Goal: Task Accomplishment & Management: Complete application form

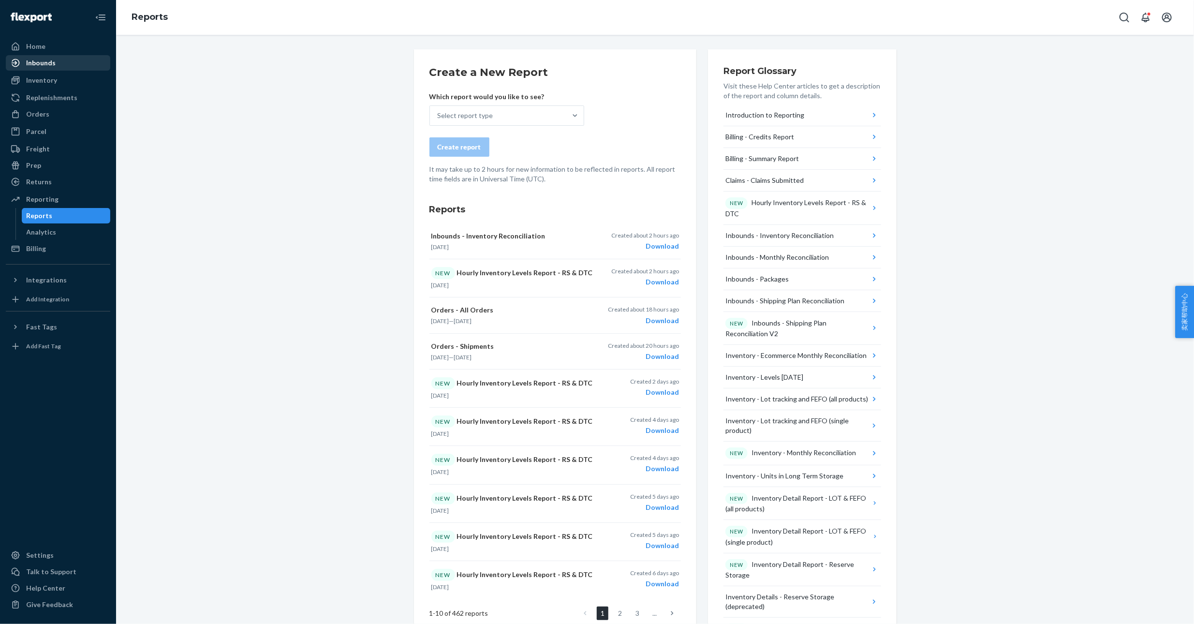
click at [45, 64] on div "Inbounds" at bounding box center [40, 63] width 29 height 10
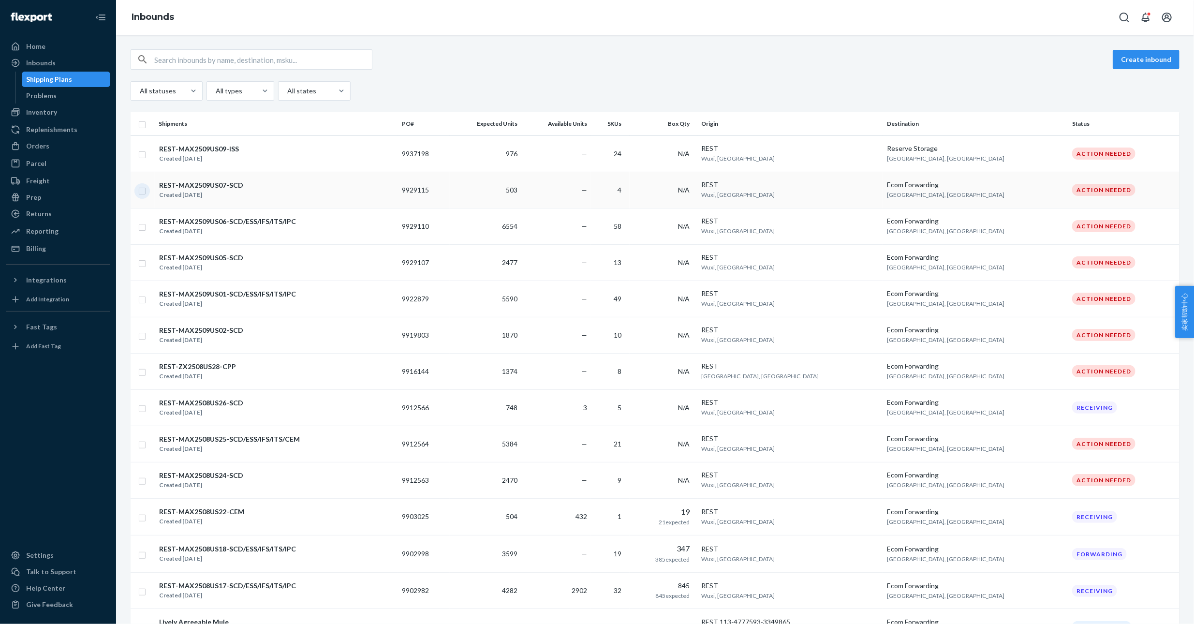
click at [142, 191] on input "checkbox" at bounding box center [142, 190] width 8 height 10
click at [1024, 60] on div "Duplicate" at bounding box center [1025, 60] width 32 height 10
checkbox input "false"
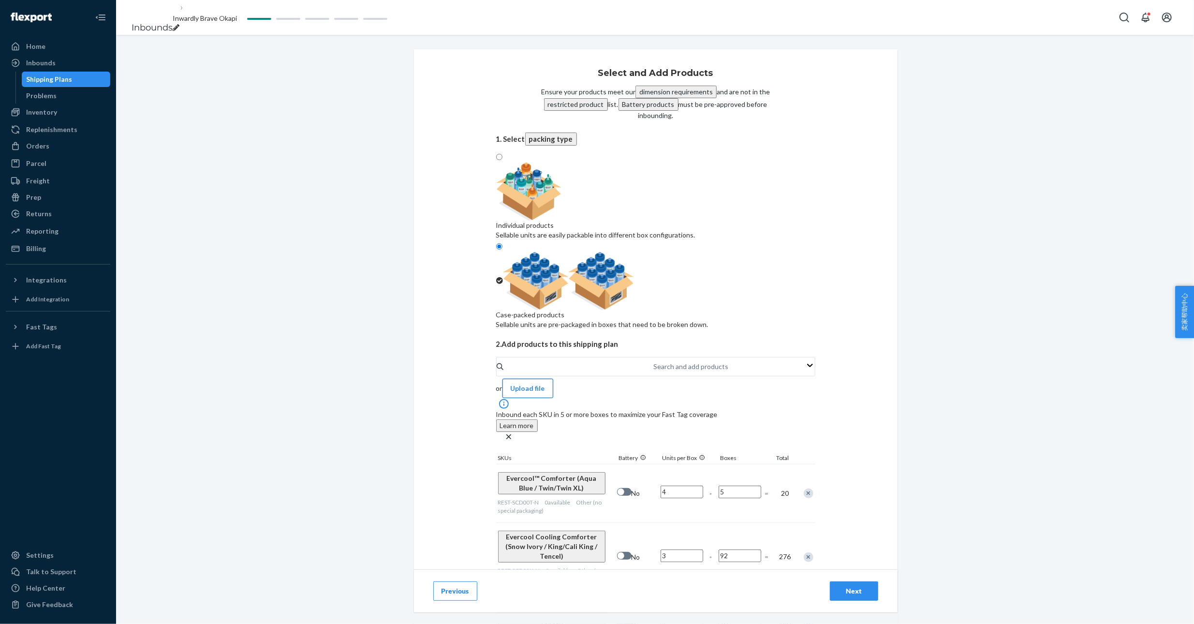
click at [553, 379] on button "Upload file" at bounding box center [527, 388] width 51 height 19
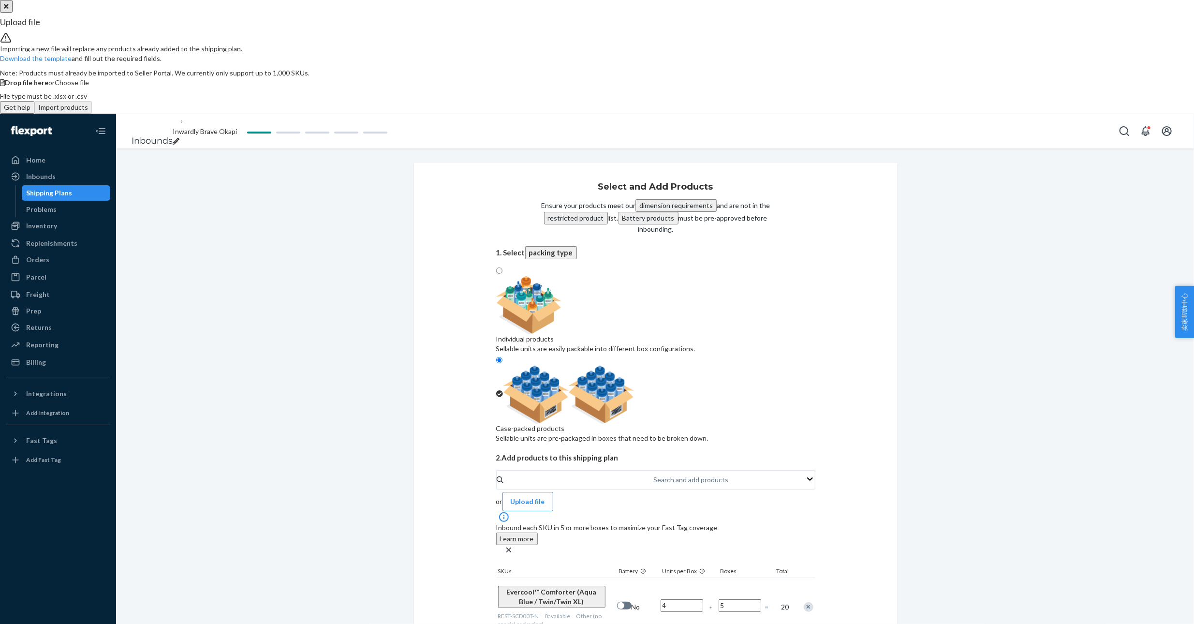
click at [89, 87] on span "Choose file" at bounding box center [72, 82] width 34 height 8
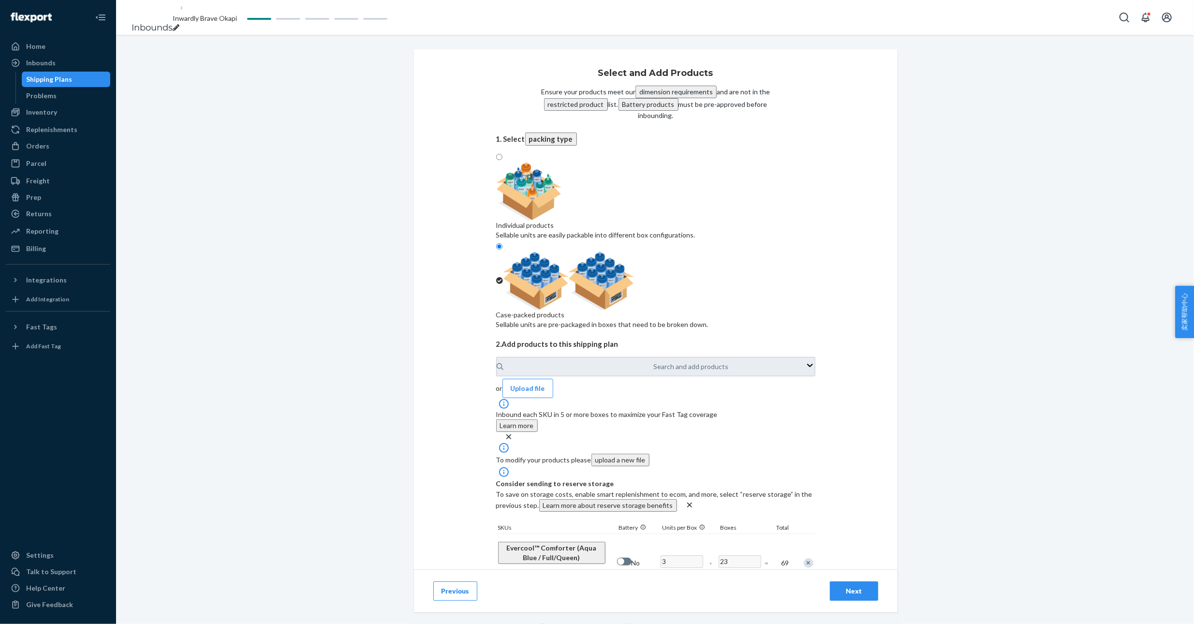
type input "23"
type input "35"
type input "48"
type input "93"
type input "91"
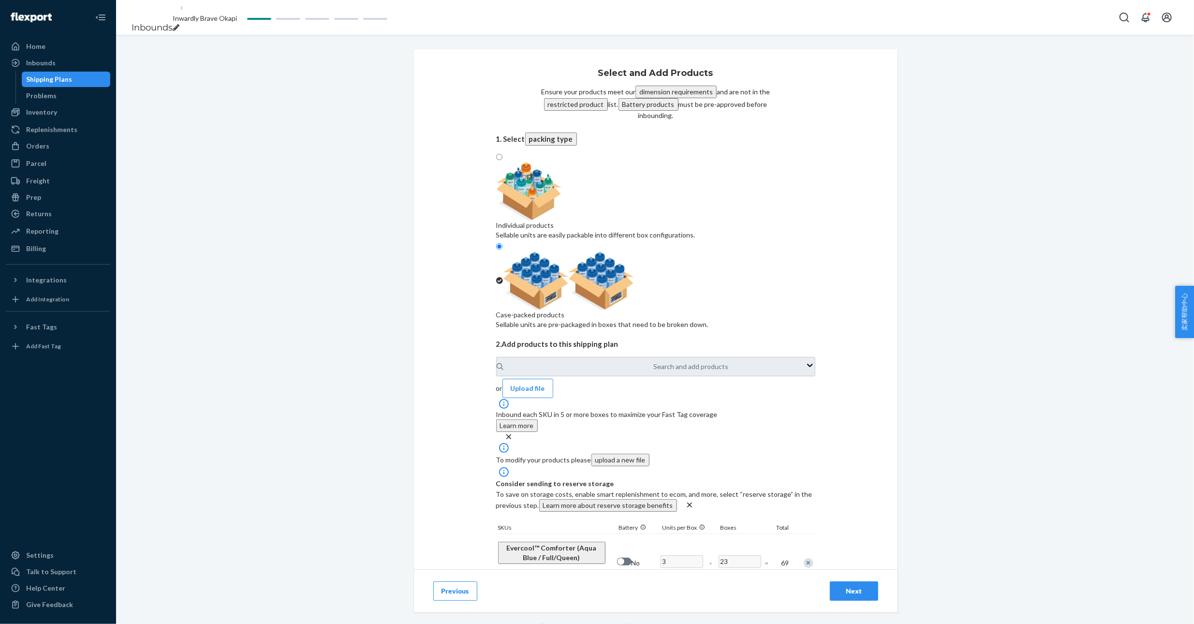
type input "68"
type input "61"
type input "2"
type input "11"
type input "7"
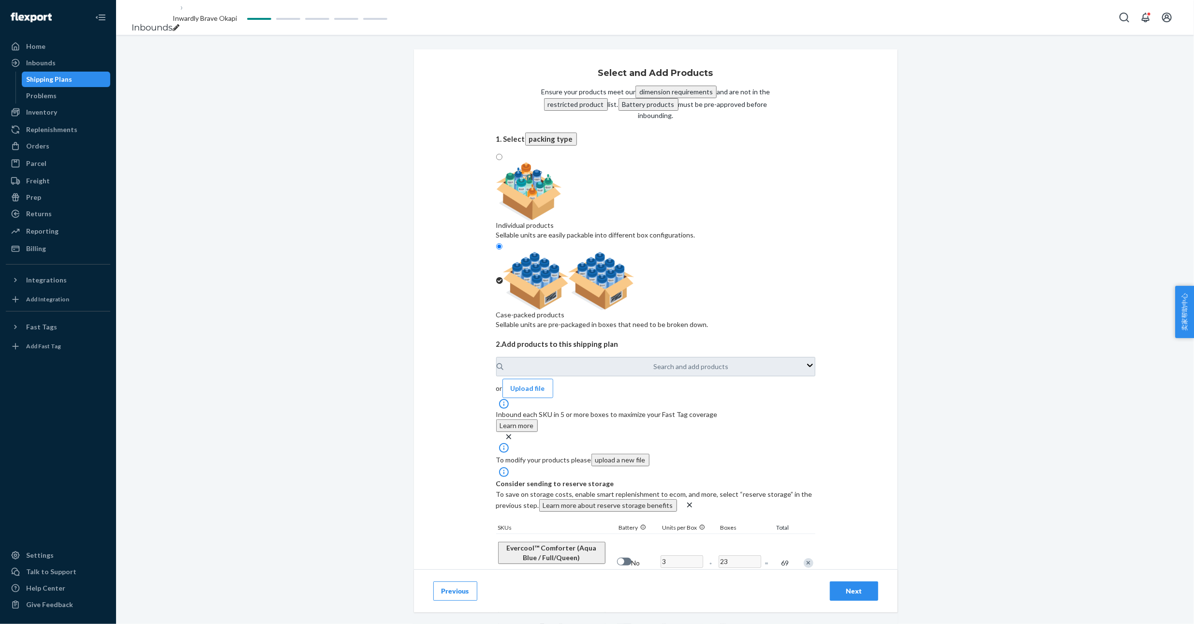
type input "13"
type input "32"
type input "15"
type input "4"
type input "3"
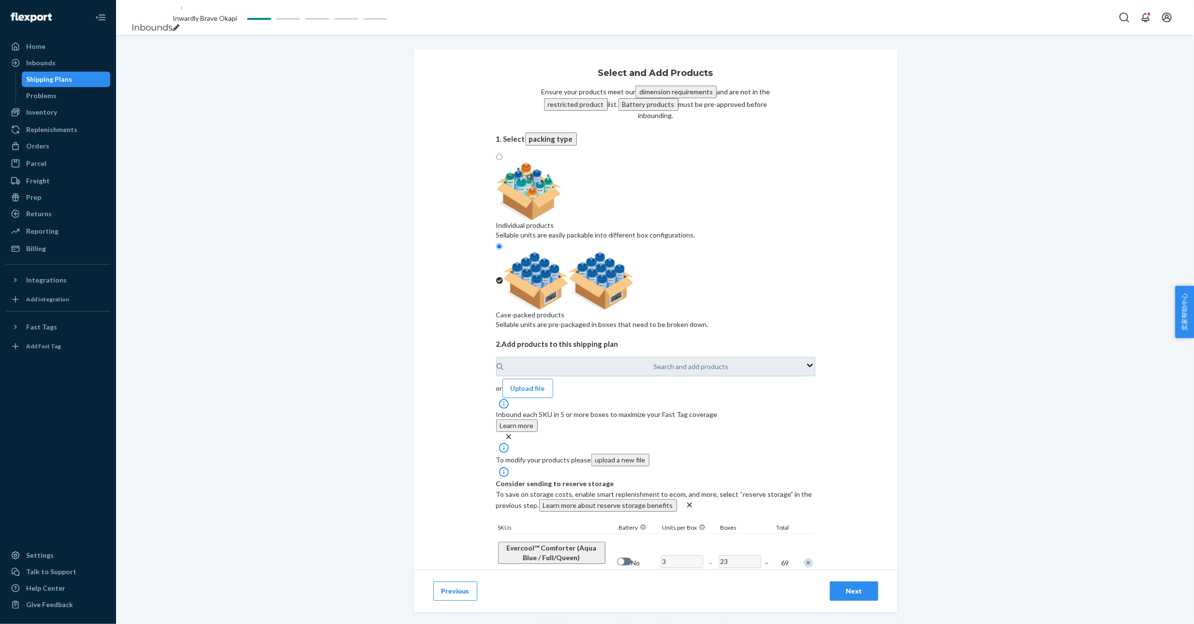
type input "27"
type input "38"
type input "9"
type input "5"
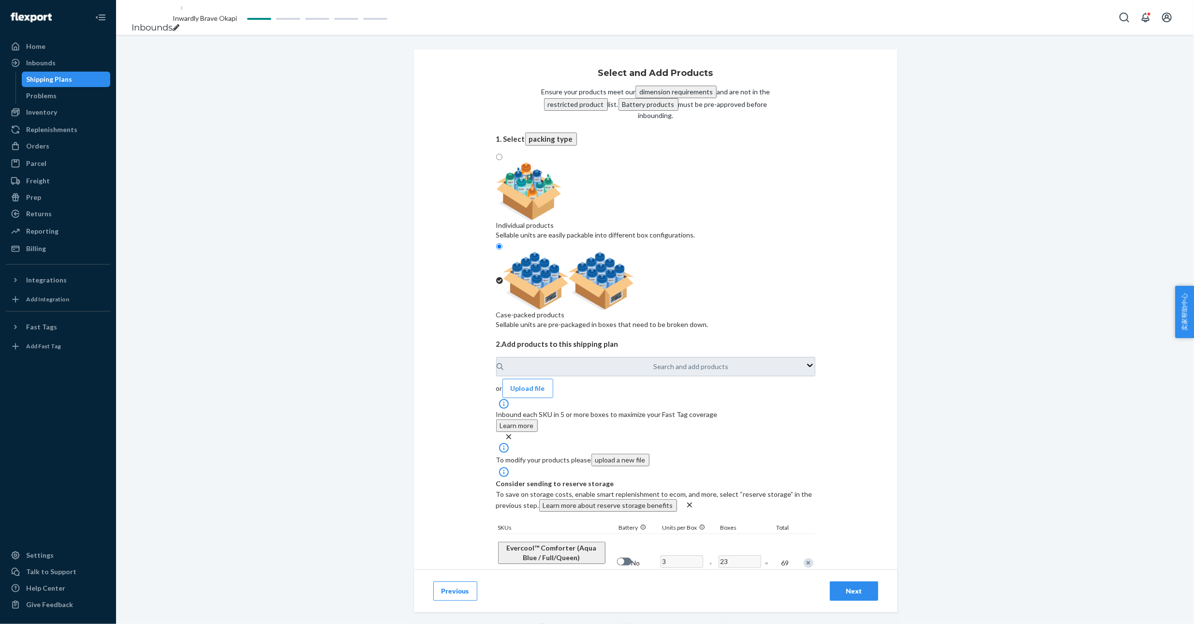
type input "23"
type input "7"
type input "25"
type input "15"
type input "20"
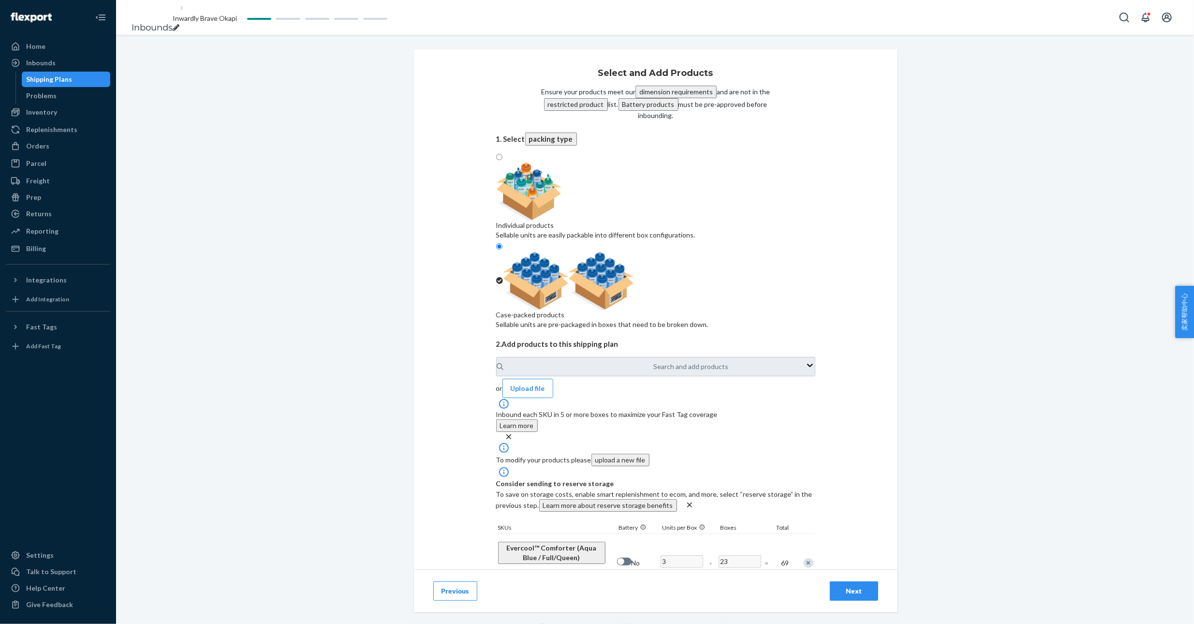
type input "4"
type input "2"
type input "27"
type input "18"
type input "19"
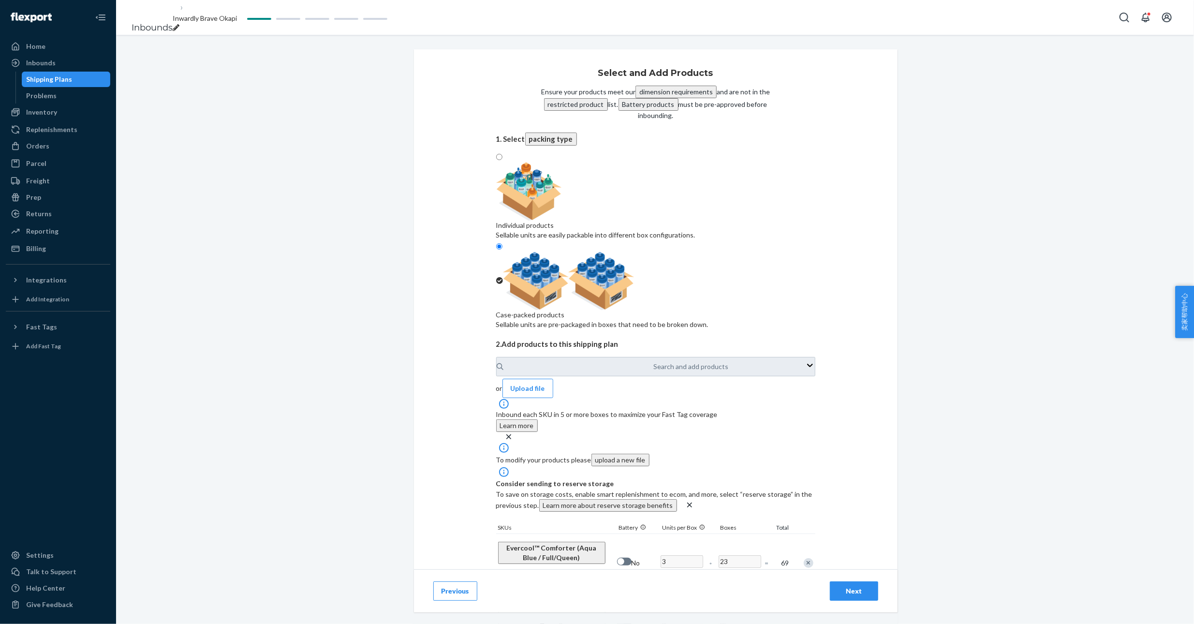
type input "37"
type input "16"
type input "33"
type input "14"
type input "8"
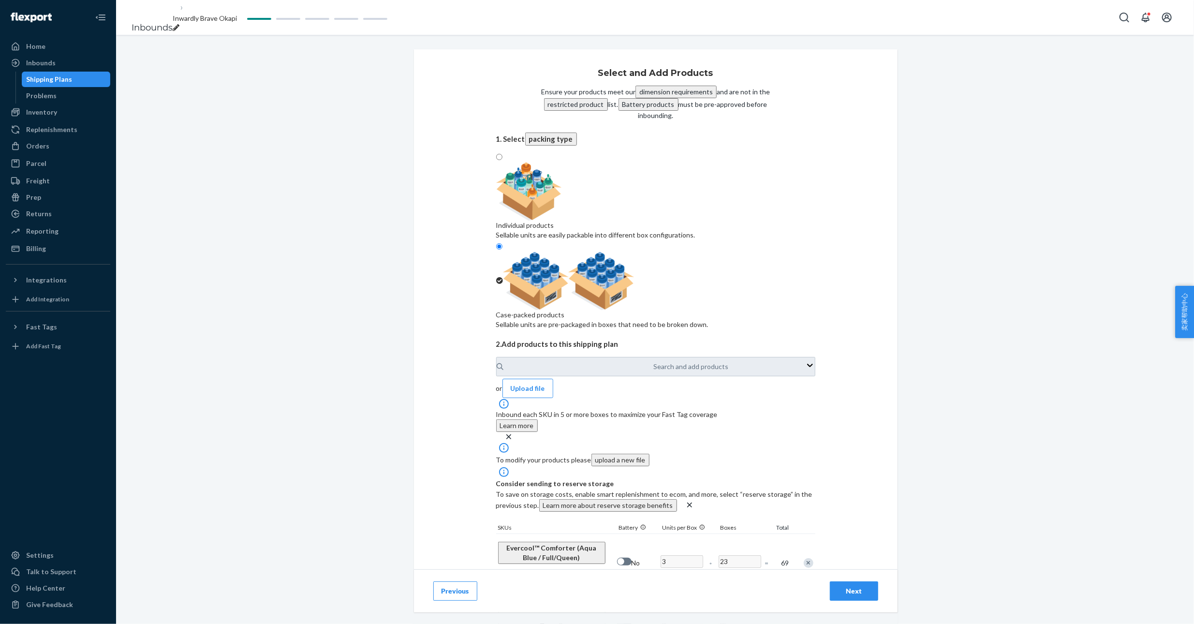
type input "2"
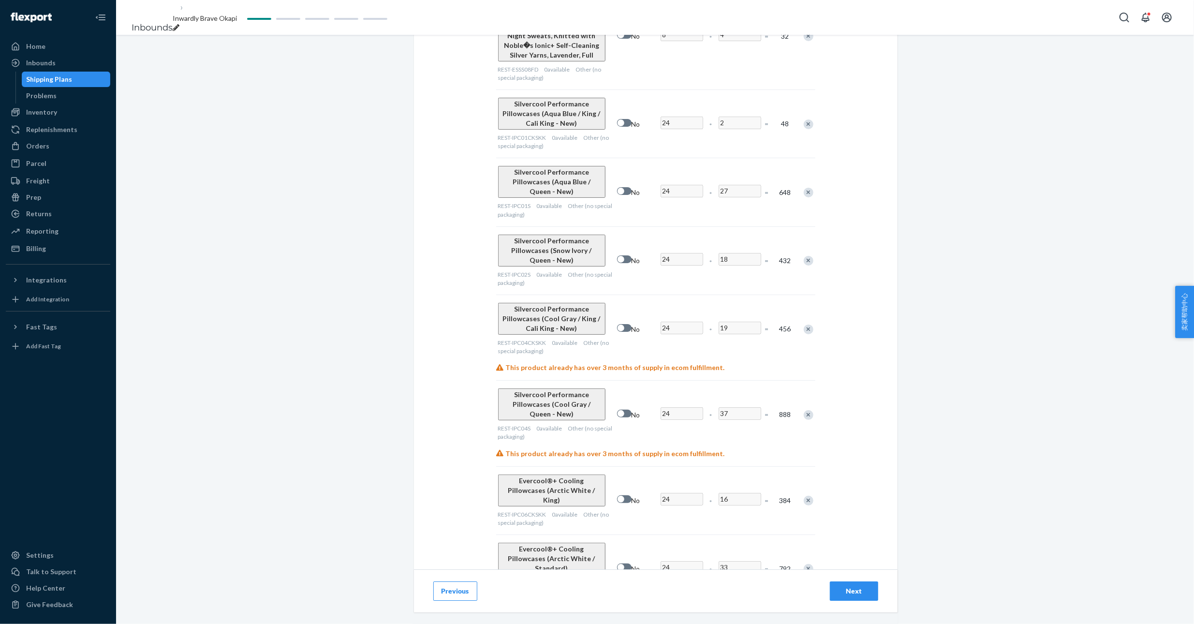
scroll to position [2279, 0]
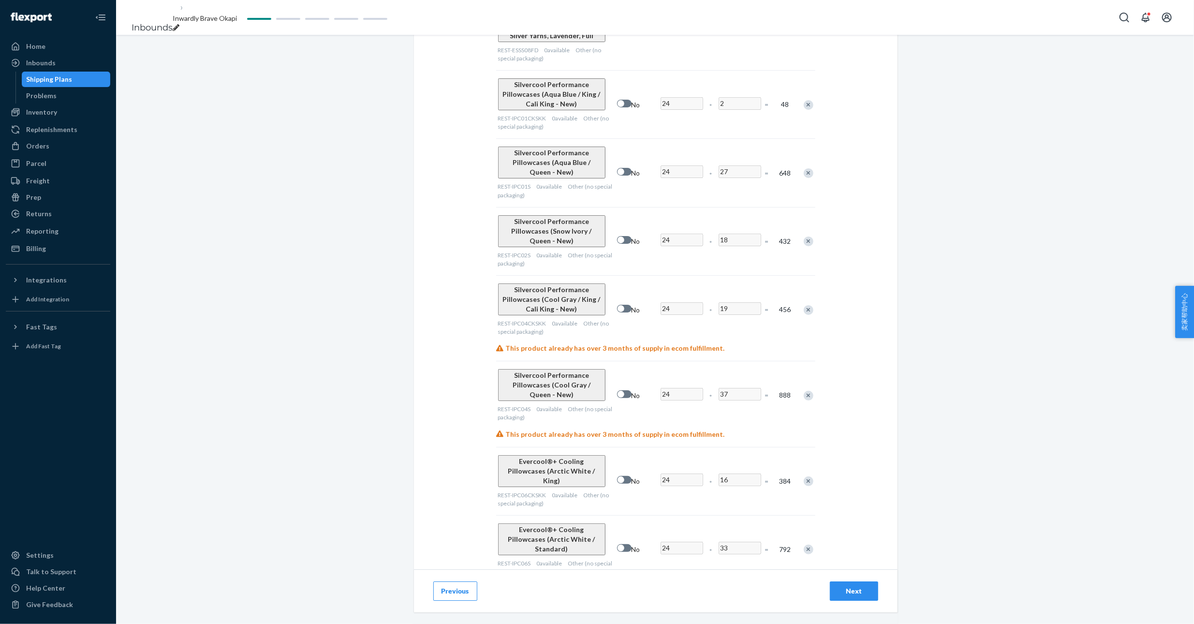
click at [846, 587] on div "Next" at bounding box center [854, 591] width 32 height 10
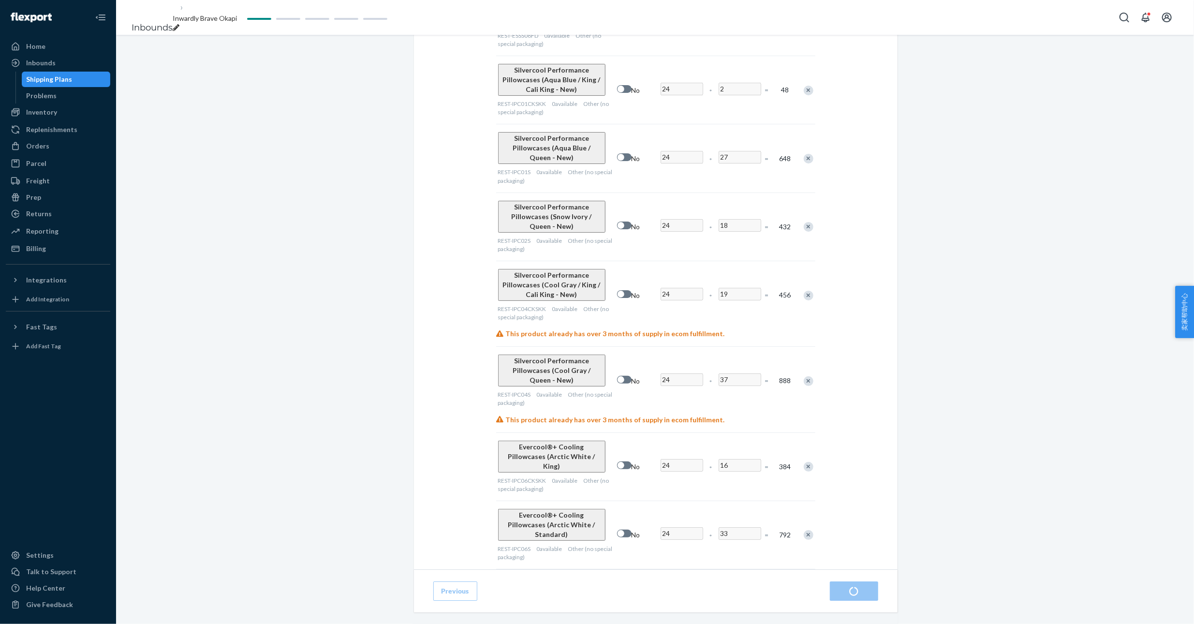
radio input "true"
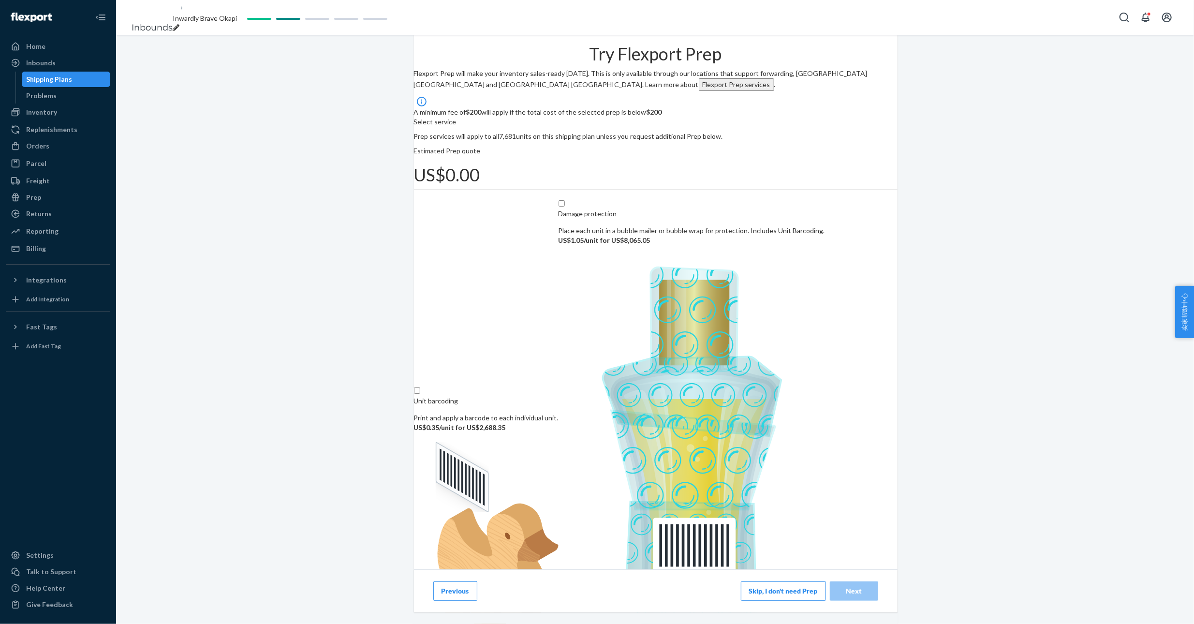
click at [179, 24] on icon "breadcrumbs" at bounding box center [176, 27] width 7 height 7
drag, startPoint x: 267, startPoint y: 16, endPoint x: 127, endPoint y: 23, distance: 139.9
click at [127, 23] on ol "Inbounds Inwardly Brave Okapi" at bounding box center [192, 17] width 136 height 51
type input "REST-MAX2509US11-SCD/ESS/IPC"
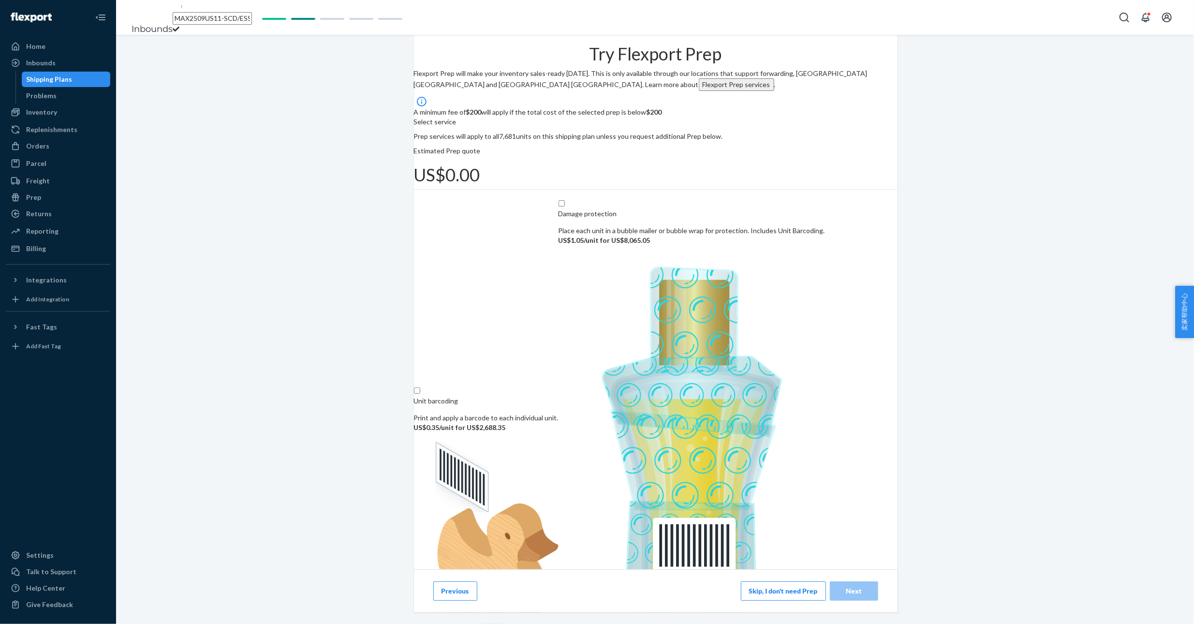
click at [256, 98] on div "Try Flexport Prep Flexport Prep will make your inventory sales-ready within 3 d…" at bounding box center [655, 617] width 1078 height 1164
click at [778, 581] on button "Skip, I don't need Prep" at bounding box center [783, 590] width 85 height 19
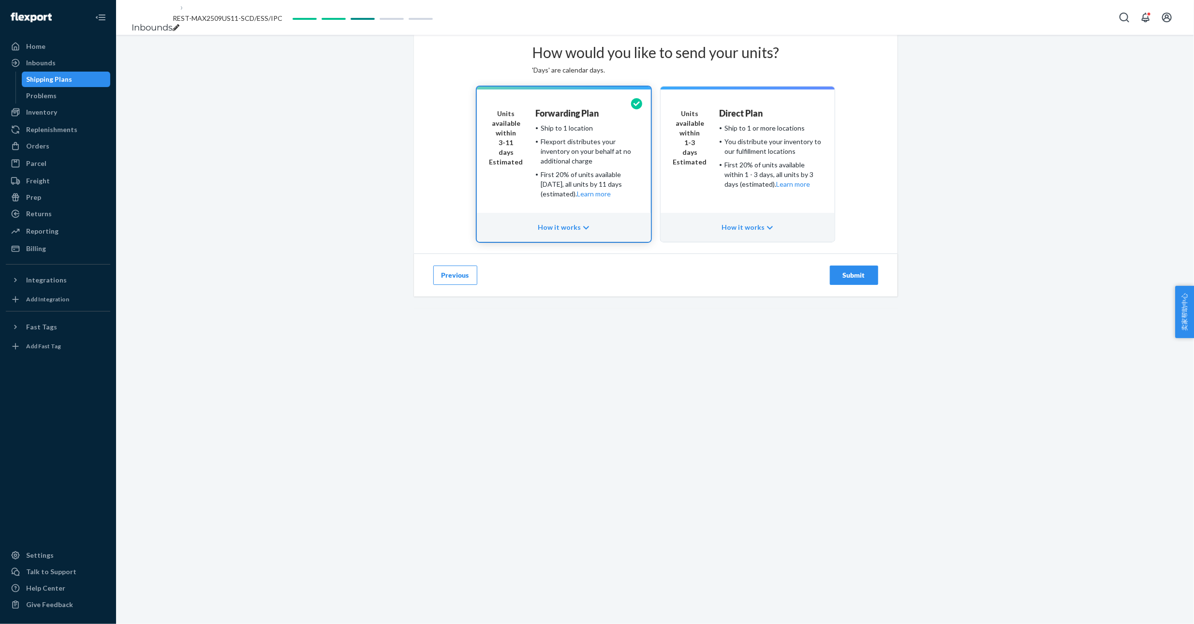
click at [860, 285] on button "Submit" at bounding box center [854, 274] width 48 height 19
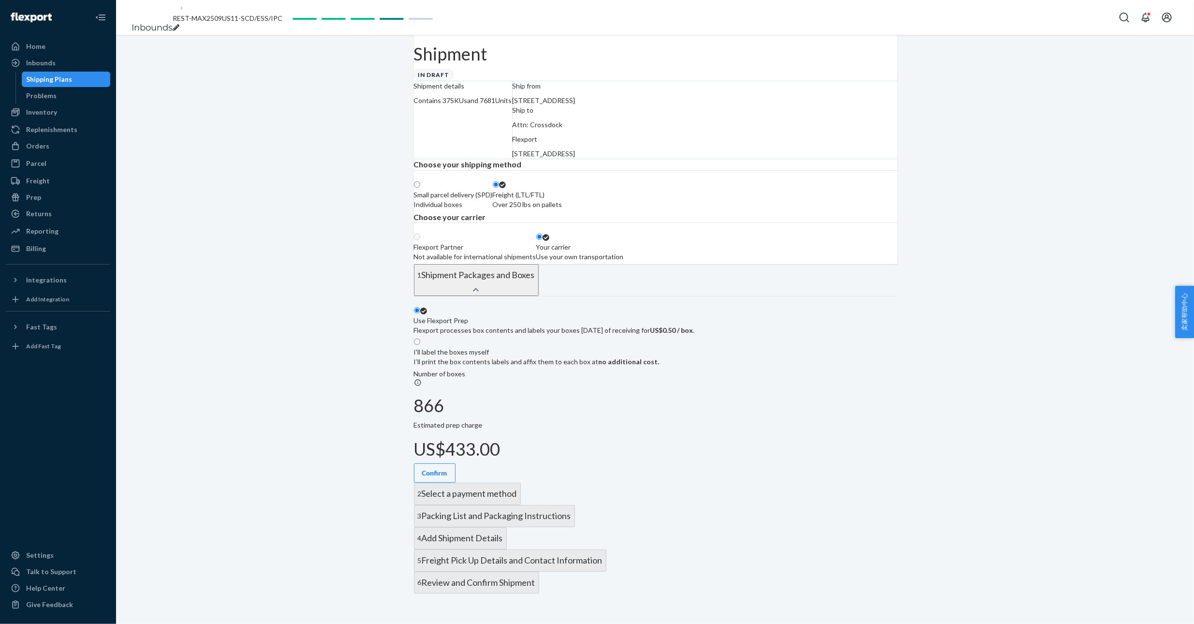
click at [659, 366] on p "I’ll print the box contents labels and affix them to each box at no additional …" at bounding box center [537, 362] width 246 height 10
click at [420, 345] on input "I'll label the boxes myself I’ll print the box contents labels and affix them t…" at bounding box center [417, 341] width 6 height 6
radio input "true"
radio input "false"
radio input "true"
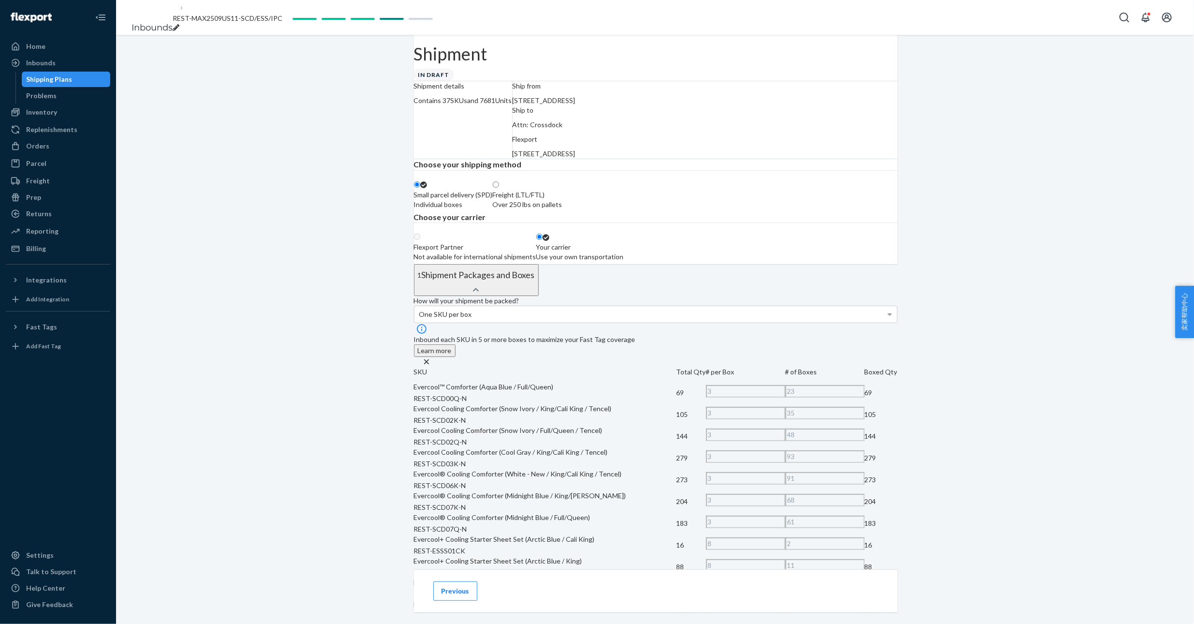
click at [562, 209] on div "Over 250 lbs on pallets" at bounding box center [528, 205] width 70 height 10
click at [499, 188] on input "Freight (LTL/FTL) Over 250 lbs on pallets" at bounding box center [496, 184] width 6 height 6
radio input "true"
radio input "false"
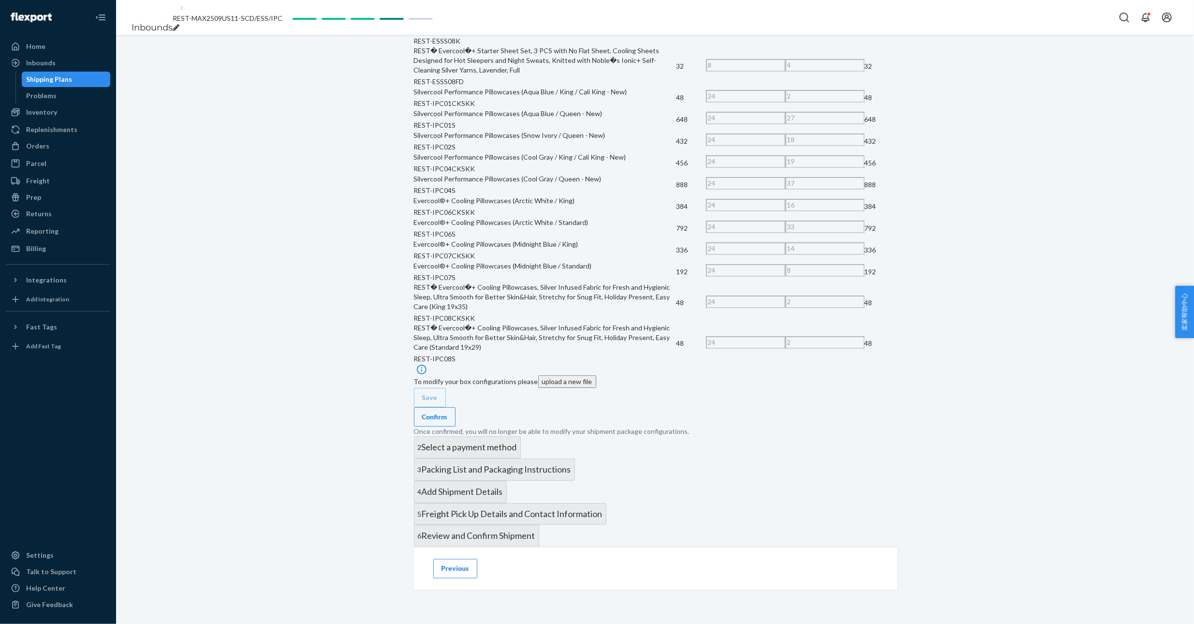
scroll to position [2245, 0]
click at [455, 407] on button "Confirm" at bounding box center [435, 416] width 42 height 19
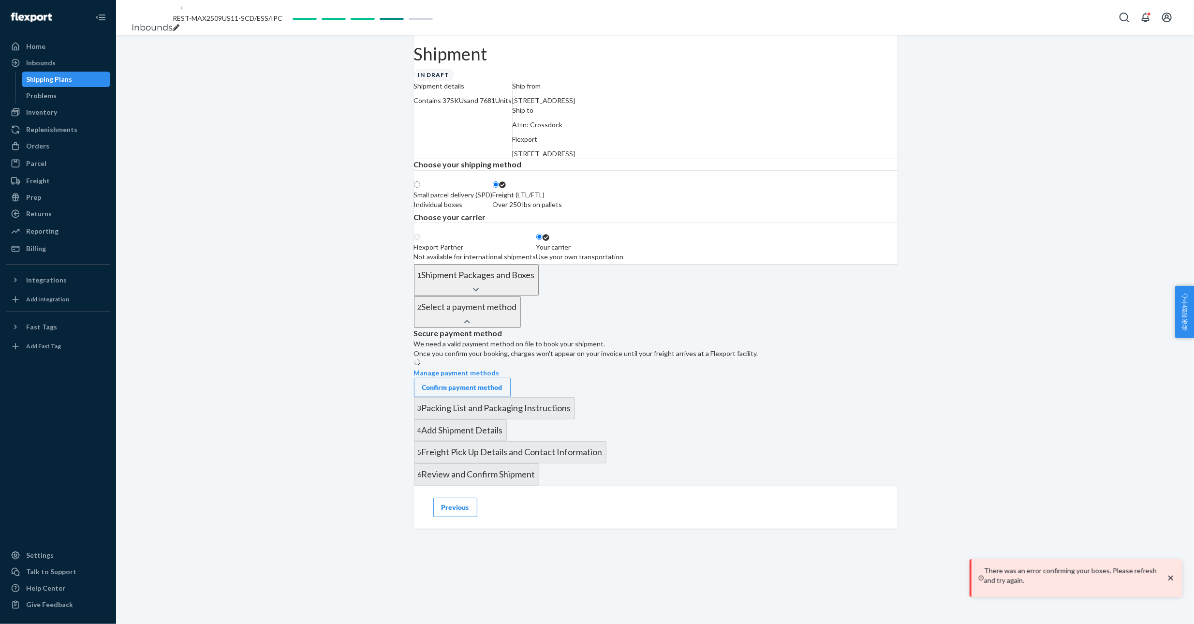
scroll to position [217, 0]
click at [502, 382] on div "Confirm payment method" at bounding box center [462, 387] width 80 height 10
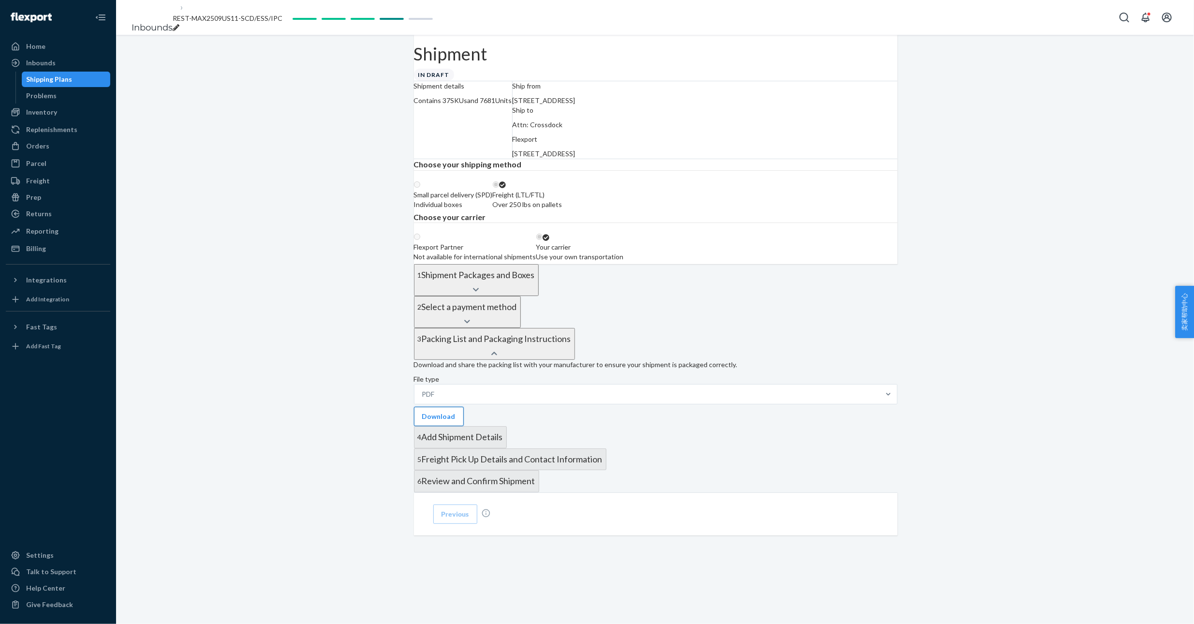
click at [464, 407] on button "Download" at bounding box center [439, 416] width 50 height 19
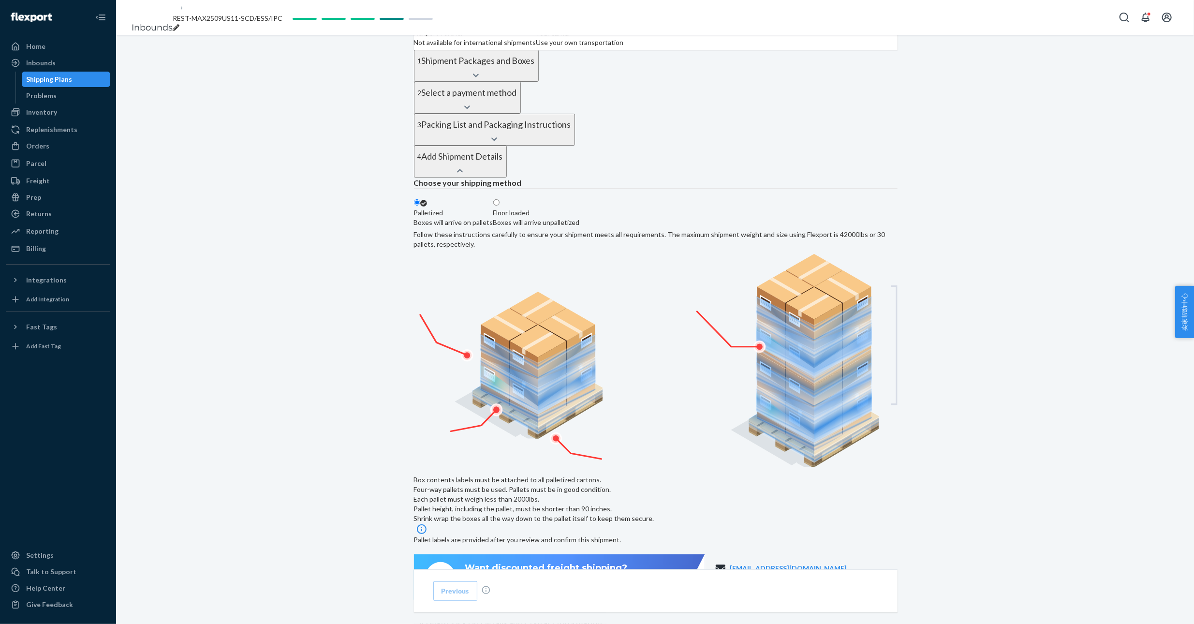
click at [580, 227] on div "Boxes will arrive unpalletized" at bounding box center [536, 223] width 87 height 10
click at [499, 205] on input "Floor loaded Boxes will arrive unpalletized" at bounding box center [496, 202] width 6 height 6
radio input "true"
radio input "false"
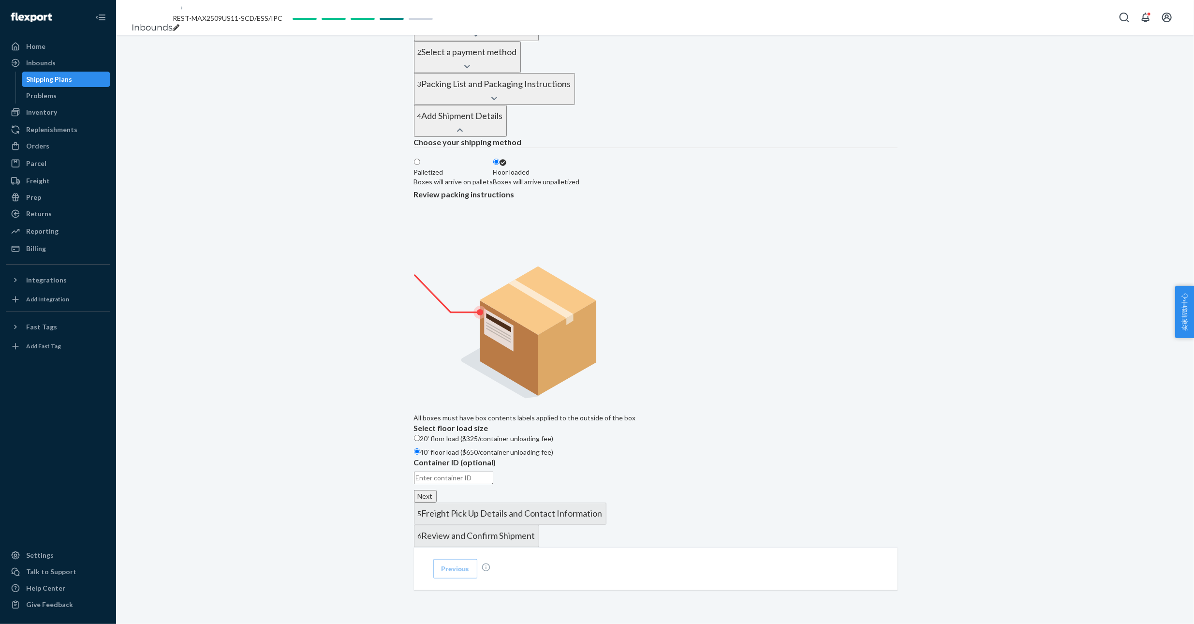
scroll to position [504, 0]
click at [437, 490] on button "Next" at bounding box center [425, 496] width 23 height 13
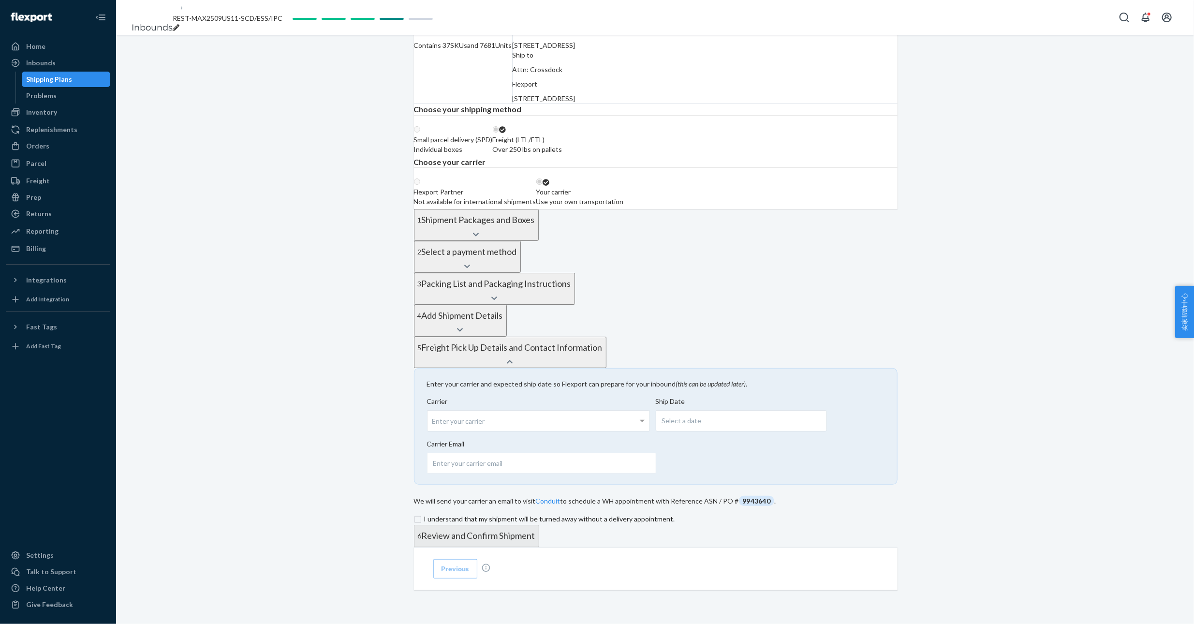
click at [740, 410] on div "Select a date" at bounding box center [741, 420] width 171 height 21
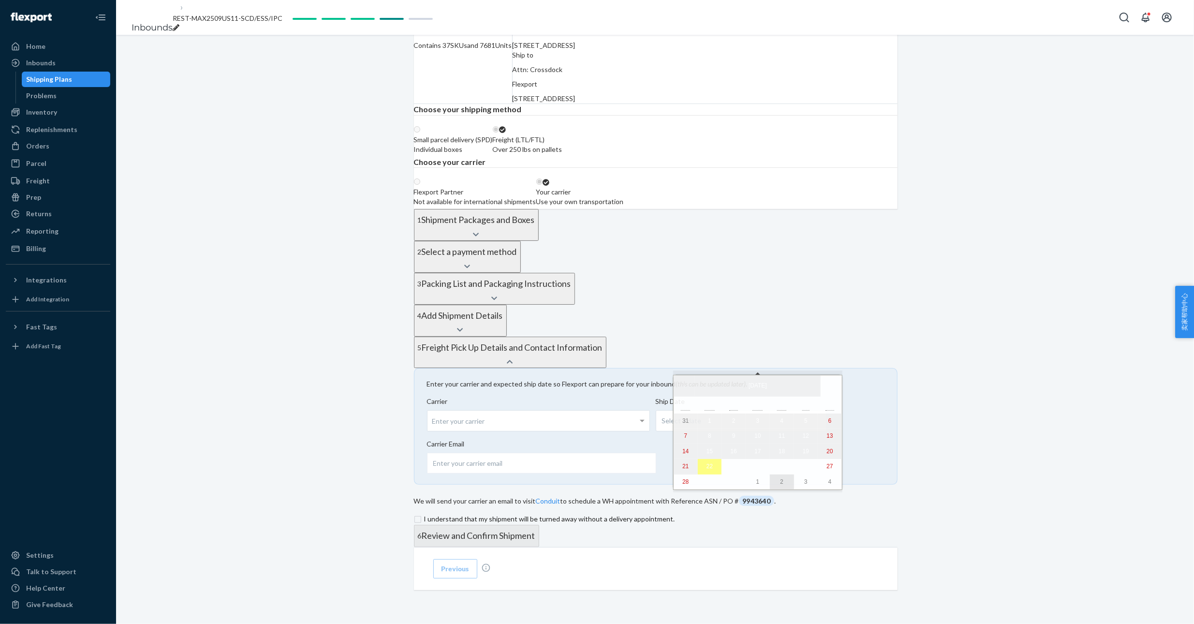
click at [770, 482] on button "2" at bounding box center [782, 481] width 24 height 15
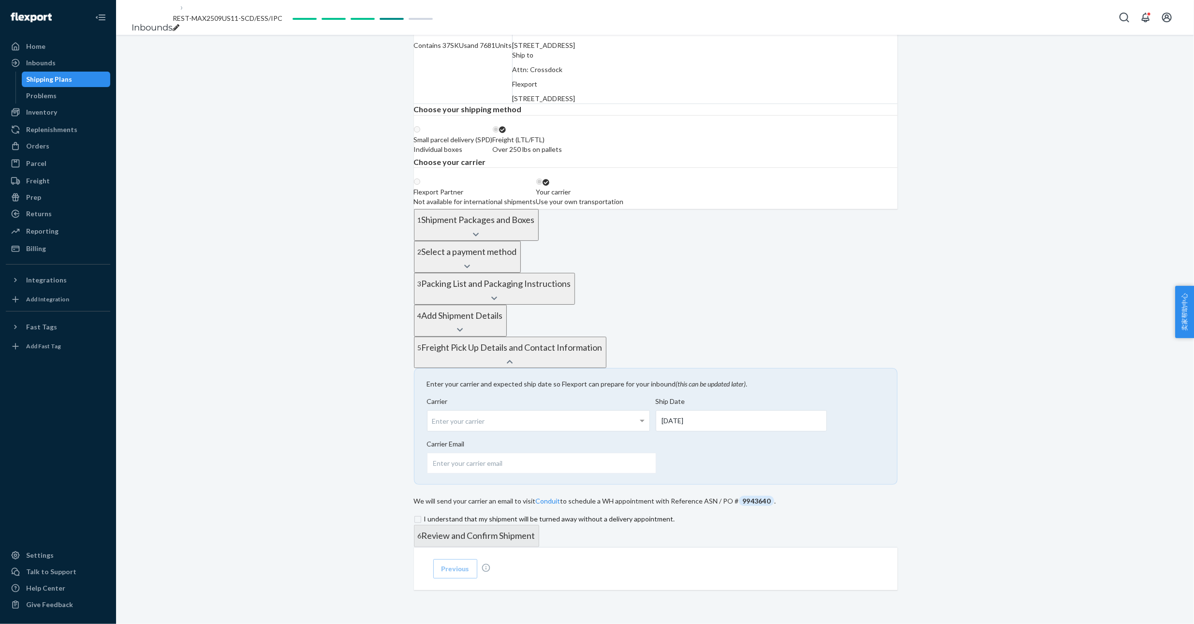
click at [1004, 358] on div "Shipment In draft Shipment details Contains 37 SKUs and 7681 Units Ship from RE…" at bounding box center [655, 302] width 1078 height 644
click at [774, 496] on span "9943640" at bounding box center [757, 501] width 36 height 10
copy span "9943640"
click at [453, 513] on input "checkbox" at bounding box center [655, 519] width 483 height 12
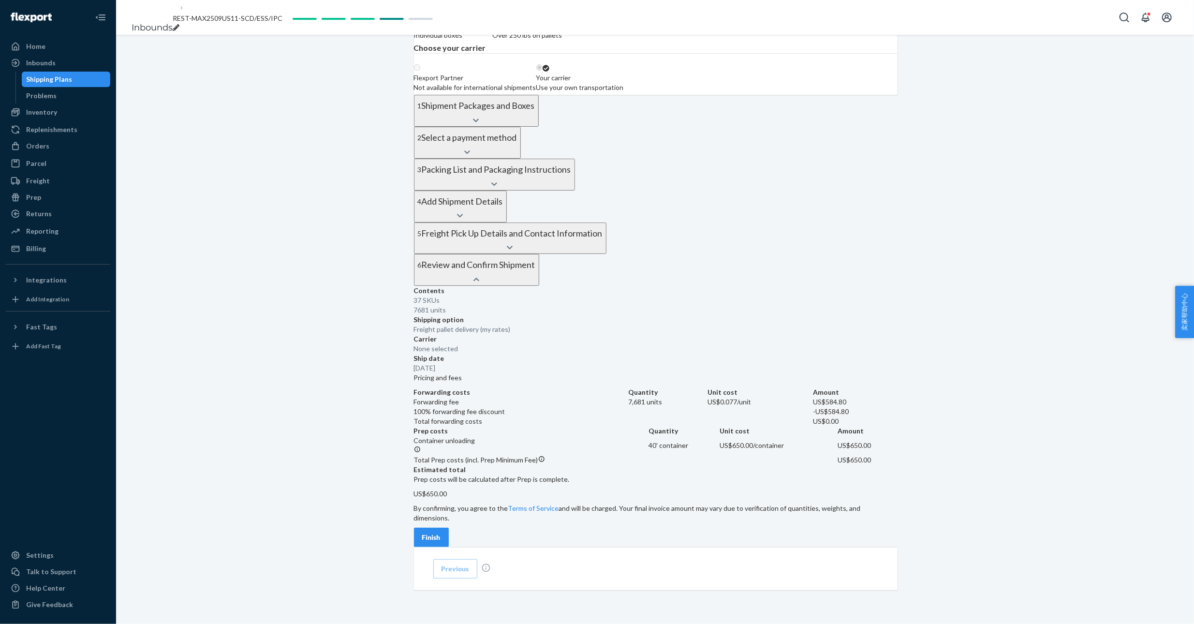
scroll to position [409, 0]
click at [440, 532] on div "Finish" at bounding box center [431, 537] width 18 height 10
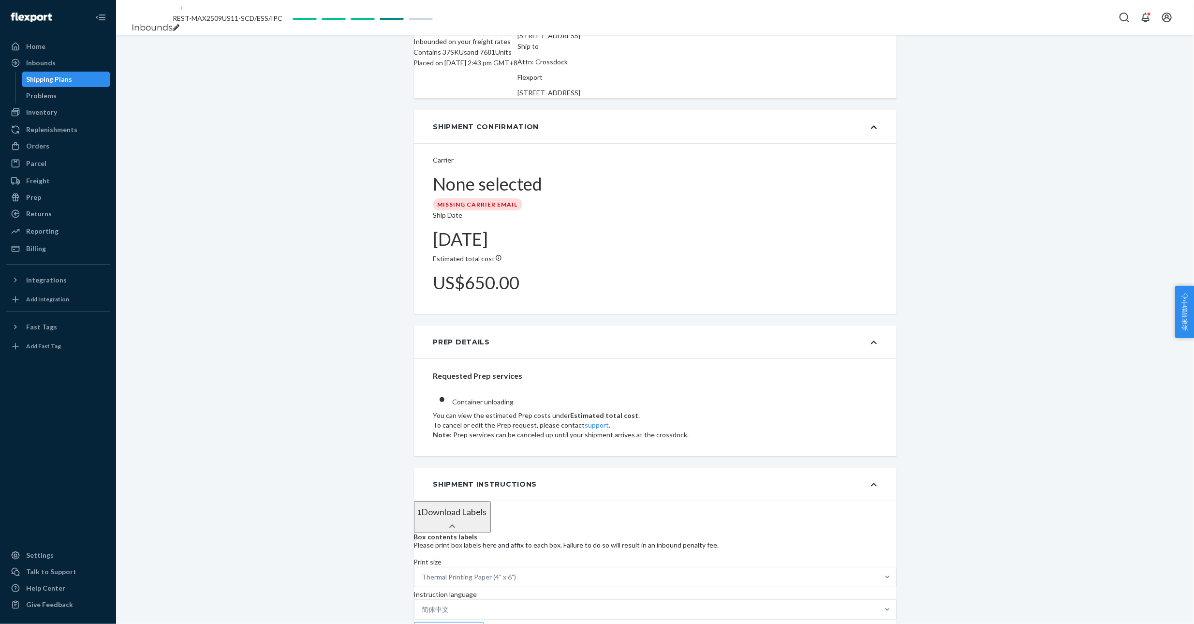
scroll to position [0, 0]
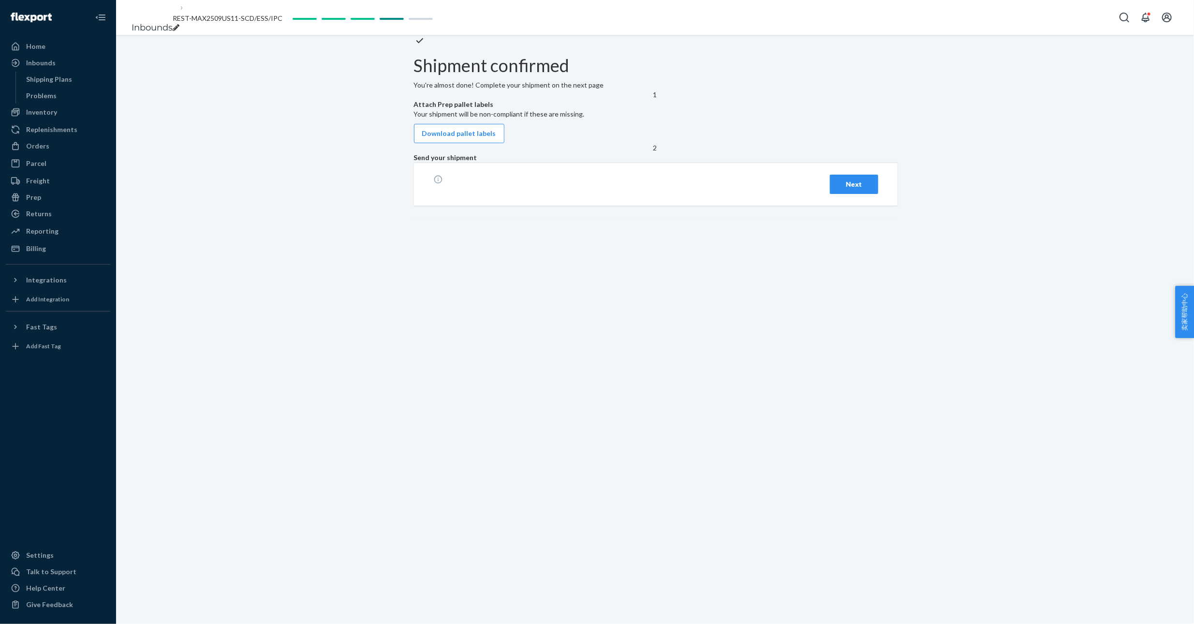
click at [858, 189] on div "Next" at bounding box center [854, 184] width 32 height 10
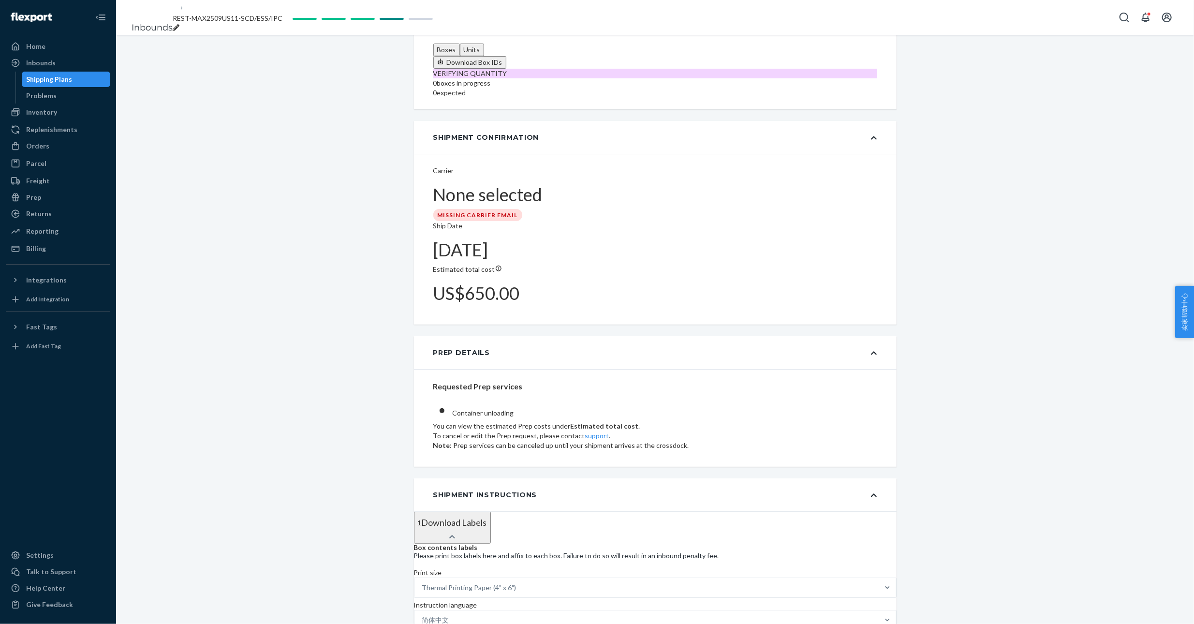
scroll to position [580, 0]
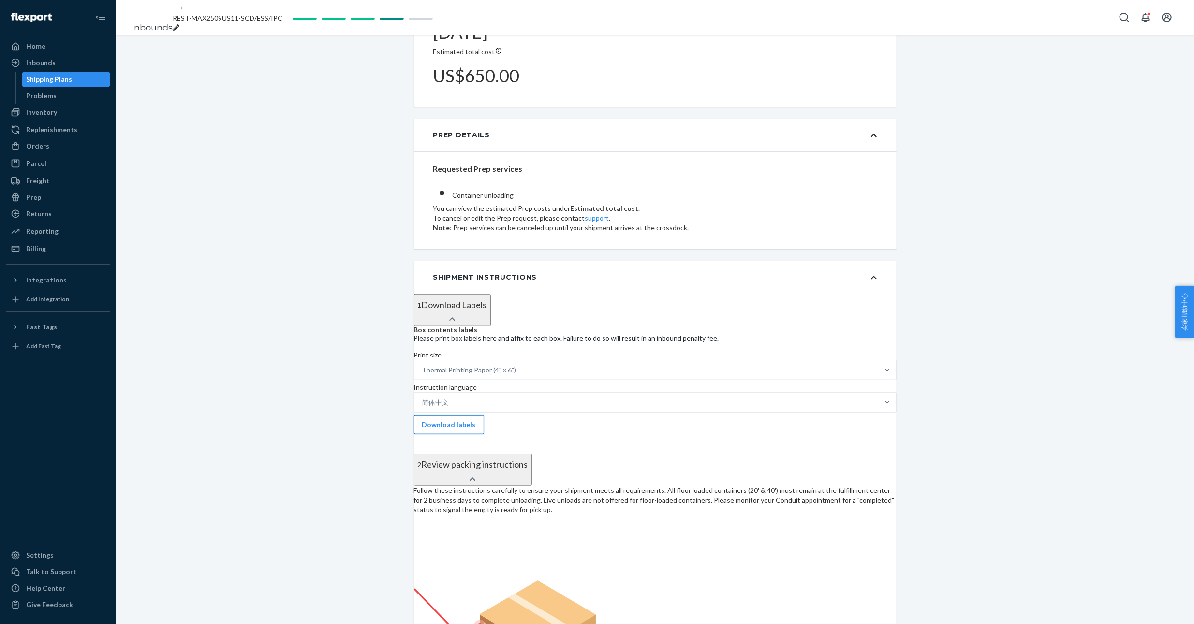
click at [484, 415] on button "Download labels" at bounding box center [449, 424] width 70 height 19
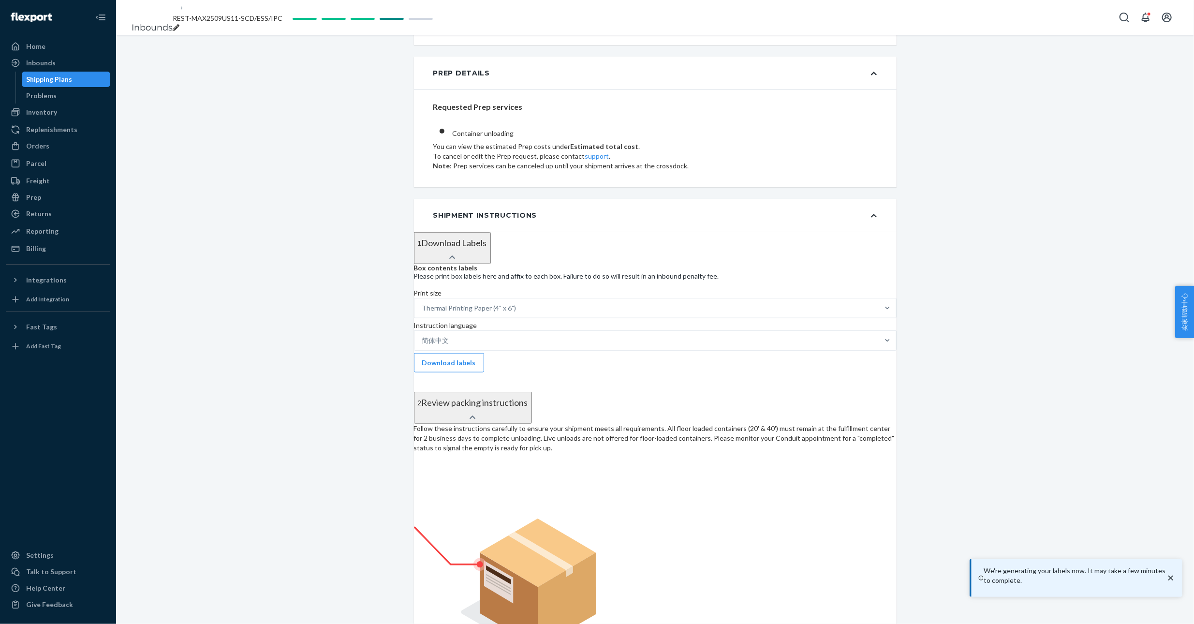
scroll to position [797, 0]
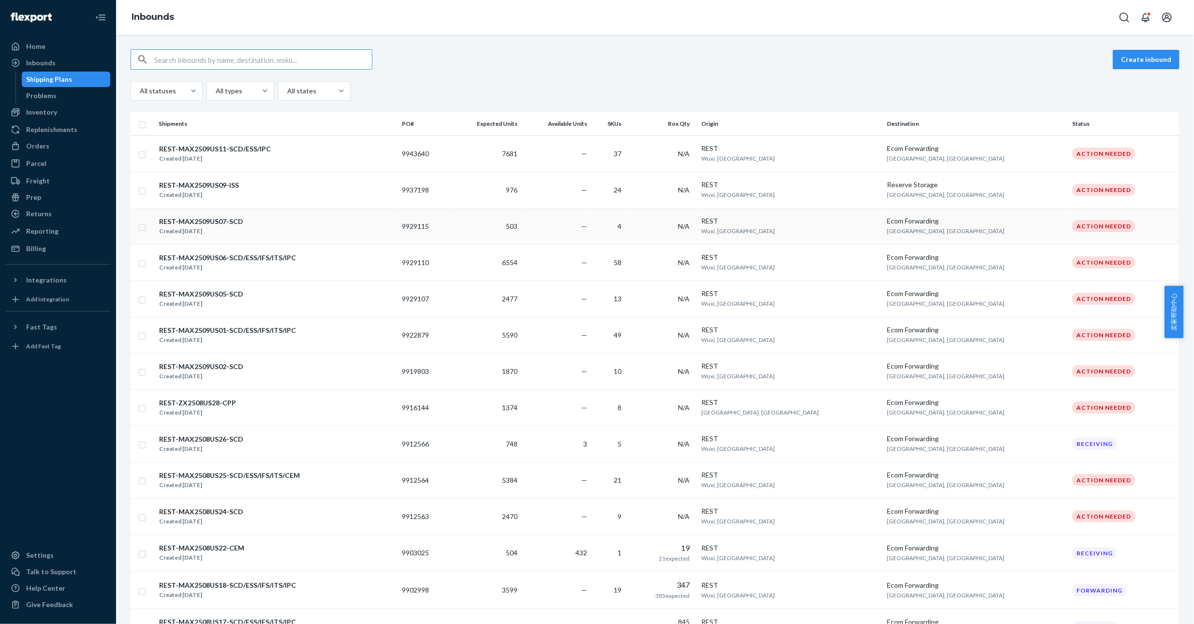
click at [144, 225] on input "checkbox" at bounding box center [142, 226] width 8 height 10
click at [1021, 56] on div "Duplicate" at bounding box center [1025, 60] width 32 height 10
checkbox input "false"
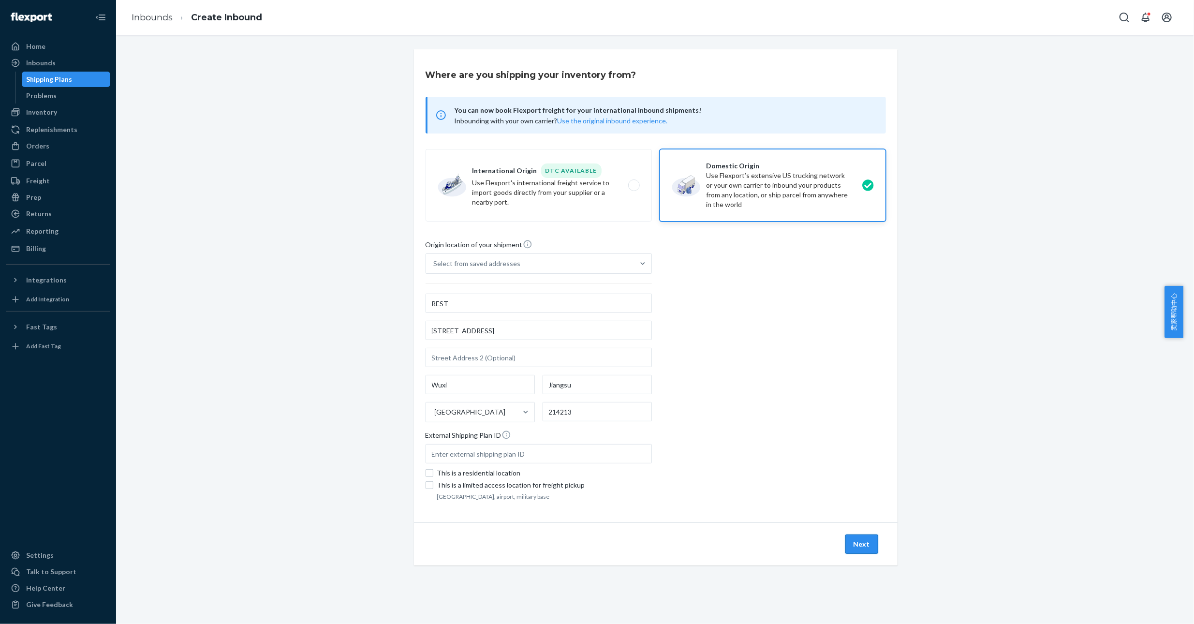
click at [865, 540] on button "Next" at bounding box center [861, 543] width 33 height 19
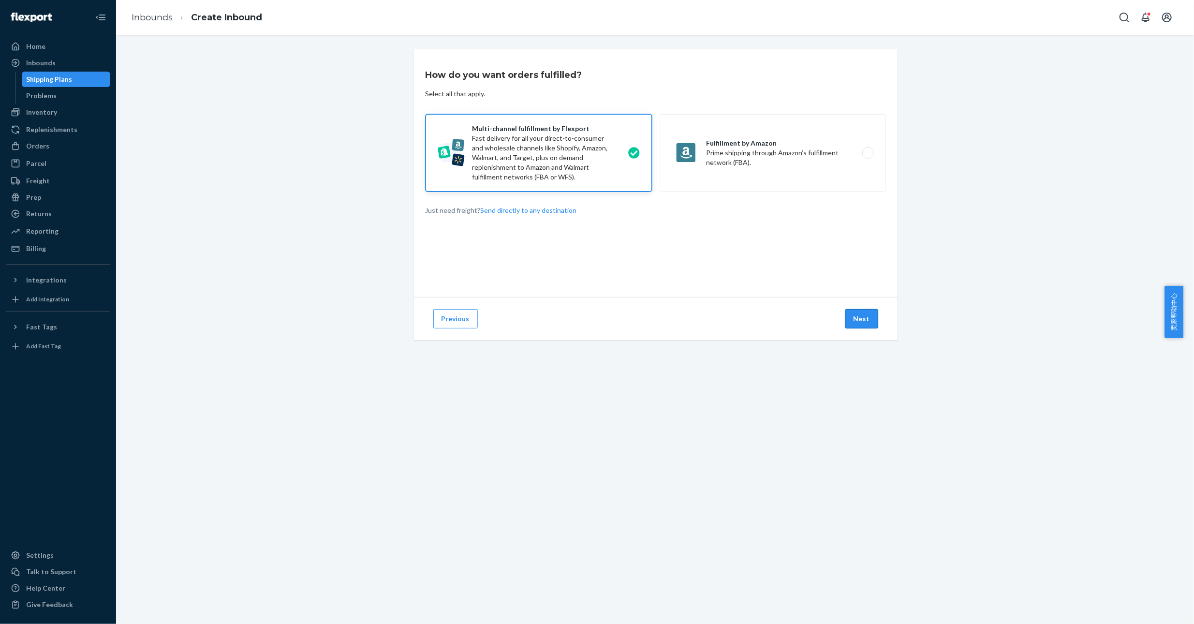
click at [852, 319] on button "Next" at bounding box center [861, 318] width 33 height 19
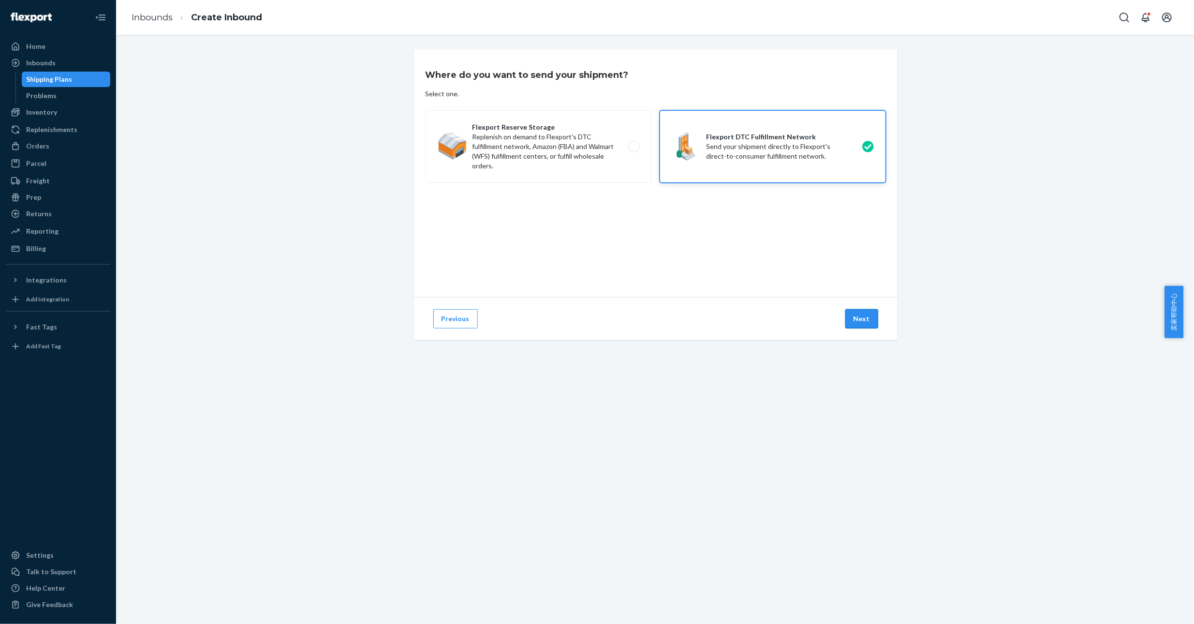
click at [852, 316] on button "Next" at bounding box center [861, 318] width 33 height 19
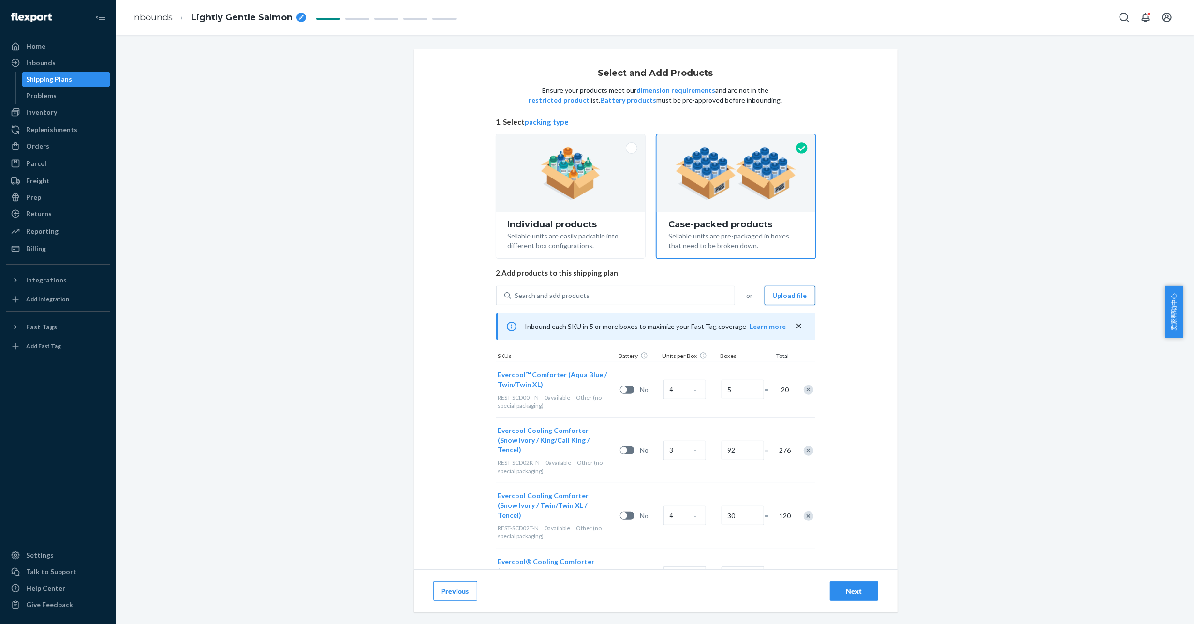
click at [790, 293] on button "Upload file" at bounding box center [789, 295] width 51 height 19
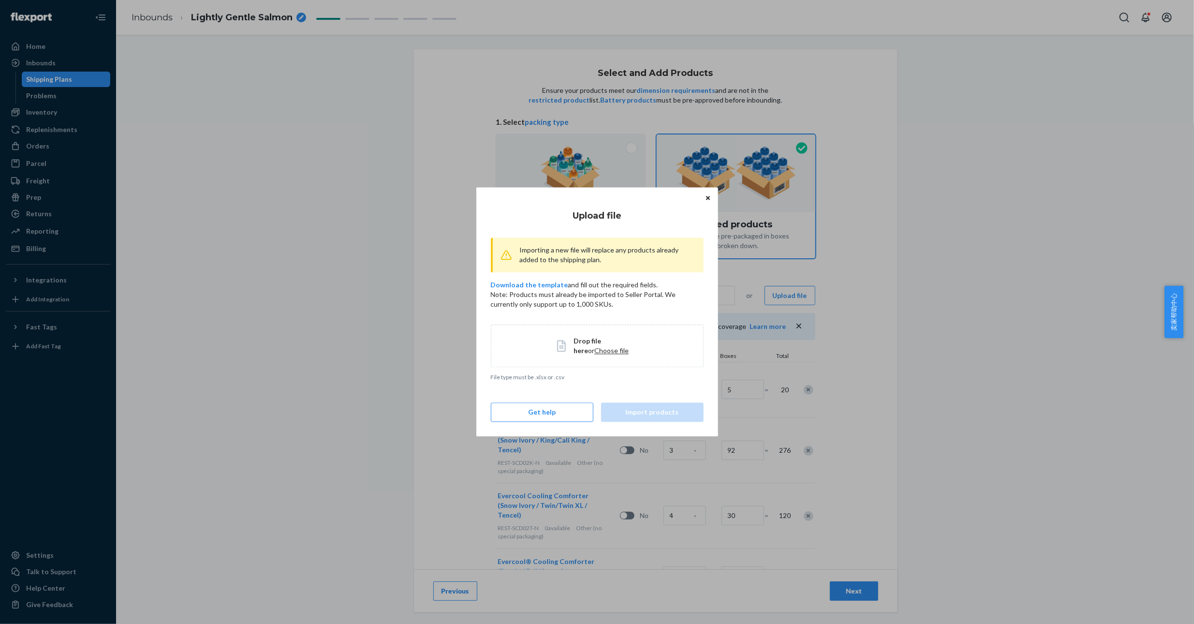
click at [592, 346] on span "Drop file here or Choose file" at bounding box center [604, 345] width 63 height 19
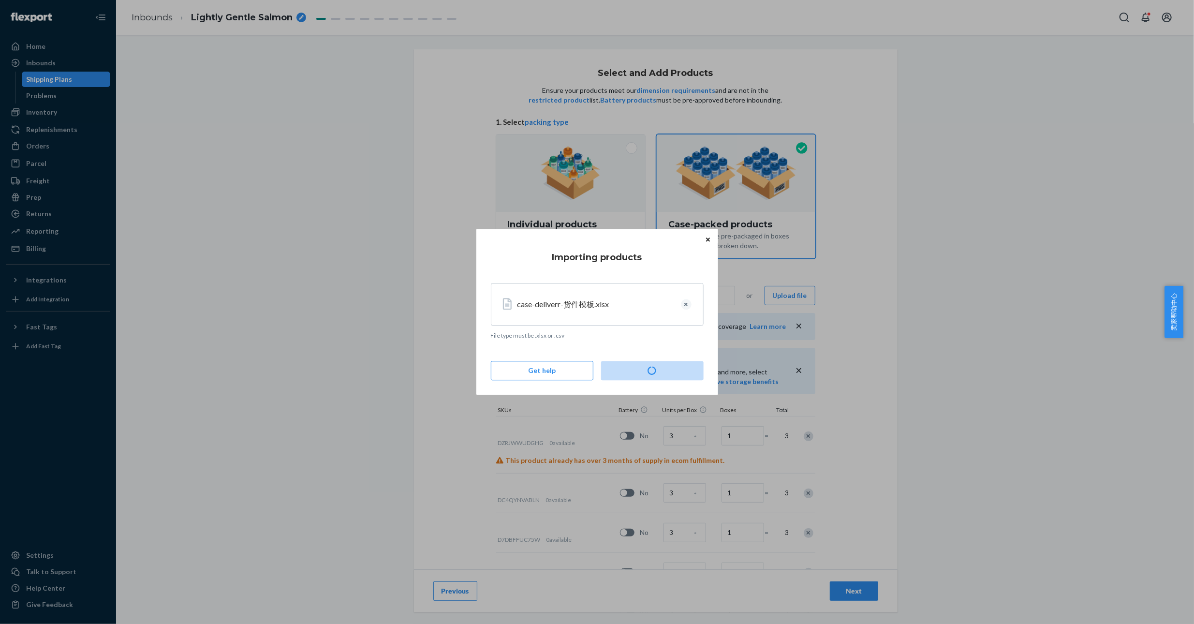
type input "29"
type input "43"
type input "49"
type input "61"
type input "85"
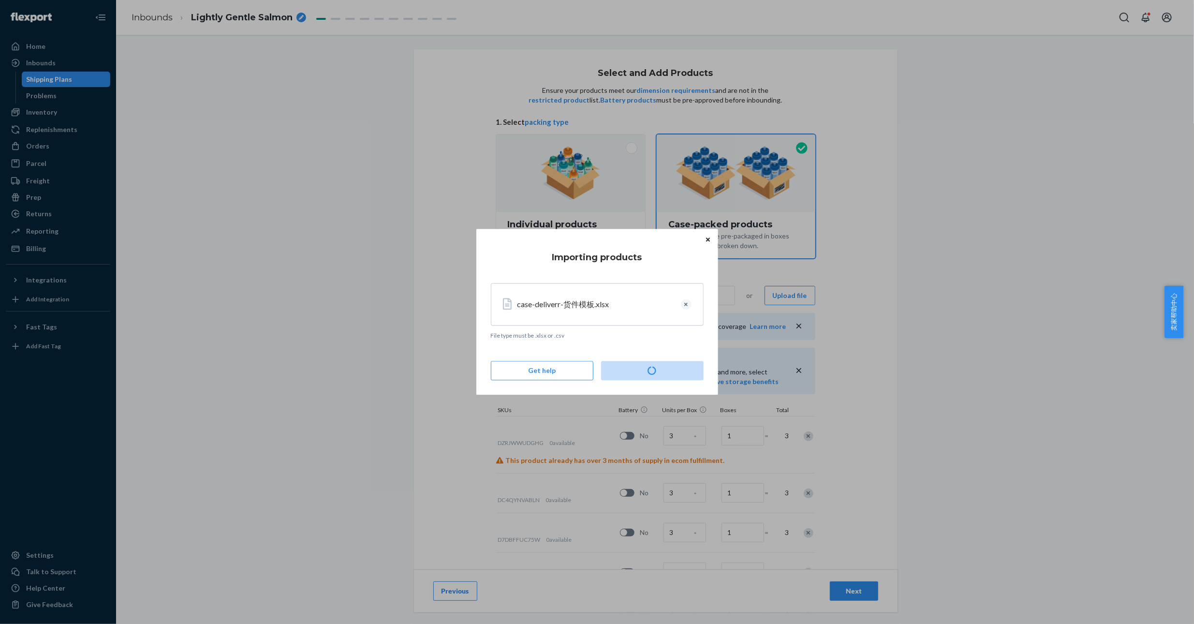
type input "68"
type input "20"
type input "51"
type input "46"
type input "5"
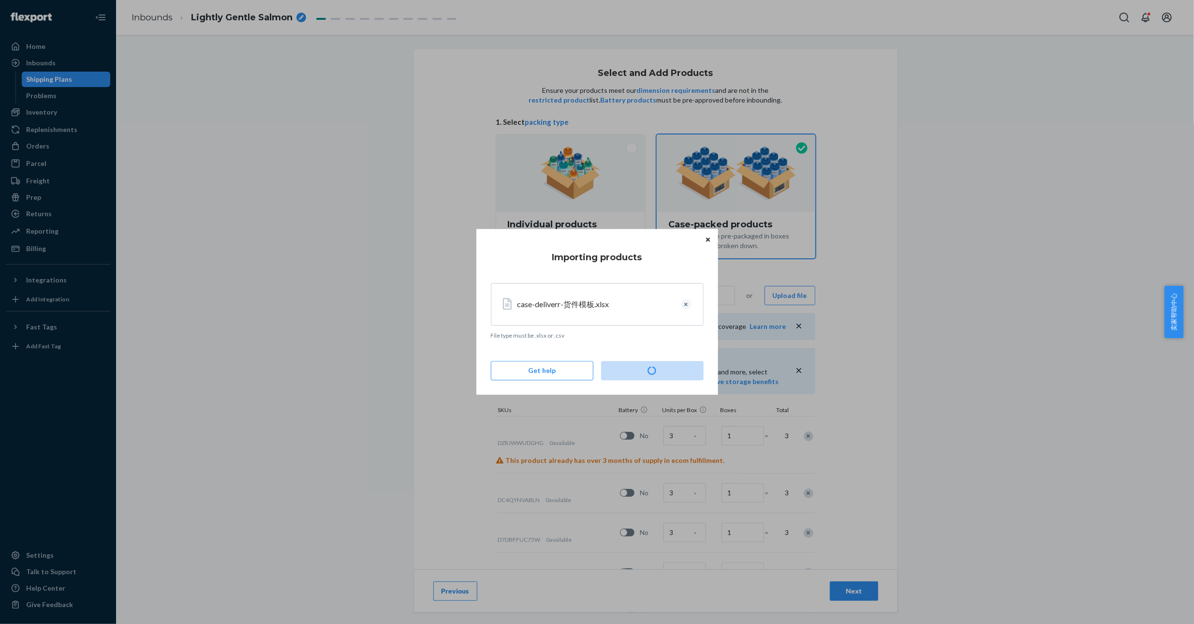
type input "7"
type input "3"
type input "9"
type input "19"
type input "12"
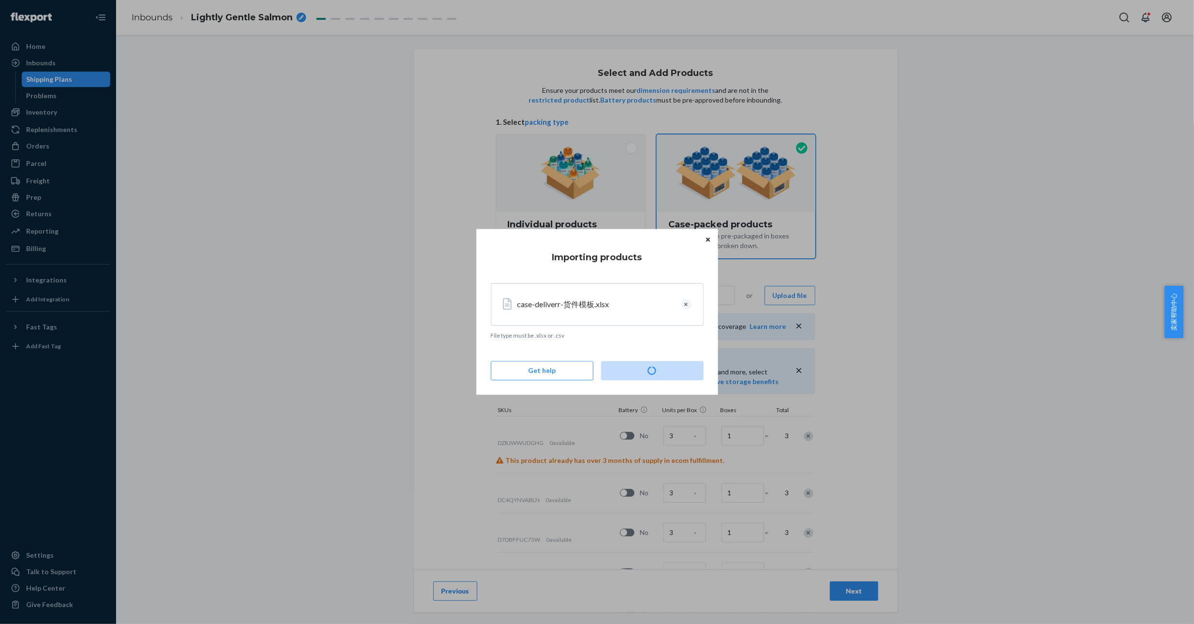
type input "12"
type input "2"
type input "31"
type input "25"
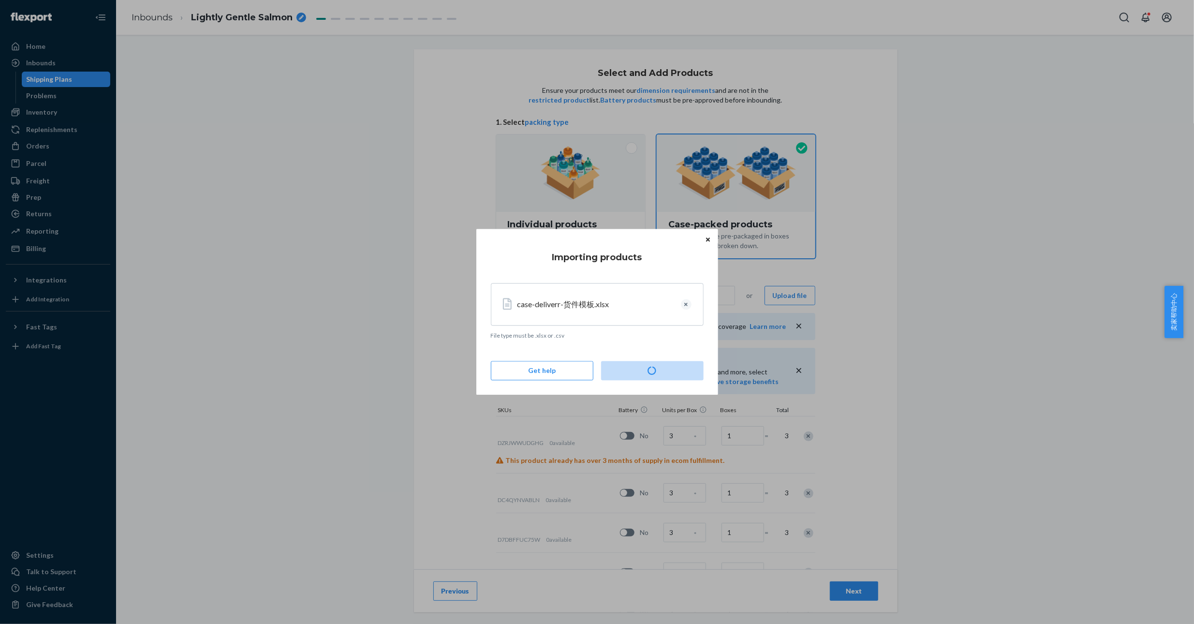
type input "14"
type input "9"
type input "4"
type input "12"
type input "18"
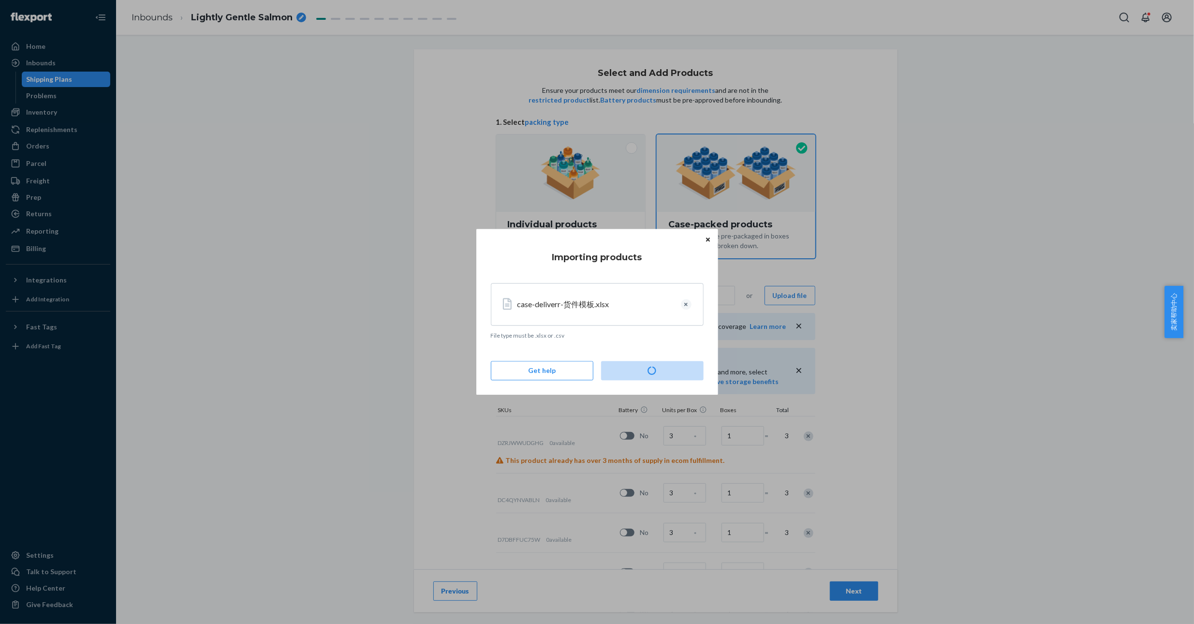
type input "4"
type input "2"
type input "14"
type input "11"
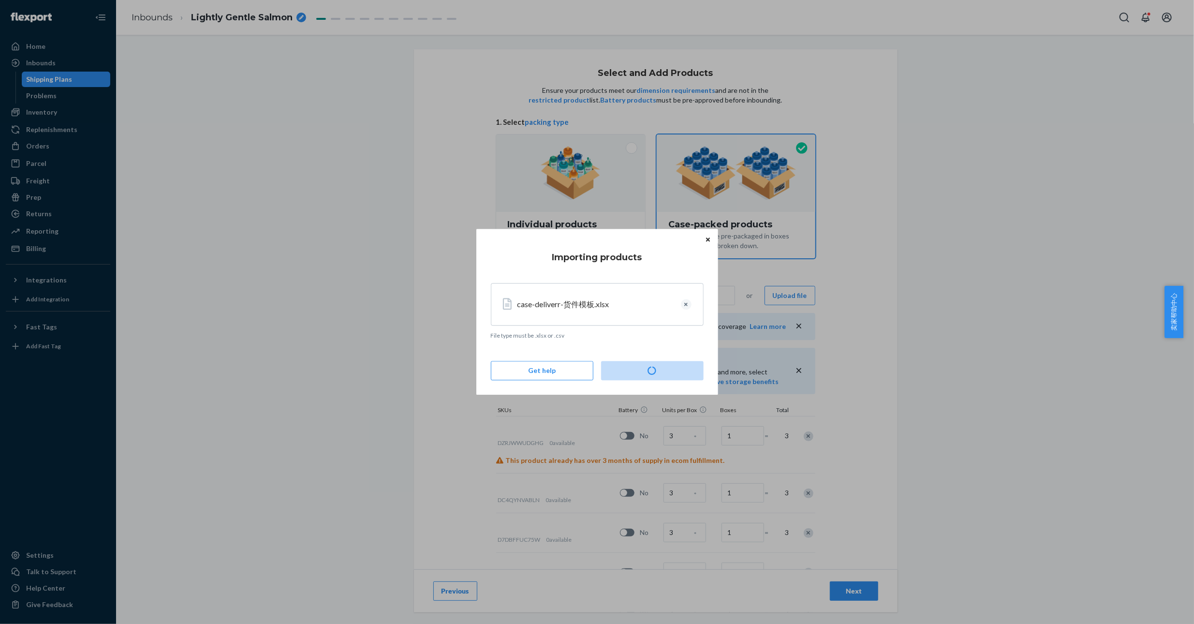
type input "11"
type input "5"
type input "2"
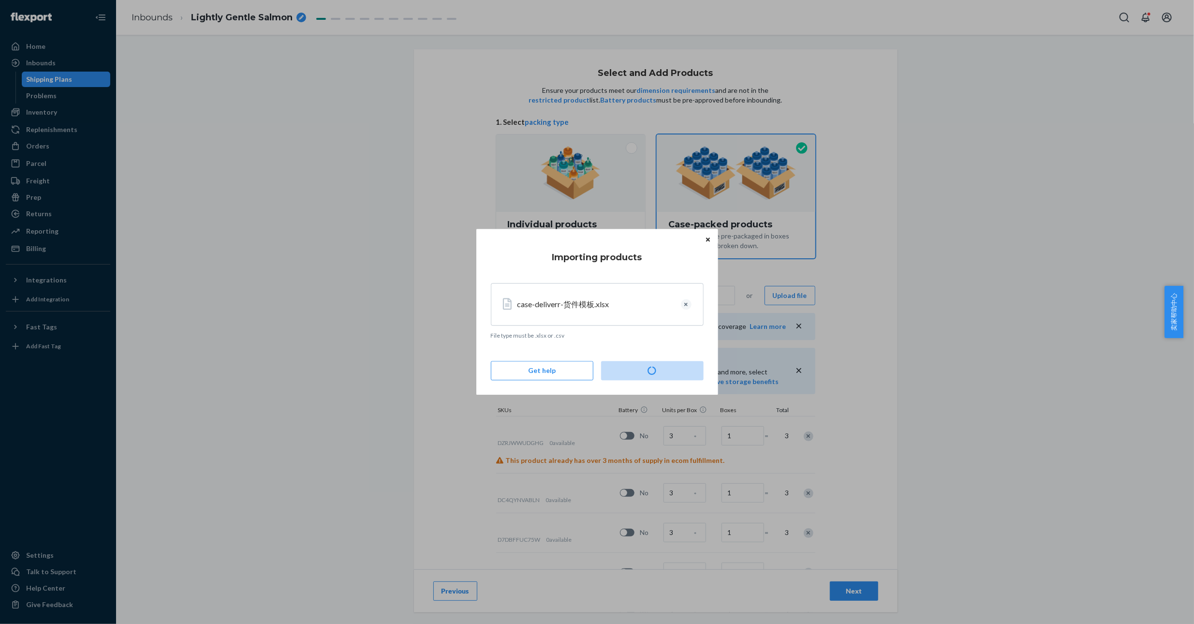
type input "13"
type input "24"
type input "13"
type input "29"
type input "24"
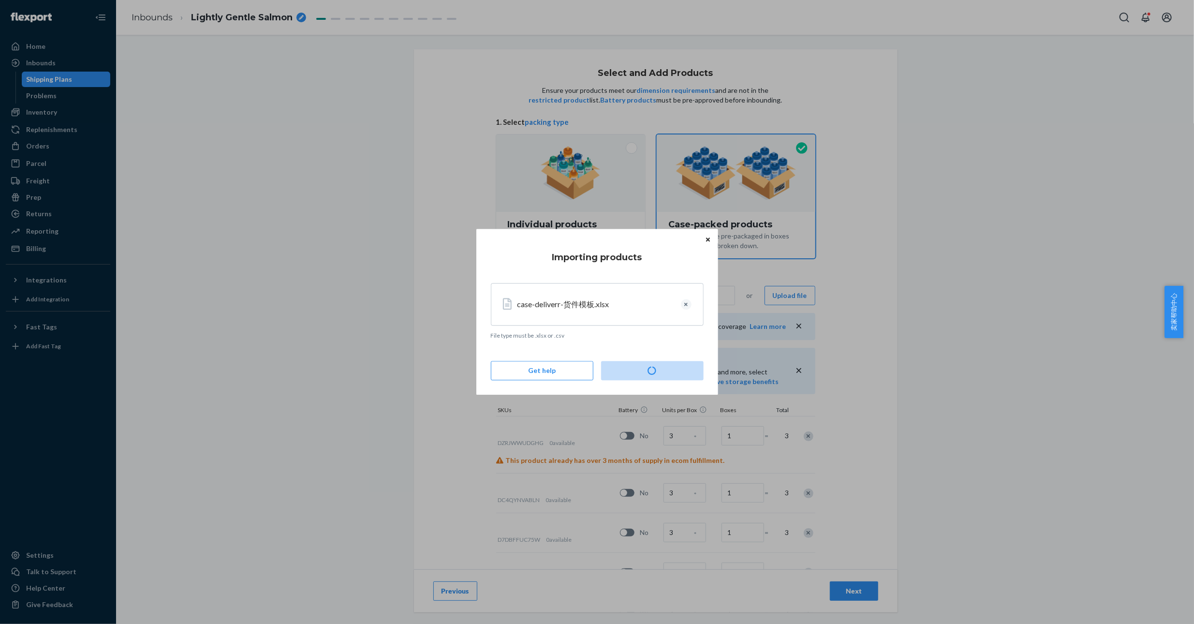
type input "10"
type input "27"
type input "30"
type input "5"
type input "9"
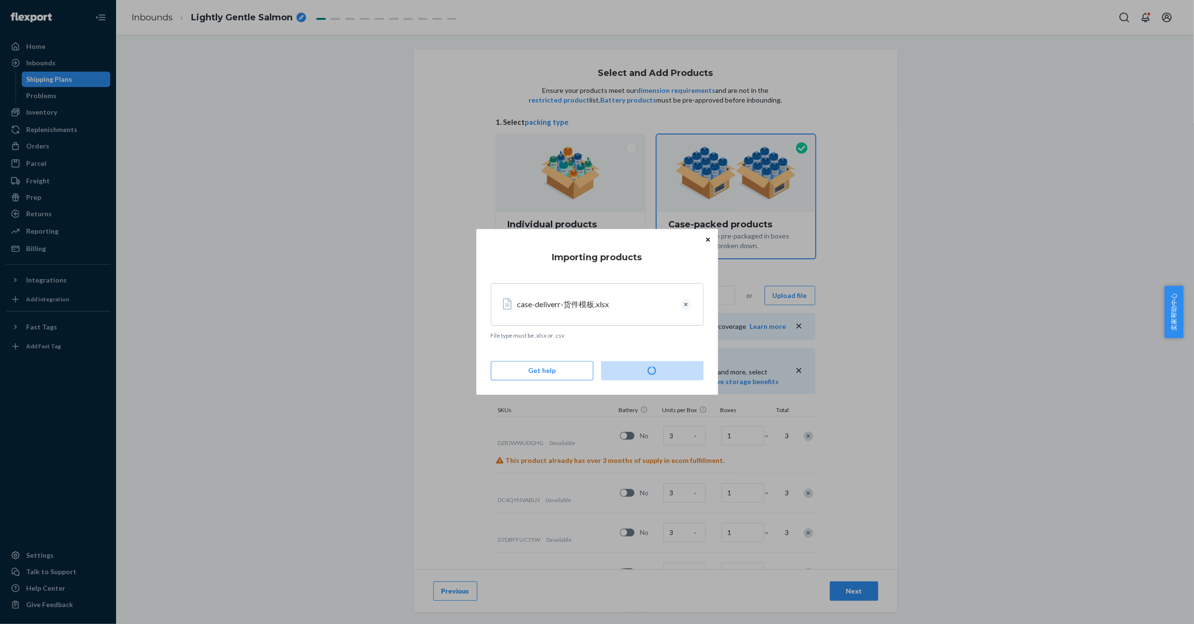
type input "4"
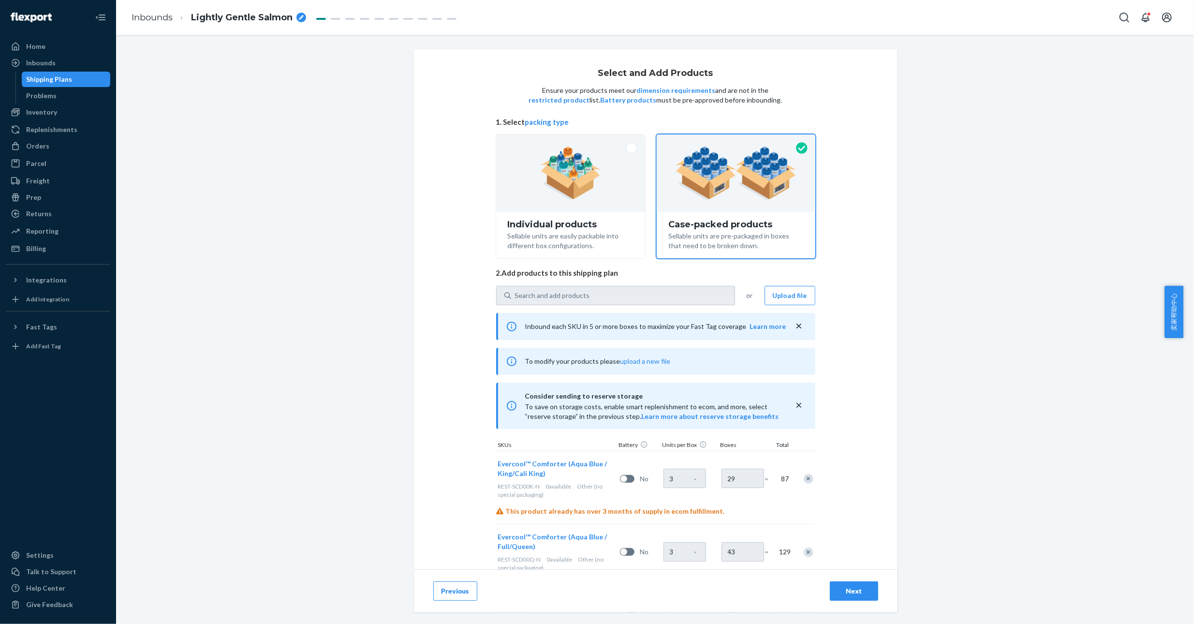
click at [299, 17] on icon "breadcrumbs" at bounding box center [301, 17] width 5 height 5
drag, startPoint x: 270, startPoint y: 15, endPoint x: 62, endPoint y: 32, distance: 209.0
click at [62, 32] on div "Home Inbounds Shipping Plans Problems Inventory Products Replenishments Orders …" at bounding box center [597, 312] width 1194 height 624
type input "REST-MAX2509US12-SCD/IFS/ITS"
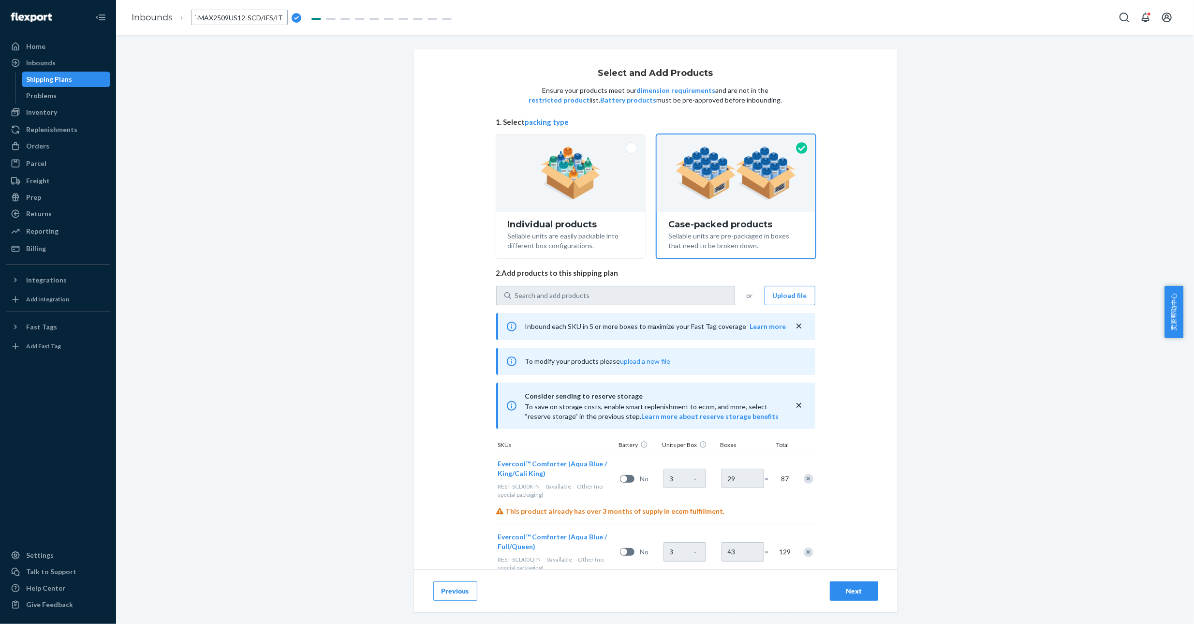
click at [287, 98] on div "Select and Add Products Ensure your products meet our dimension requirements an…" at bounding box center [654, 218] width 1063 height 338
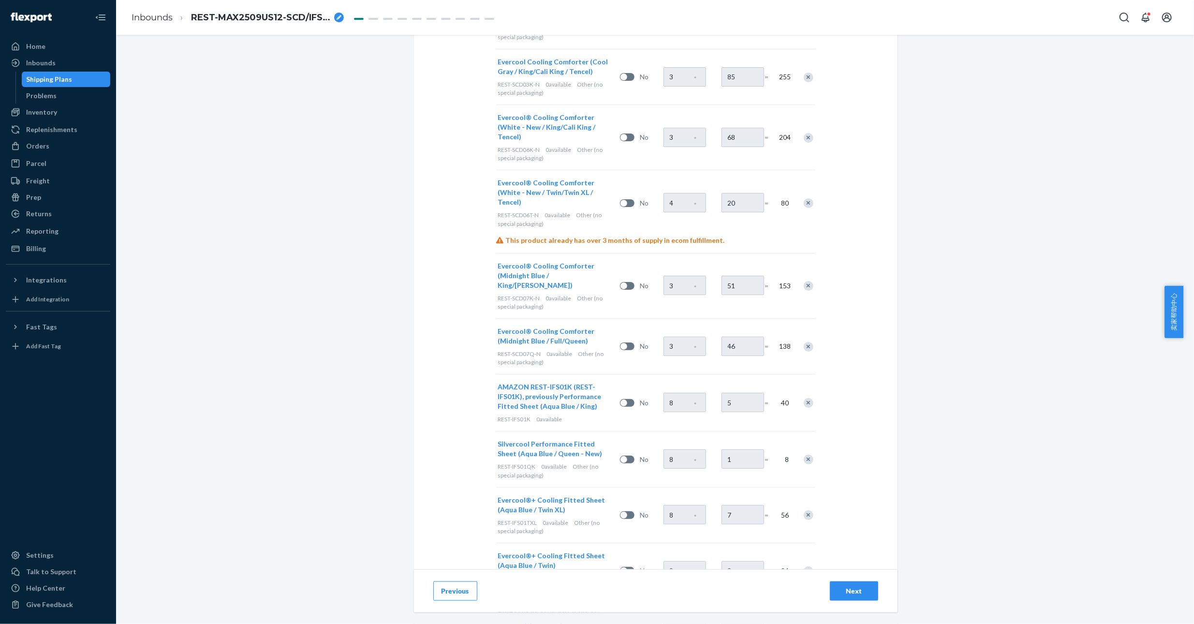
scroll to position [652, 0]
click at [554, 382] on span "AMAZON REST-IFS01K (REST-IFS01K), previously Performance Fitted Sheet (Aqua Blu…" at bounding box center [549, 396] width 103 height 28
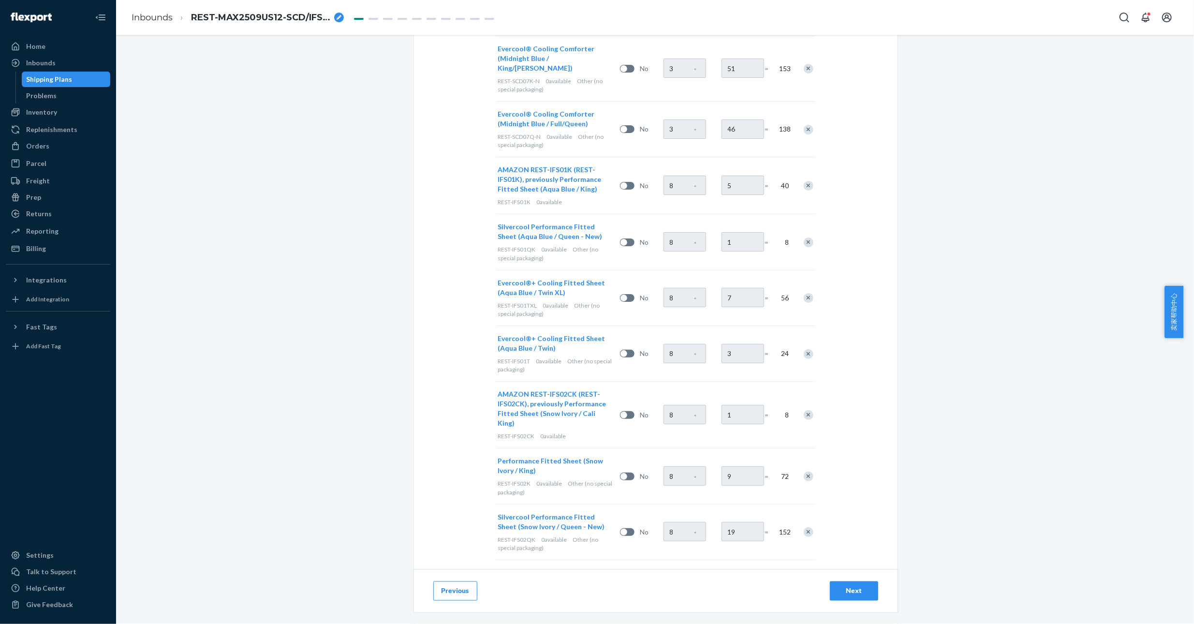
scroll to position [870, 0]
click at [556, 388] on button "AMAZON REST-IFS02CK (REST-IFS02CK), previously Performance Fitted Sheet (Snow I…" at bounding box center [553, 407] width 110 height 39
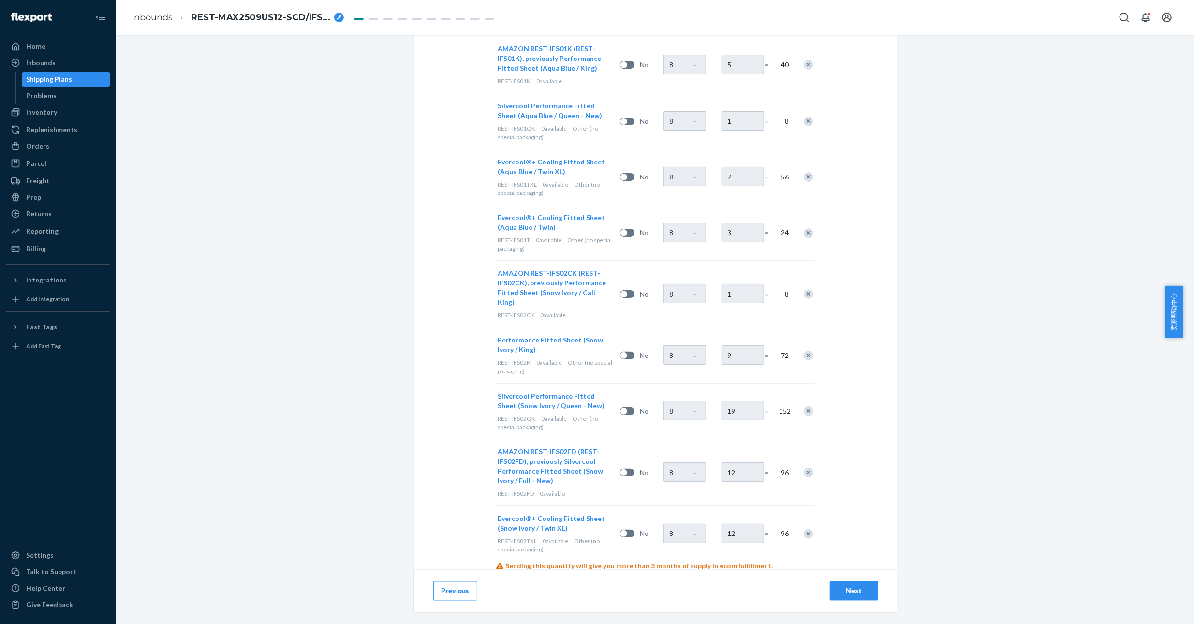
scroll to position [1015, 0]
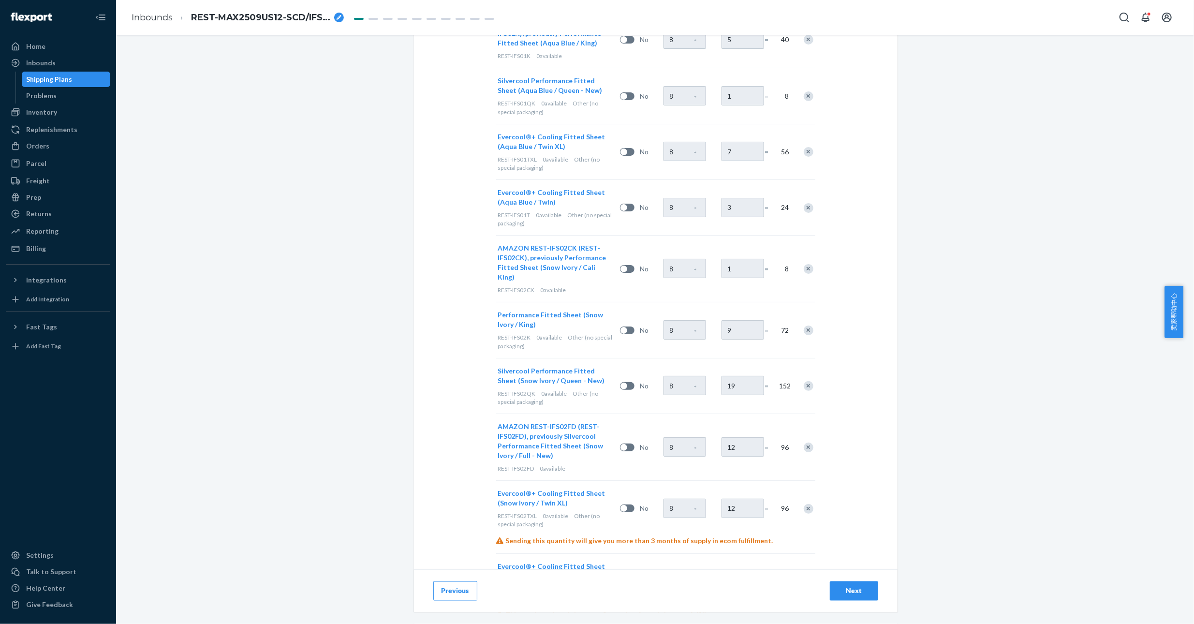
click at [545, 422] on span "AMAZON REST-IFS02FD (REST-IFS02FD), previously Silvercool Performance Fitted Sh…" at bounding box center [550, 440] width 105 height 37
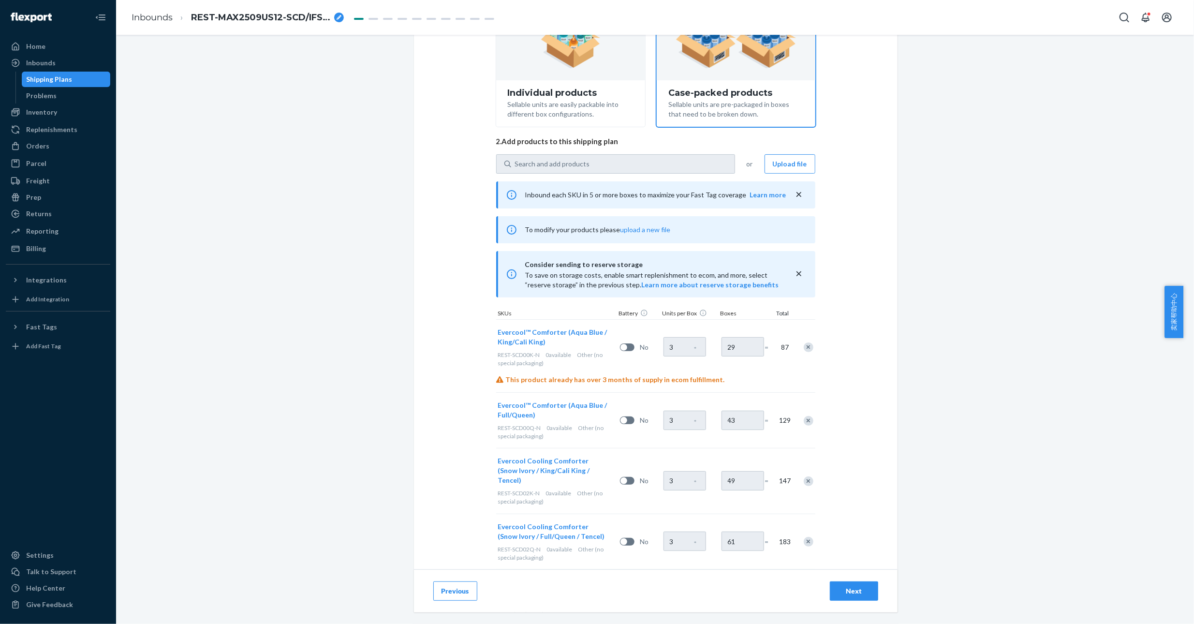
scroll to position [0, 0]
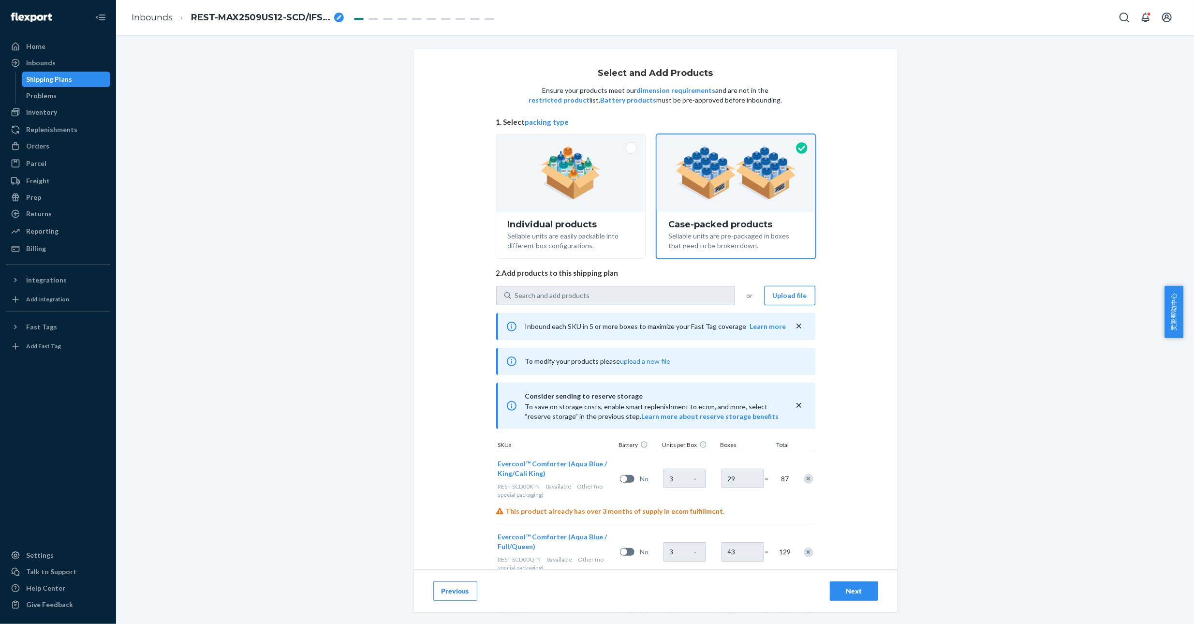
click at [789, 294] on button "Upload file" at bounding box center [789, 295] width 51 height 19
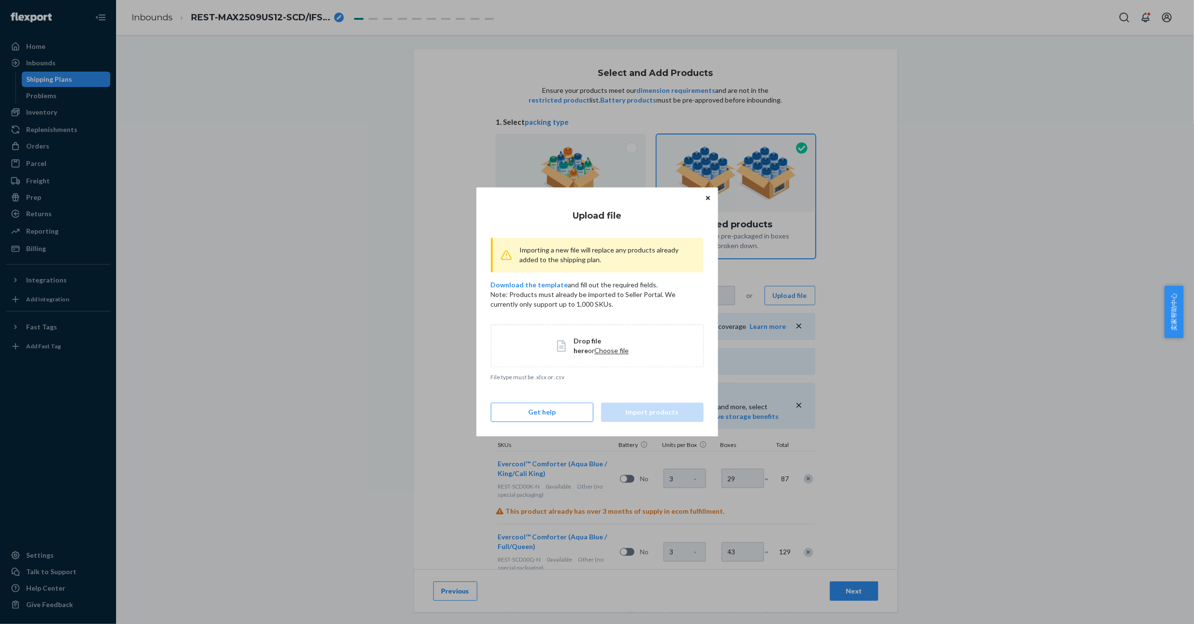
click at [596, 351] on span "Choose file" at bounding box center [611, 350] width 34 height 8
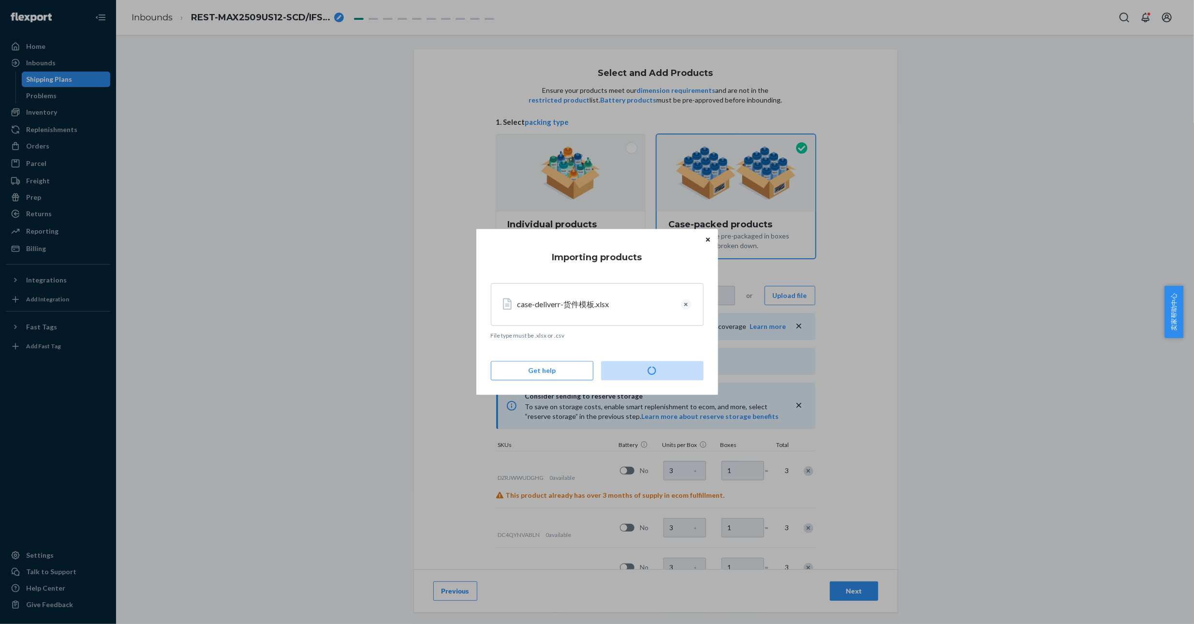
type input "29"
type input "43"
type input "49"
type input "61"
type input "85"
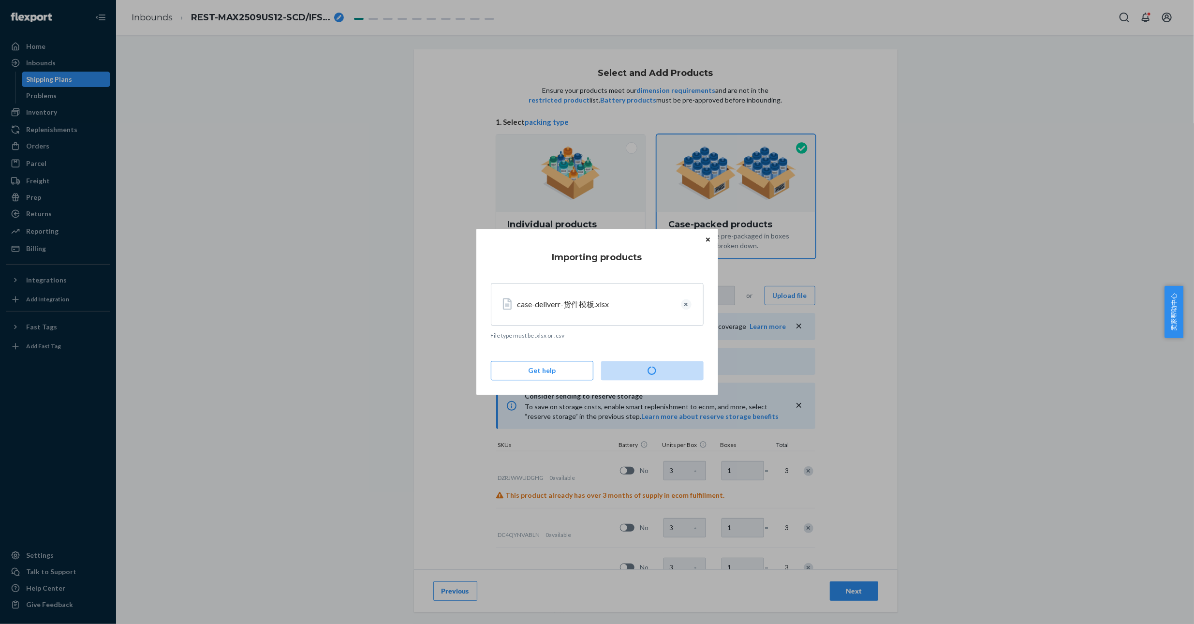
type input "68"
type input "20"
type input "51"
type input "46"
type input "5"
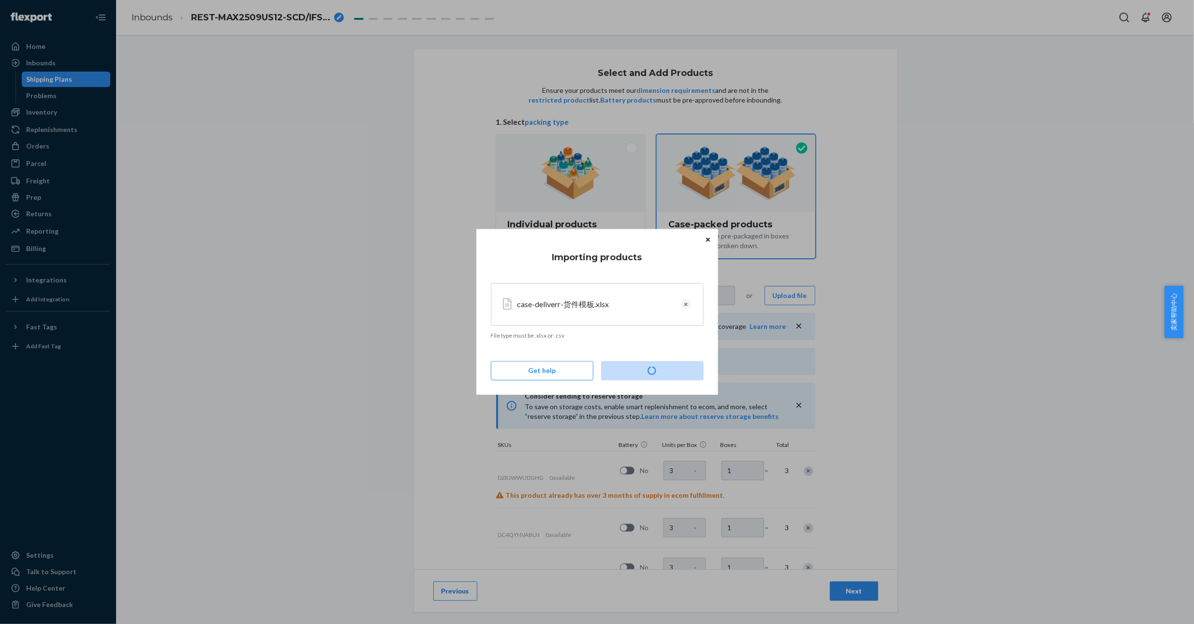
type input "7"
type input "3"
type input "9"
type input "19"
type input "12"
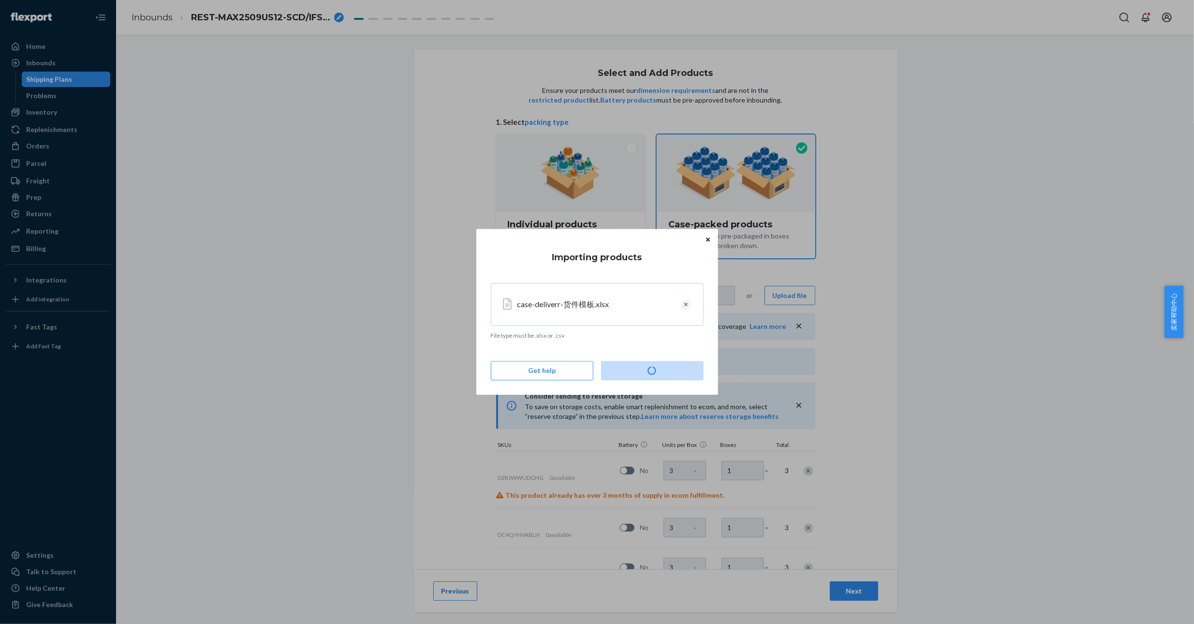
type input "12"
type input "2"
type input "31"
type input "25"
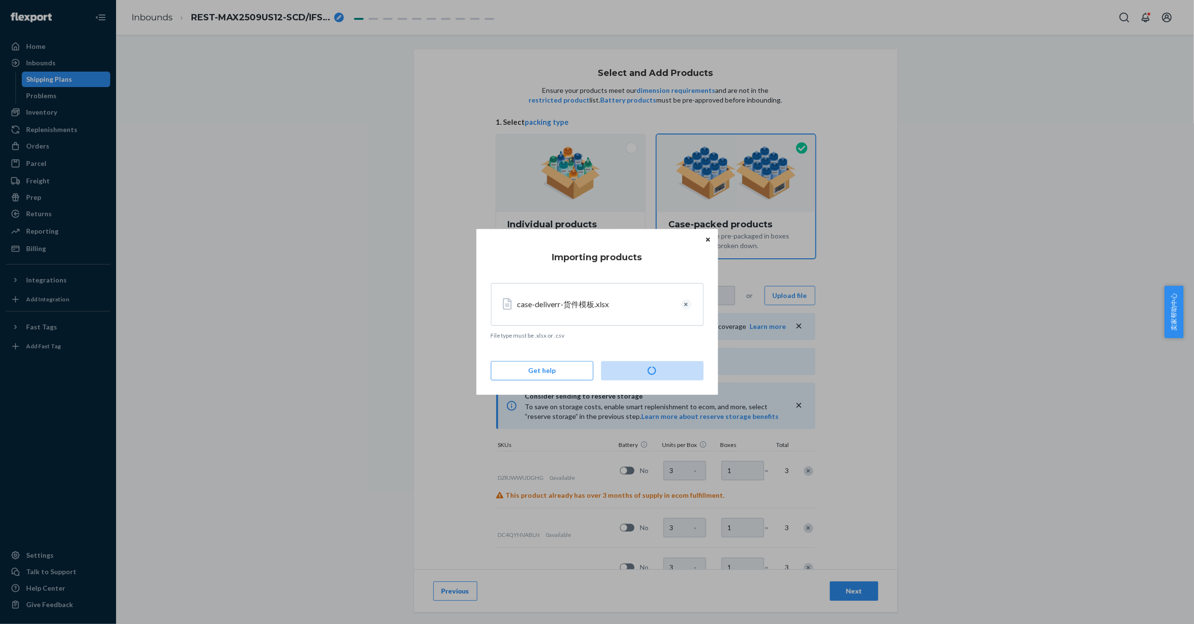
type input "14"
type input "9"
type input "4"
type input "12"
type input "18"
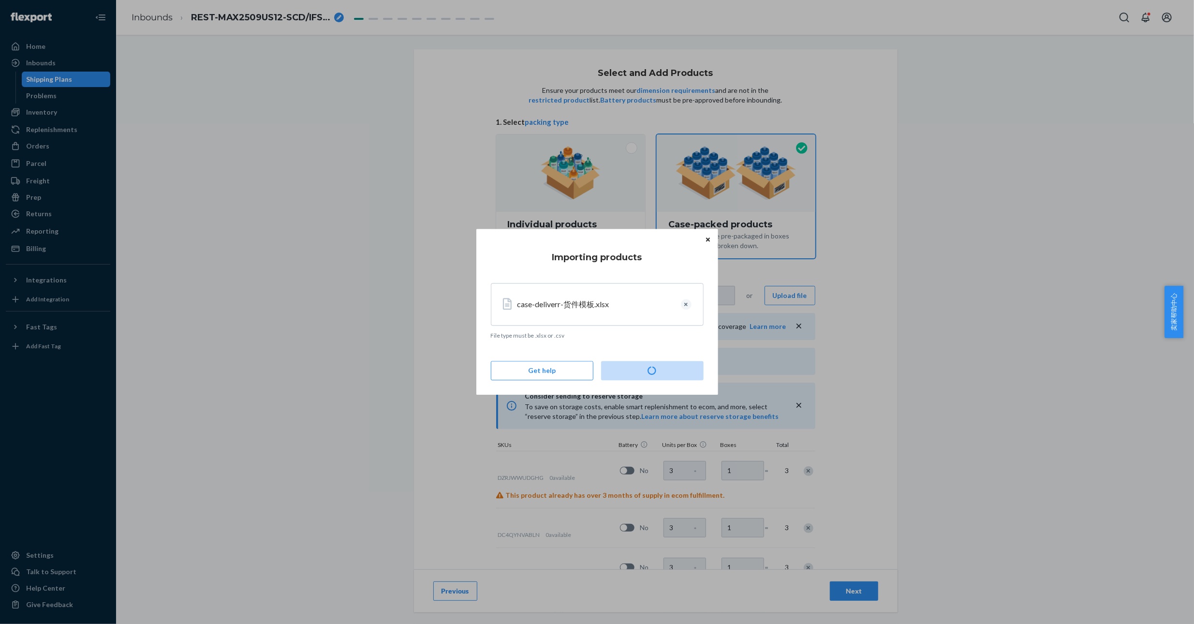
type input "4"
type input "2"
type input "14"
type input "11"
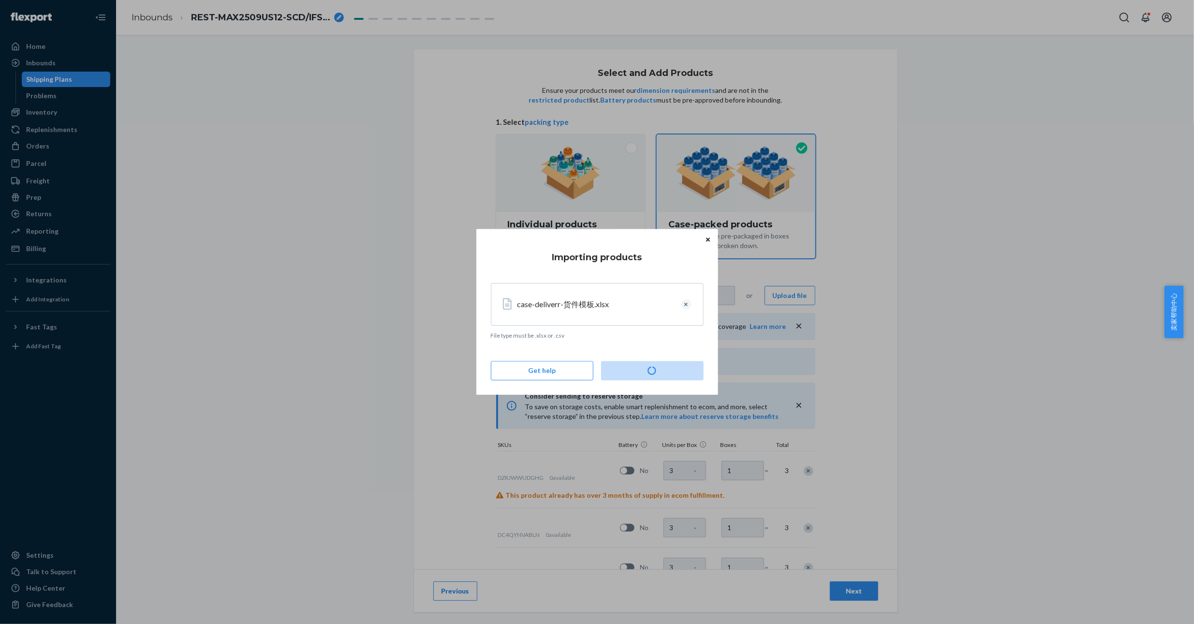
type input "11"
type input "5"
type input "2"
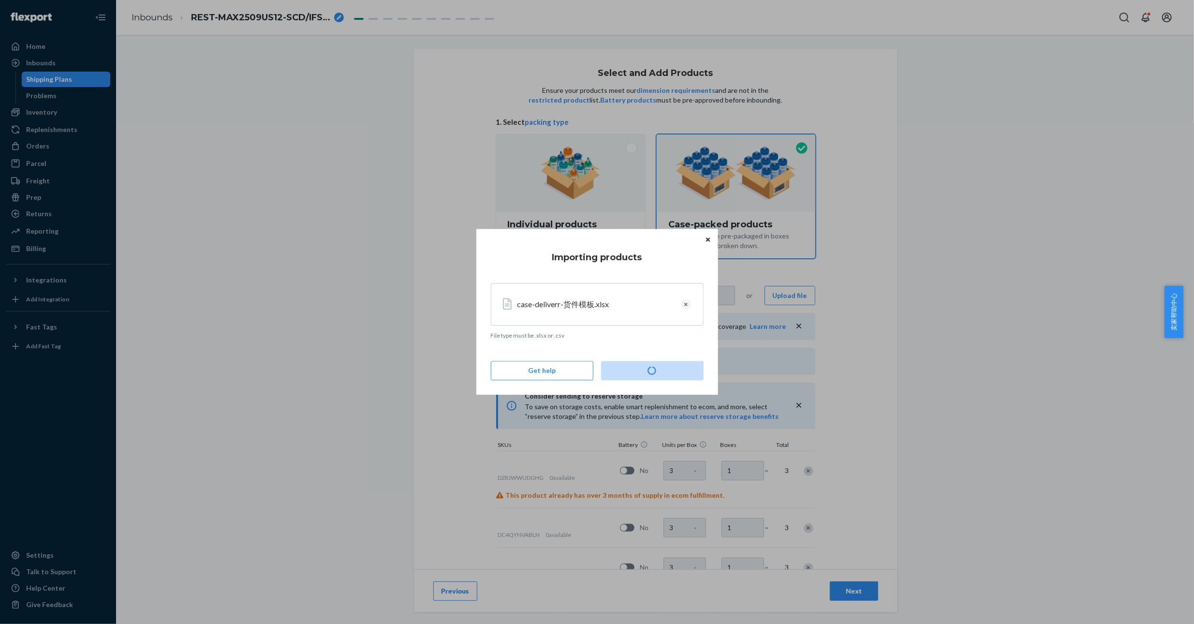
type input "13"
type input "24"
type input "13"
type input "29"
type input "24"
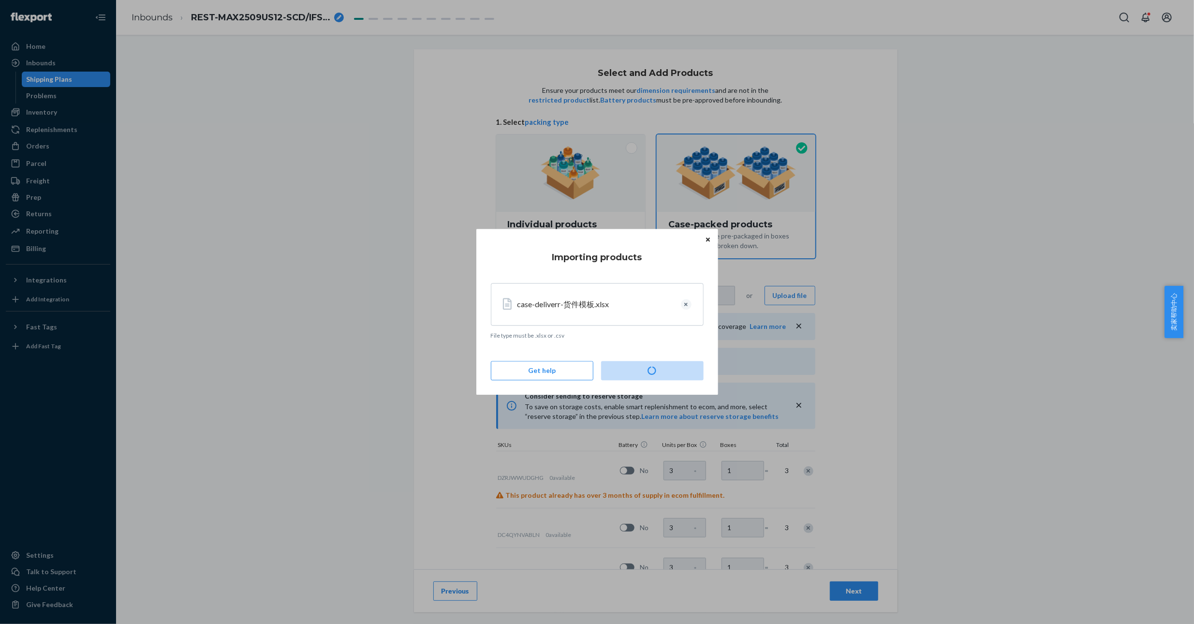
type input "10"
type input "27"
type input "30"
type input "5"
type input "9"
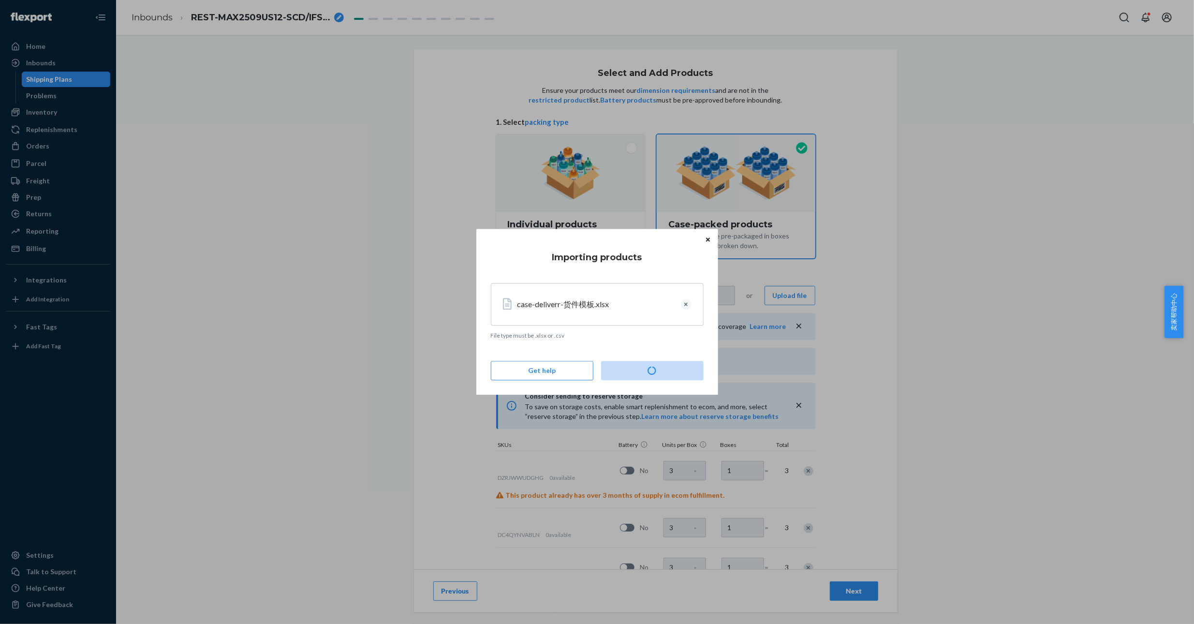
type input "4"
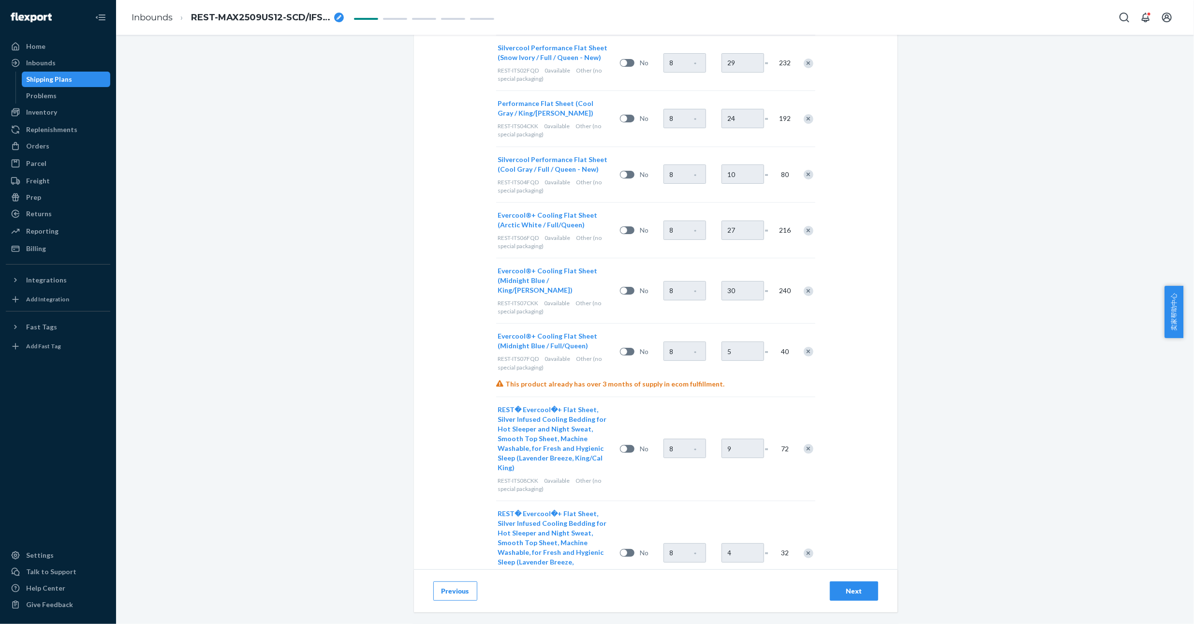
scroll to position [3017, 0]
click at [856, 589] on div "Next" at bounding box center [854, 591] width 32 height 10
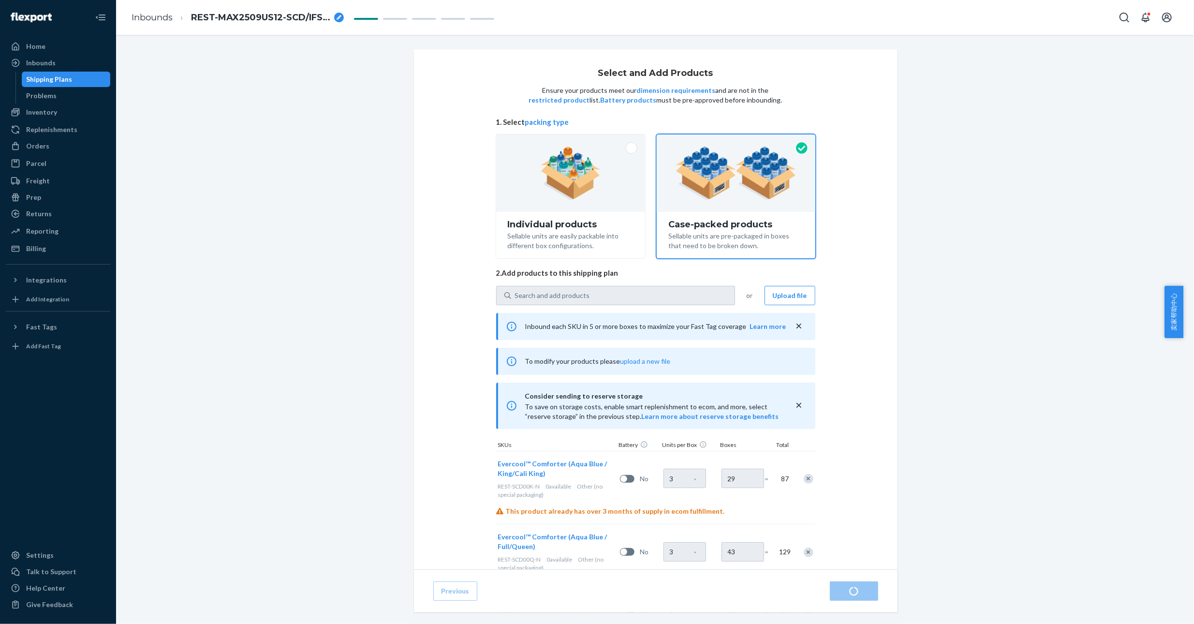
radio input "true"
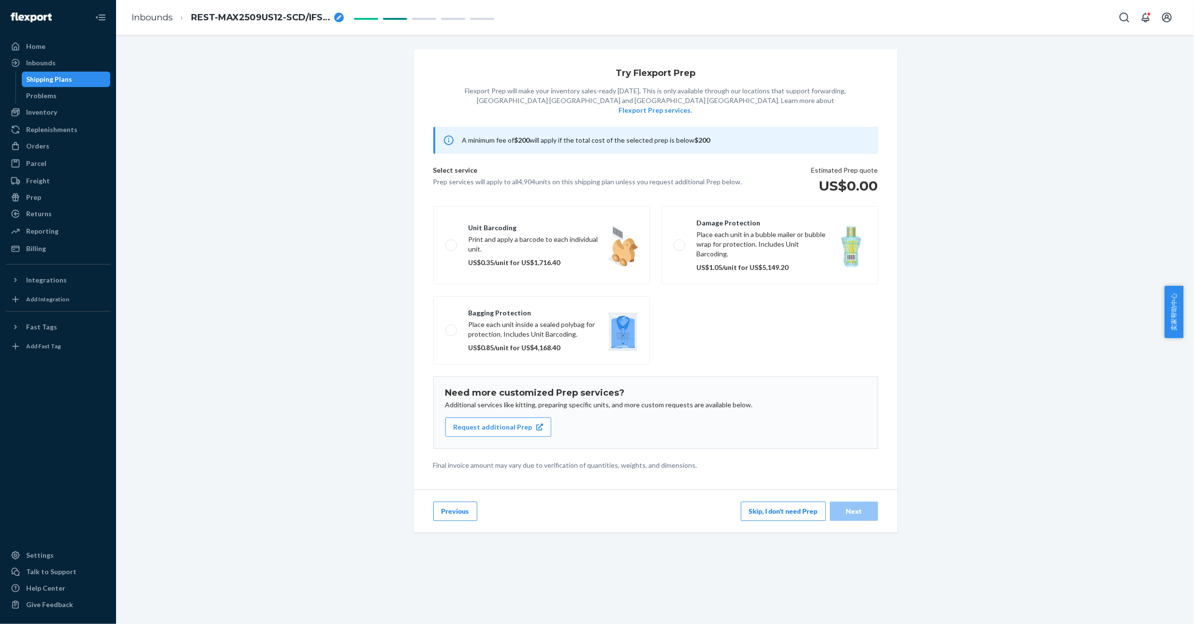
click at [795, 501] on button "Skip, I don't need Prep" at bounding box center [783, 510] width 85 height 19
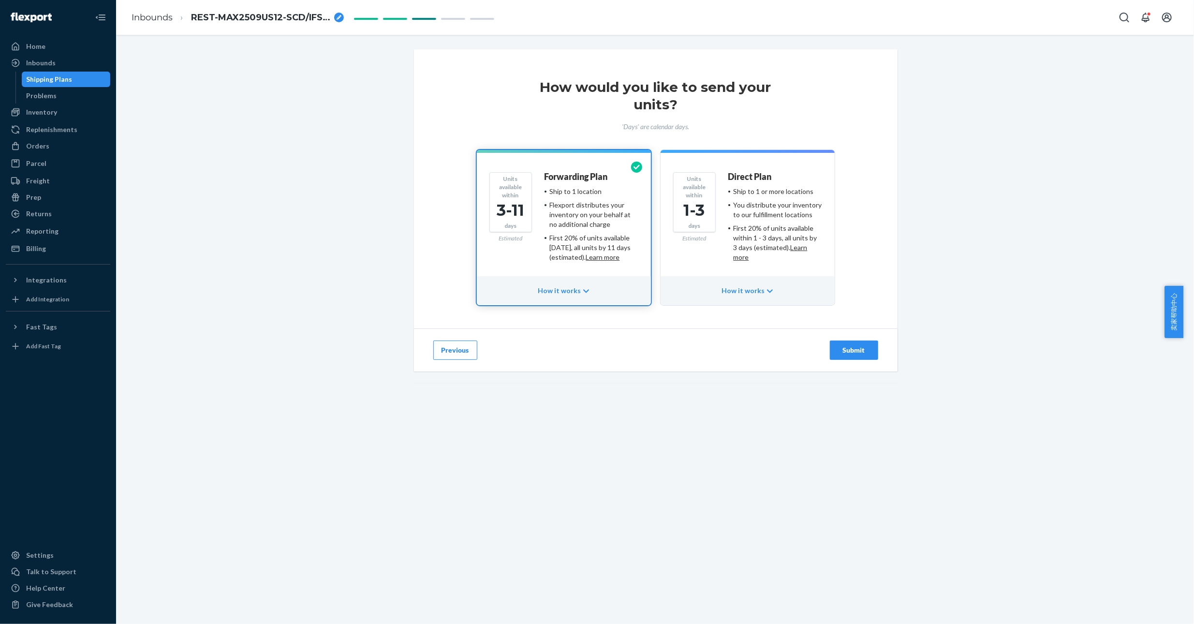
click at [853, 348] on div "Submit" at bounding box center [854, 350] width 32 height 10
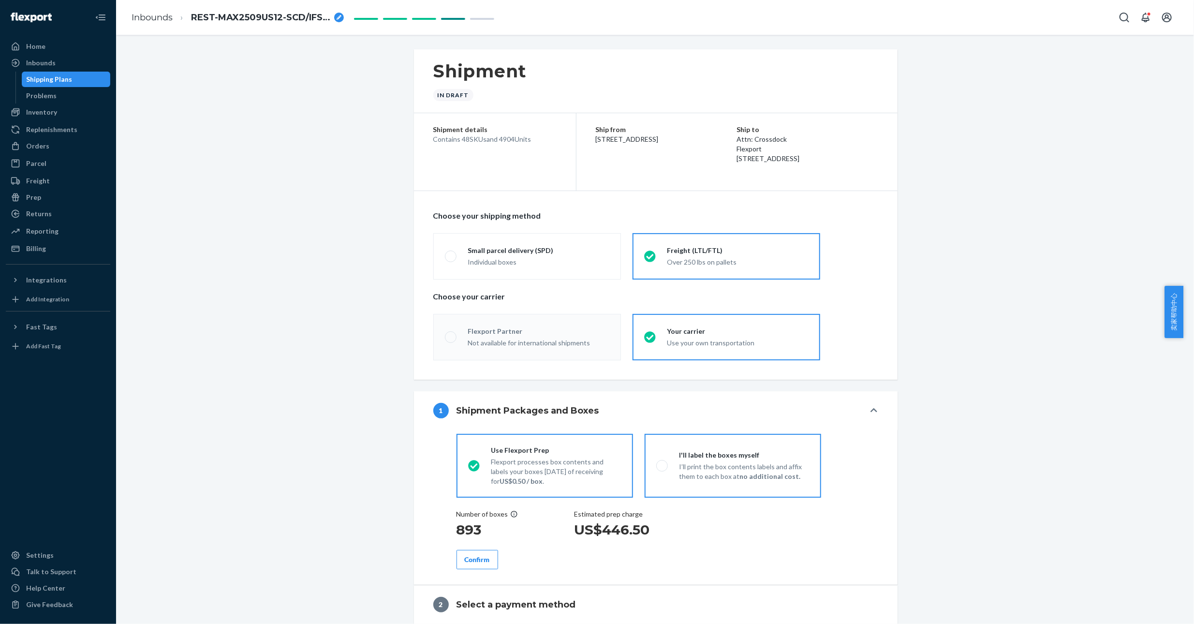
radio input "true"
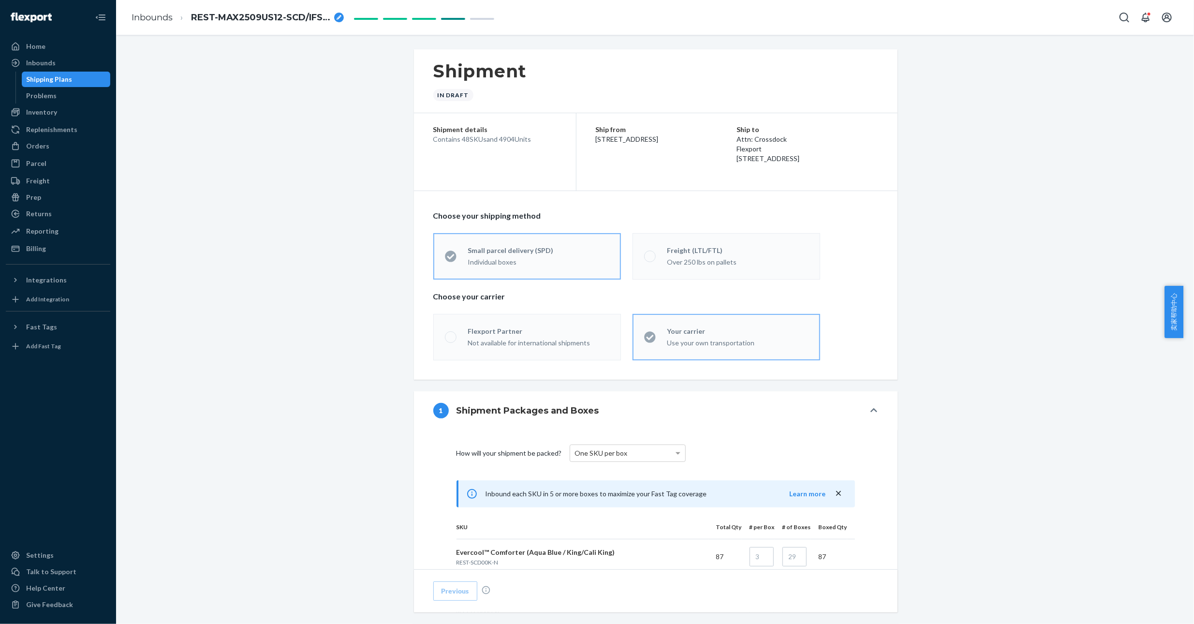
click at [749, 453] on div "How will your shipment be packed? One SKU per box" at bounding box center [655, 453] width 398 height 39
click at [712, 248] on div "Freight (LTL/FTL)" at bounding box center [737, 251] width 141 height 10
click at [650, 253] on input "Freight (LTL/FTL) Over 250 lbs on pallets" at bounding box center [647, 256] width 6 height 6
radio input "true"
radio input "false"
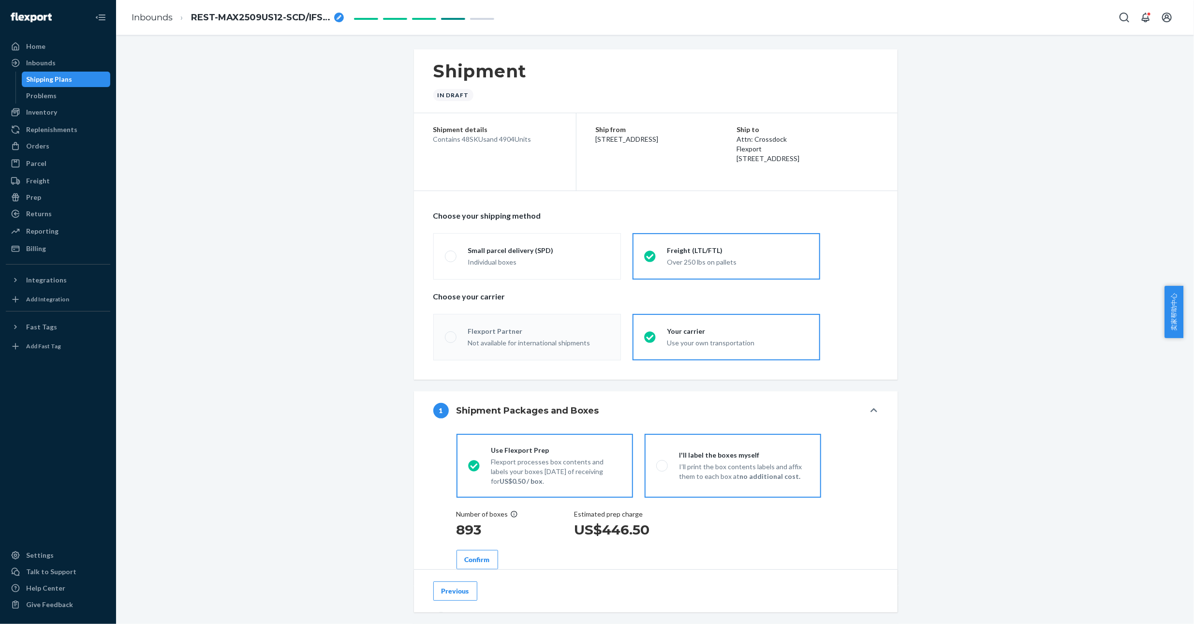
click at [753, 472] on strong "no additional cost." at bounding box center [770, 476] width 61 height 8
click at [662, 468] on input "I'll label the boxes myself I’ll print the box contents labels and affix them t…" at bounding box center [659, 465] width 6 height 6
radio input "true"
radio input "false"
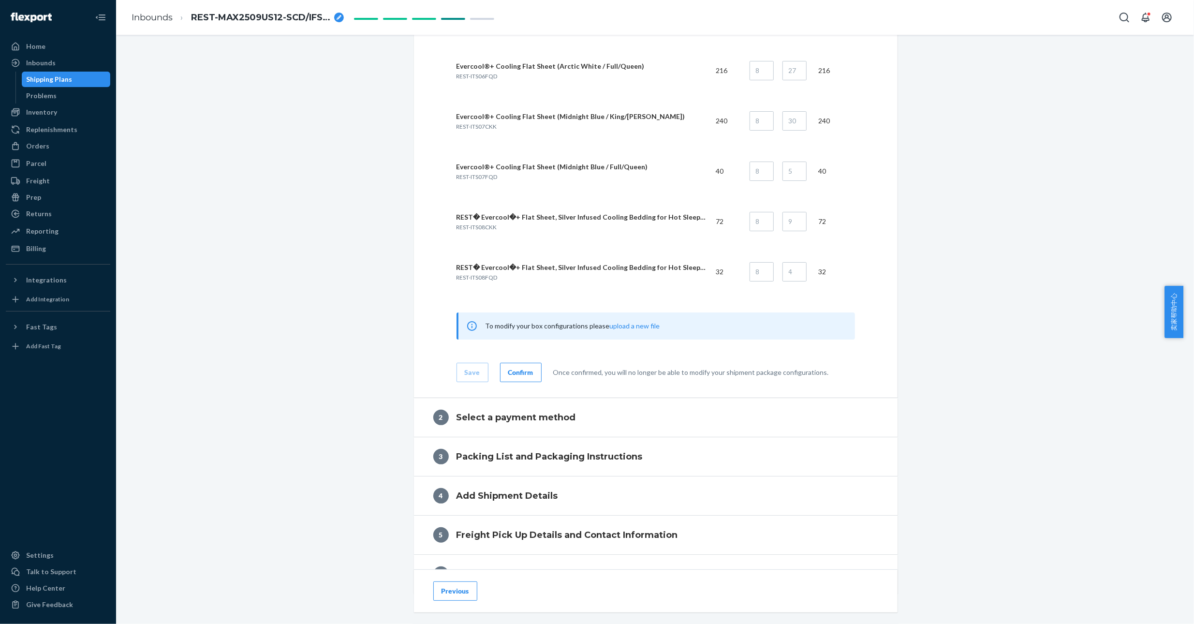
scroll to position [2755, 0]
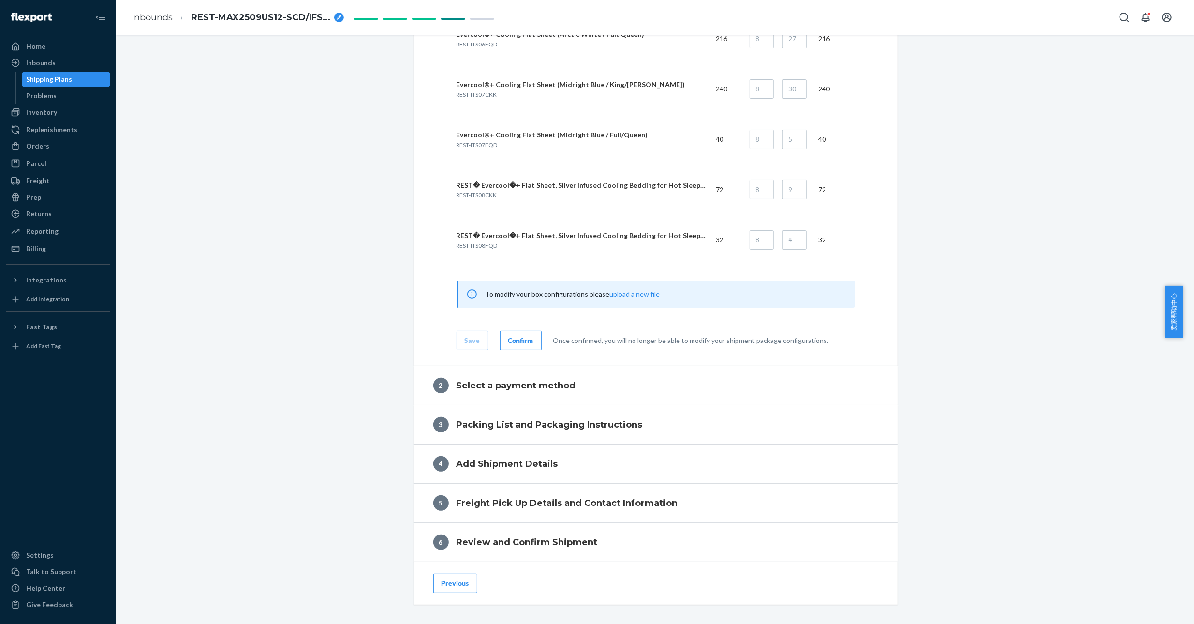
click at [517, 333] on button "Confirm" at bounding box center [521, 340] width 42 height 19
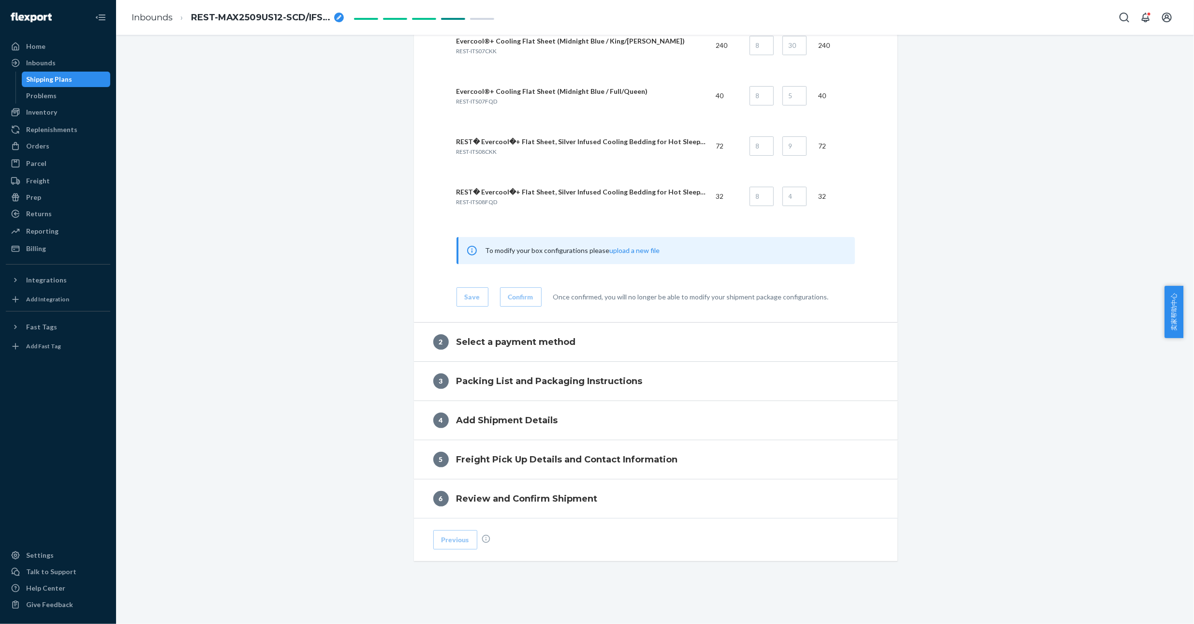
scroll to position [231, 0]
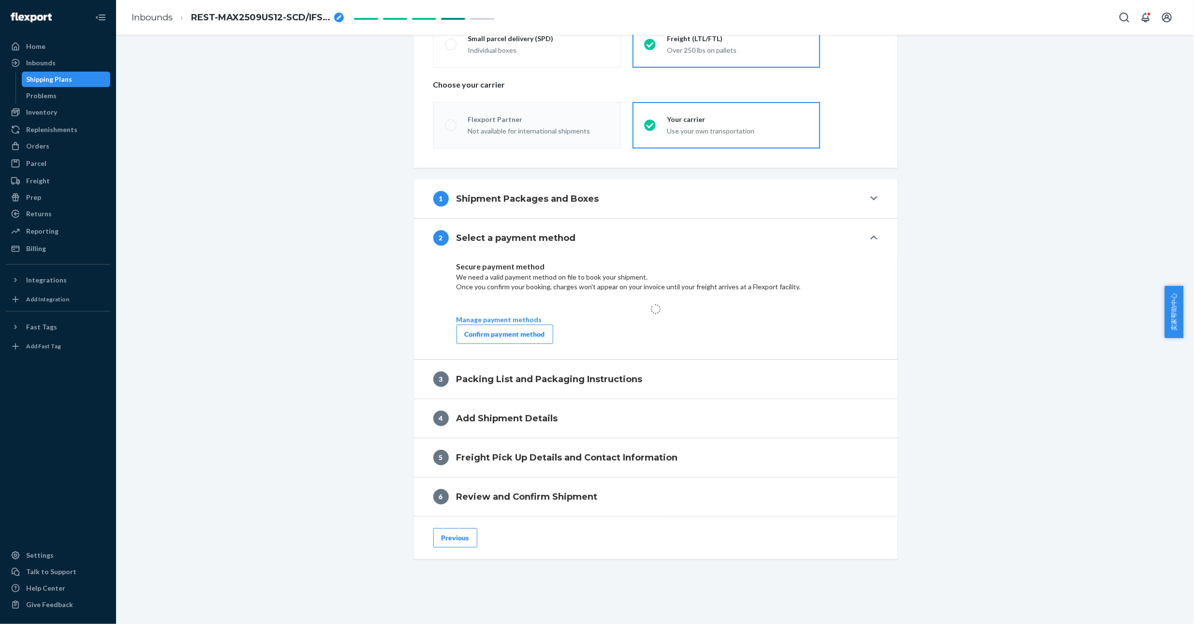
click at [513, 331] on div "Confirm payment method" at bounding box center [505, 334] width 80 height 10
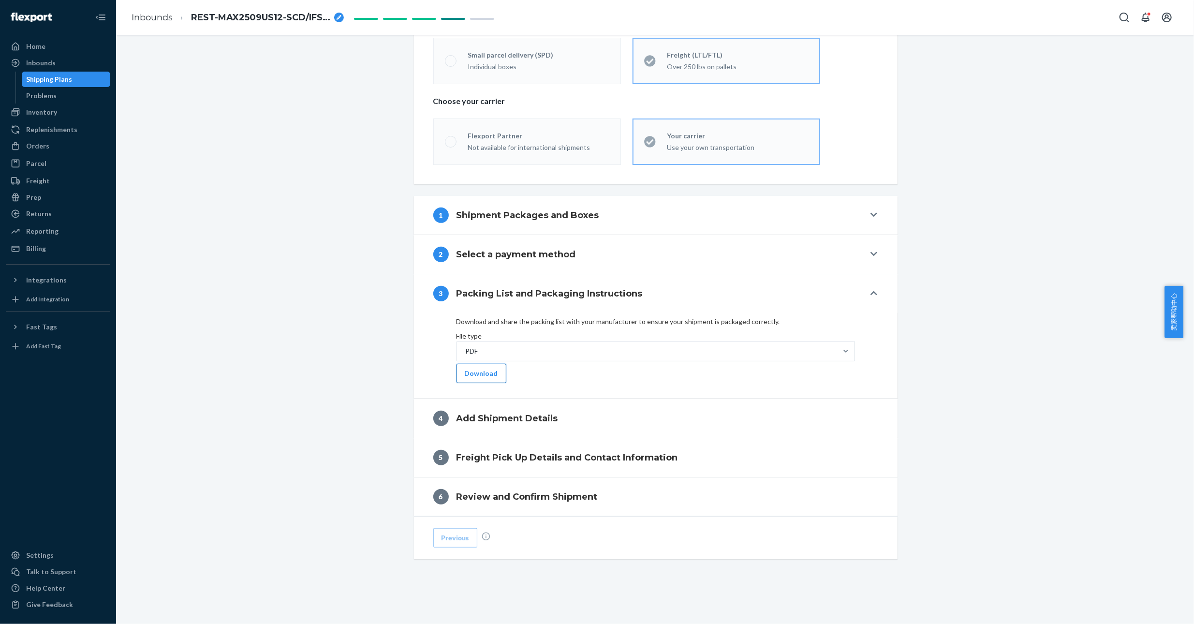
click at [473, 370] on button "Download" at bounding box center [481, 373] width 50 height 19
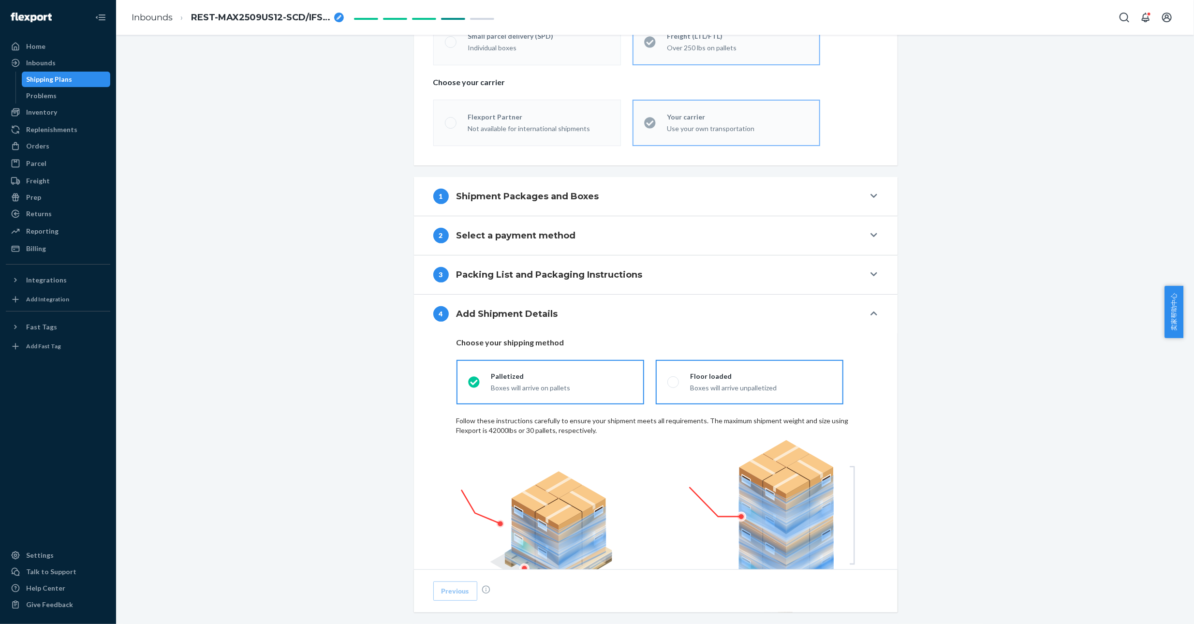
click at [733, 379] on div "Floor loaded" at bounding box center [760, 376] width 141 height 10
click at [673, 379] on input "Floor loaded Boxes will arrive unpalletized" at bounding box center [670, 382] width 6 height 6
radio input "true"
radio input "false"
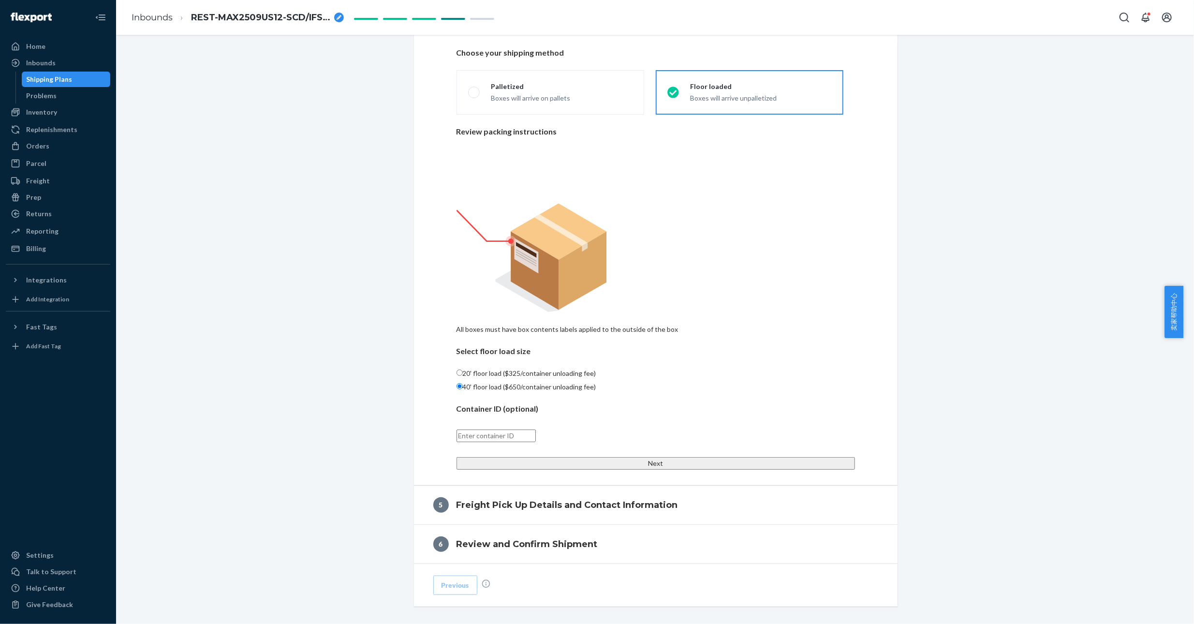
scroll to position [504, 0]
click at [516, 429] on input "text" at bounding box center [495, 435] width 79 height 13
click at [734, 323] on div "Choose your shipping method Palletized Boxes will arrive on pallets Floor loade…" at bounding box center [655, 258] width 398 height 434
click at [467, 456] on button "Next" at bounding box center [655, 462] width 398 height 13
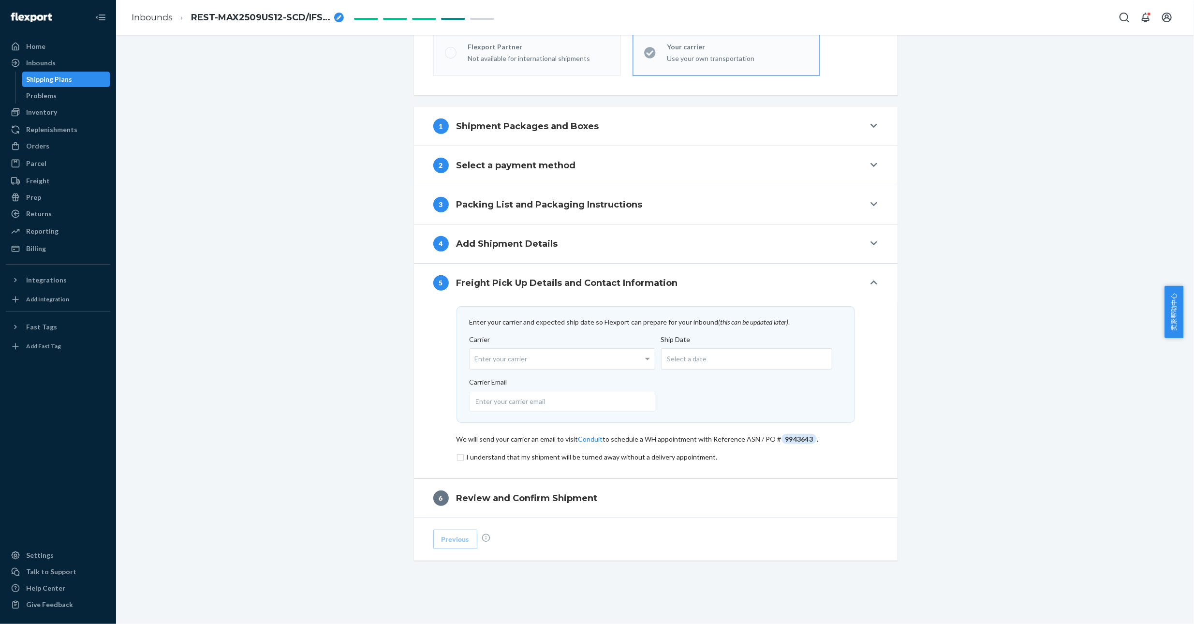
click at [743, 351] on div "Select a date" at bounding box center [746, 358] width 171 height 21
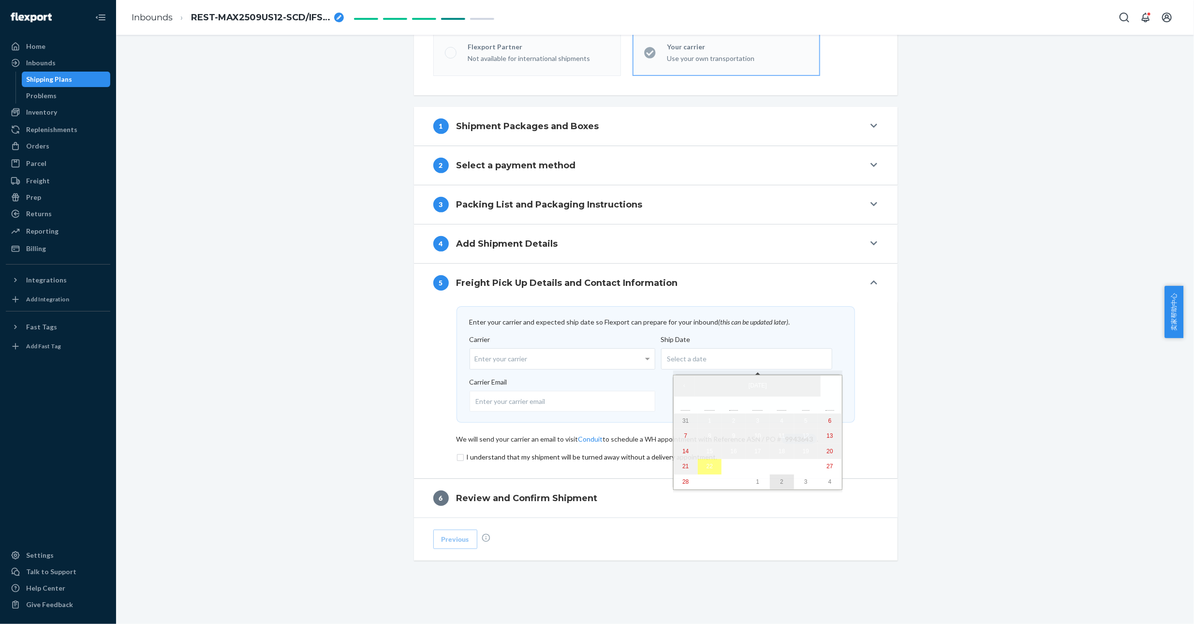
click at [780, 485] on abbr "2" at bounding box center [781, 481] width 3 height 7
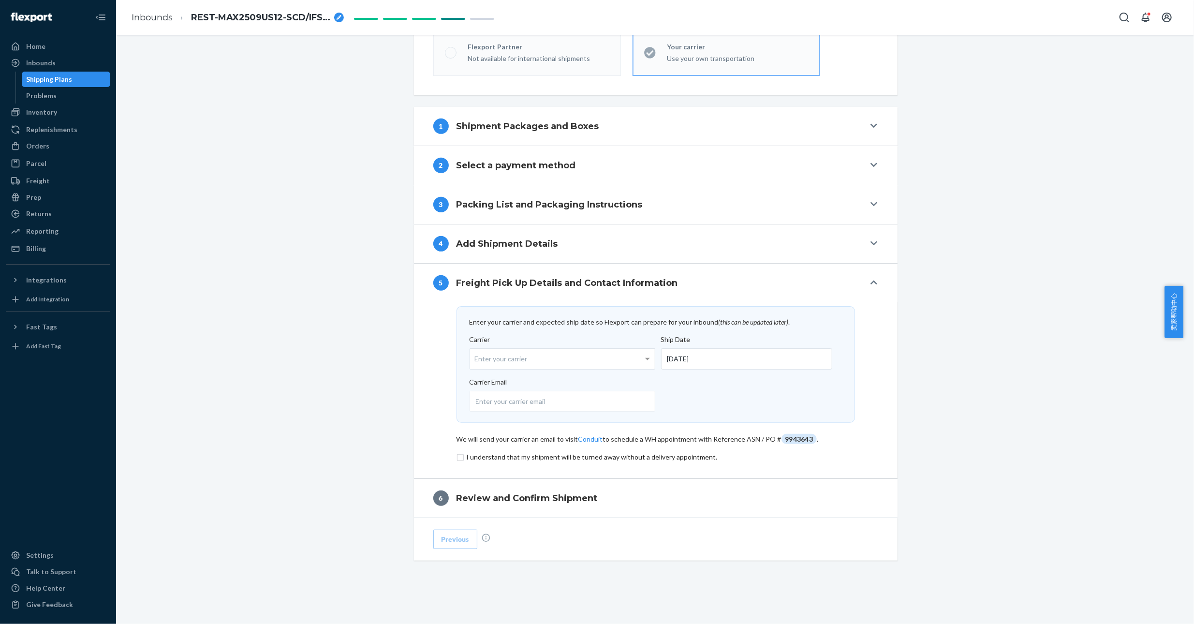
click at [1009, 384] on div "Shipment In draft Shipment details Contains 48 SKUs and 4904 Units Ship from RE…" at bounding box center [654, 195] width 1063 height 860
click at [791, 438] on span "9943643" at bounding box center [799, 439] width 36 height 10
copy span "9943643"
click at [931, 423] on div "Shipment In draft Shipment details Contains 48 SKUs and 4904 Units Ship from RE…" at bounding box center [654, 195] width 1063 height 860
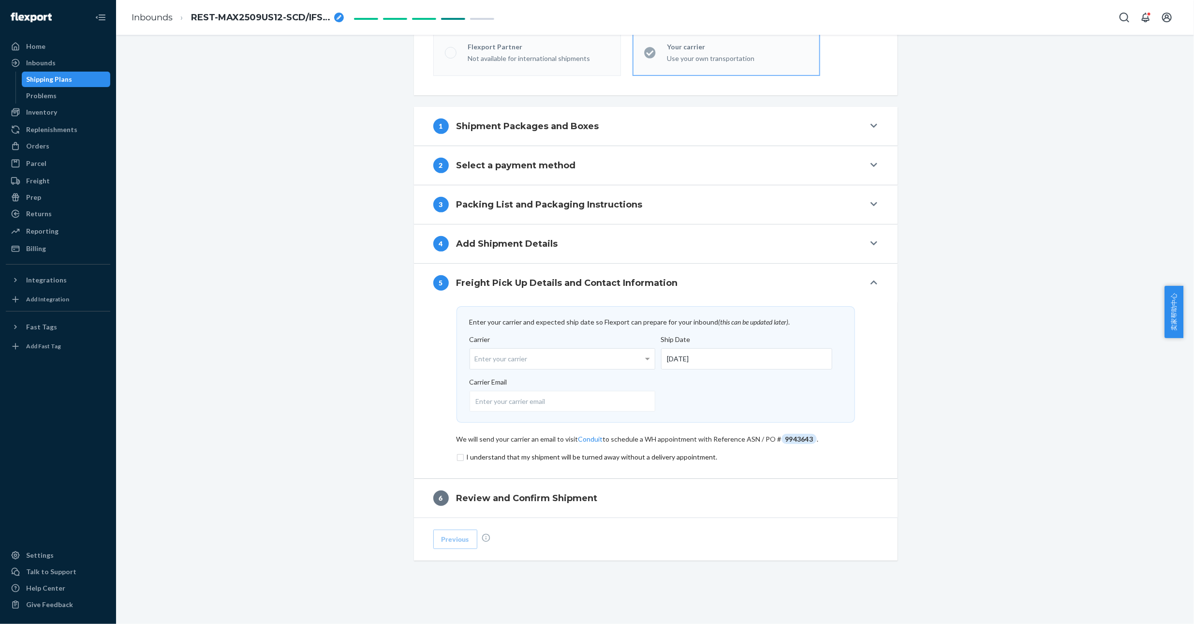
click at [456, 457] on input "checkbox" at bounding box center [655, 457] width 398 height 12
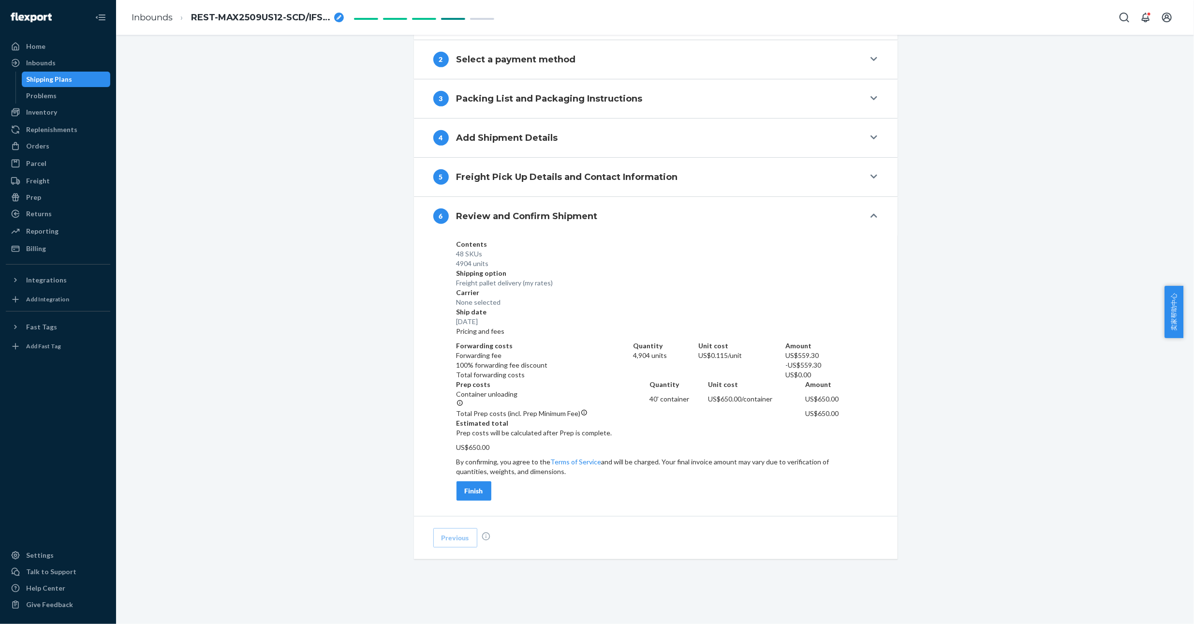
scroll to position [409, 0]
click at [469, 494] on div "Finish" at bounding box center [474, 491] width 18 height 10
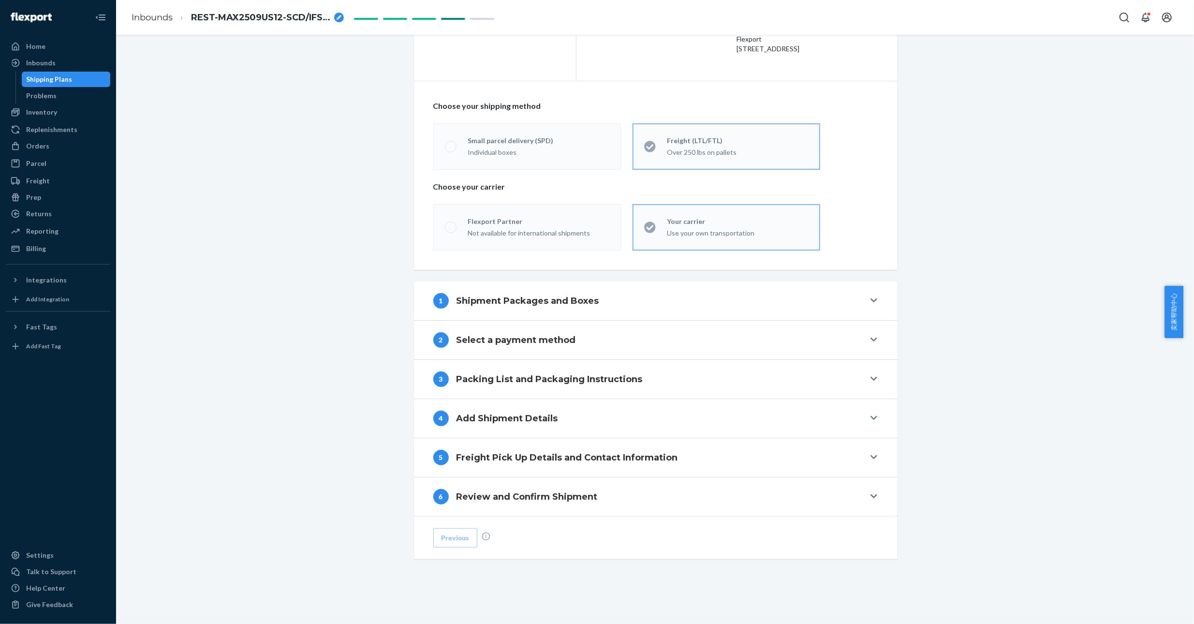
scroll to position [109, 0]
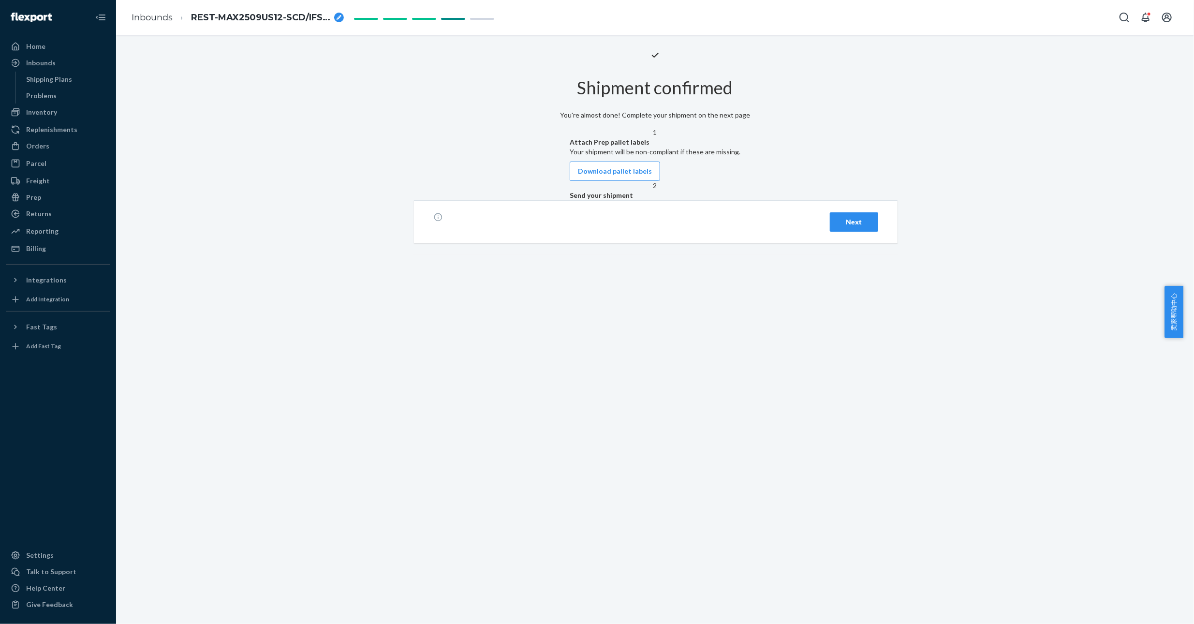
click at [847, 227] on div "Next" at bounding box center [854, 222] width 32 height 10
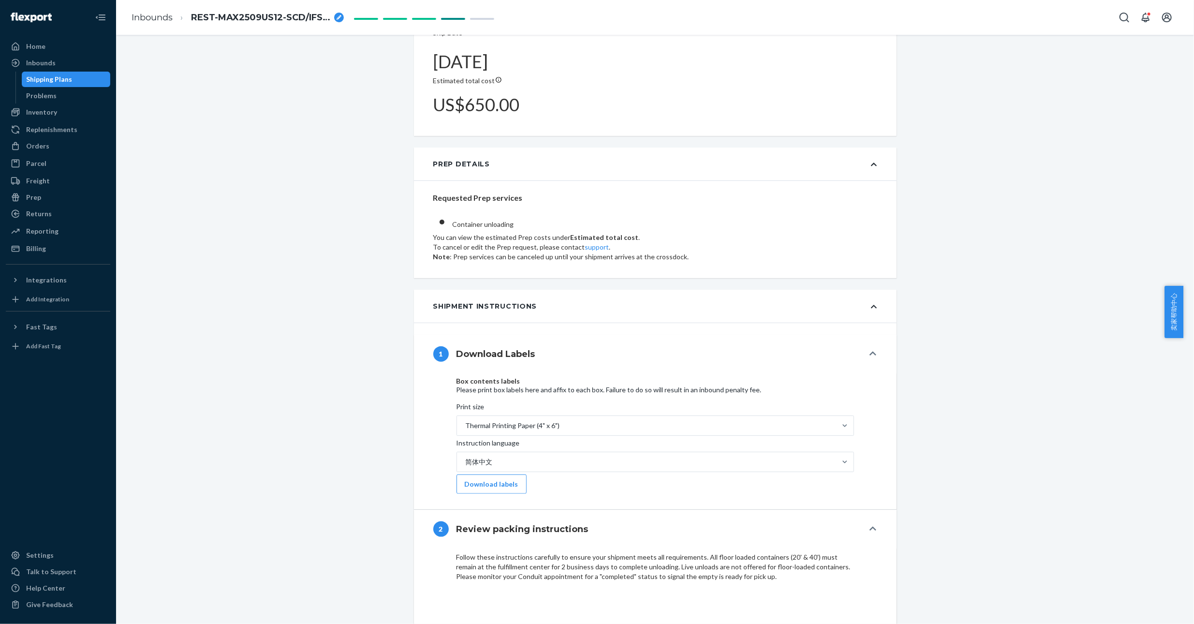
scroll to position [580, 0]
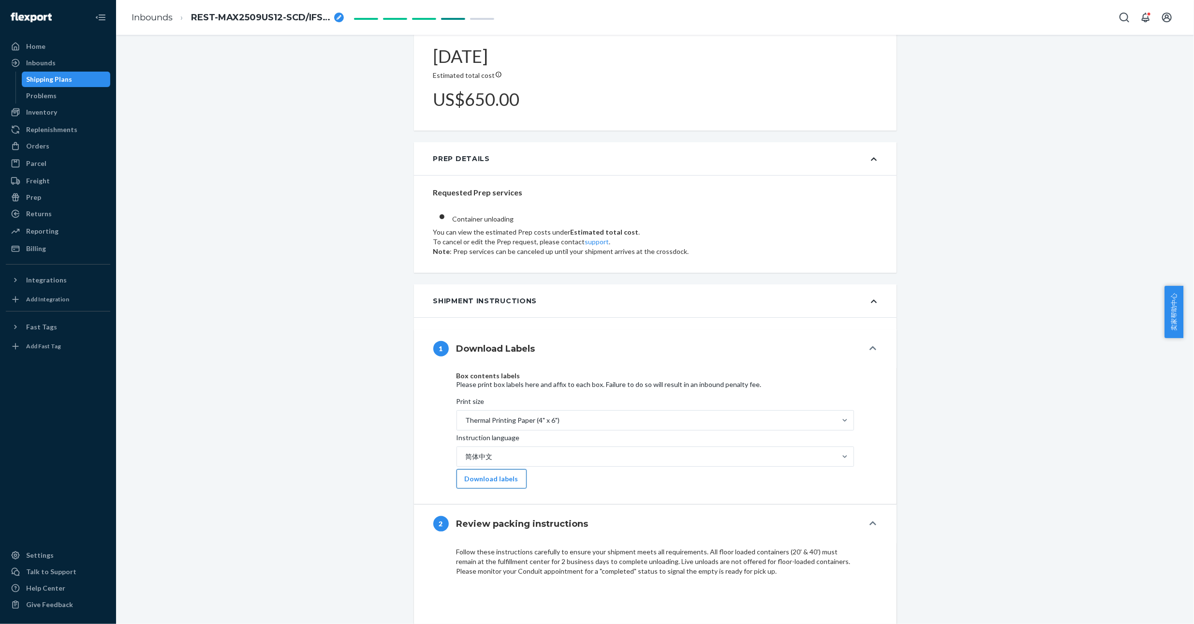
click at [499, 469] on button "Download labels" at bounding box center [491, 478] width 70 height 19
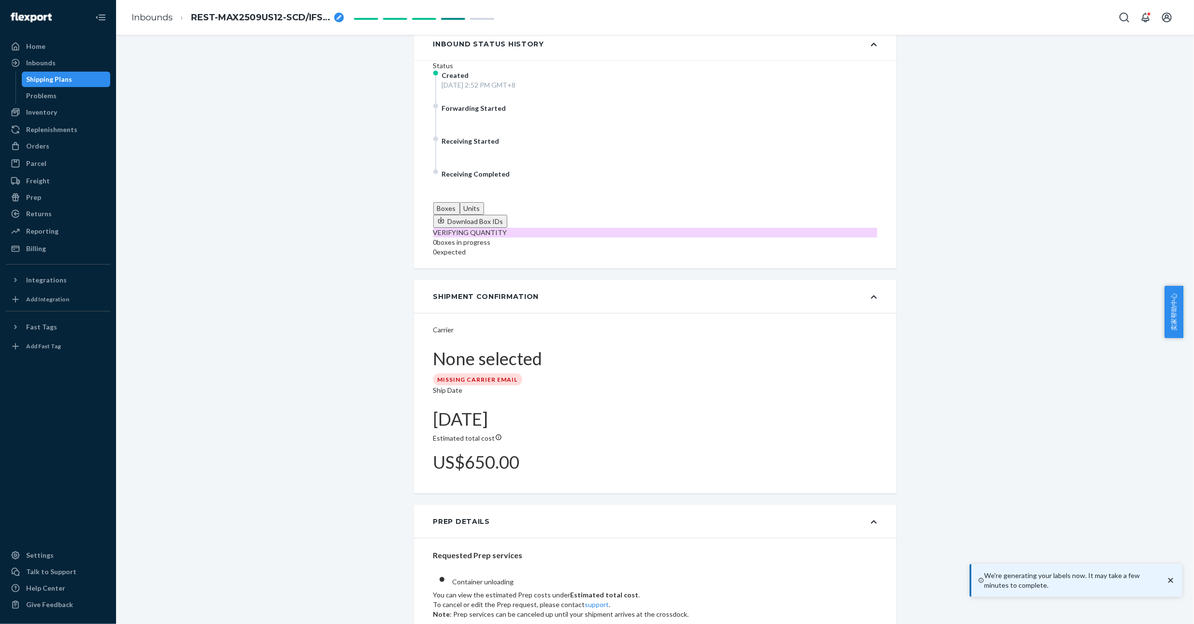
scroll to position [0, 0]
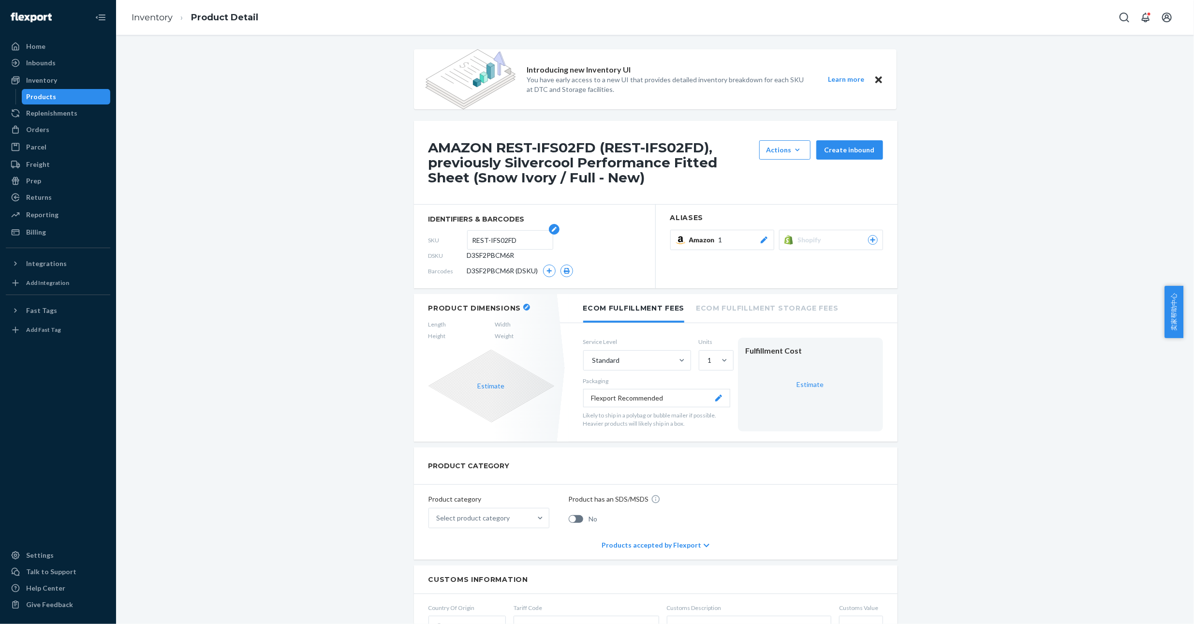
click at [521, 239] on input "REST-IFS02FD" at bounding box center [509, 240] width 75 height 18
type input "REST-IFS02FD-1"
click at [519, 237] on input "REST-IFS02CK" at bounding box center [509, 240] width 75 height 18
type input "REST-IFS02CK-1"
click at [514, 239] on input "REST-IFS01K" at bounding box center [509, 240] width 75 height 18
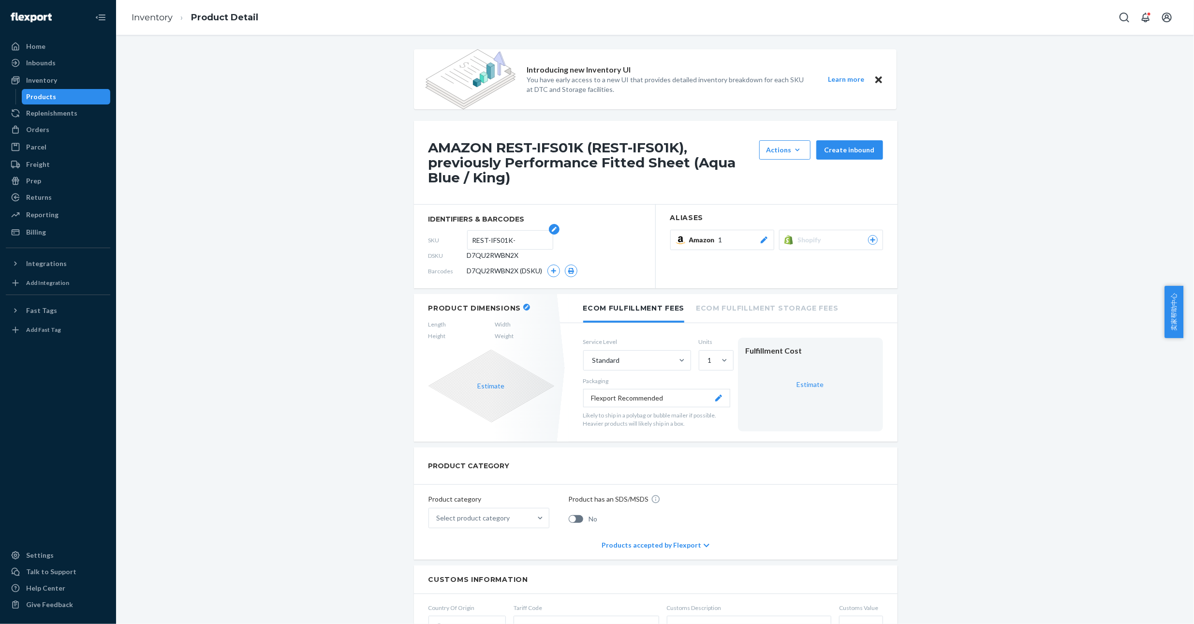
type input "REST-IFS01K-1"
